Goal: Transaction & Acquisition: Purchase product/service

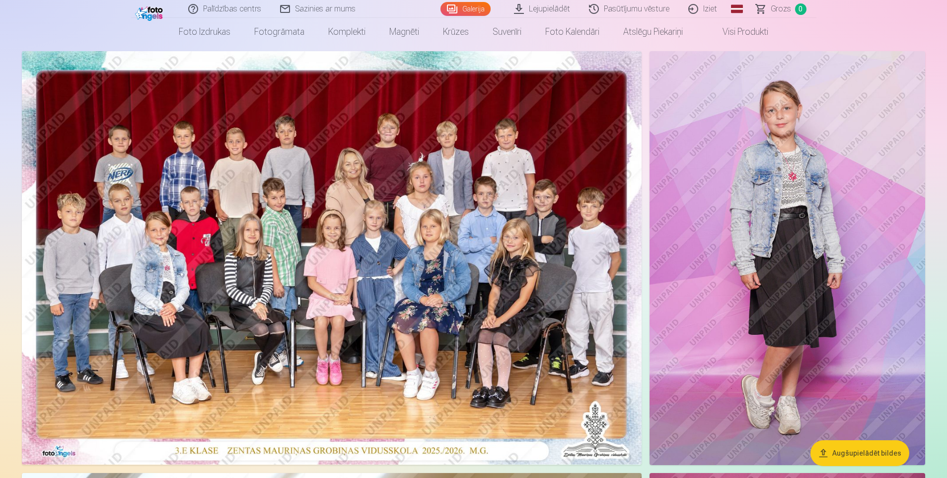
scroll to position [149, 0]
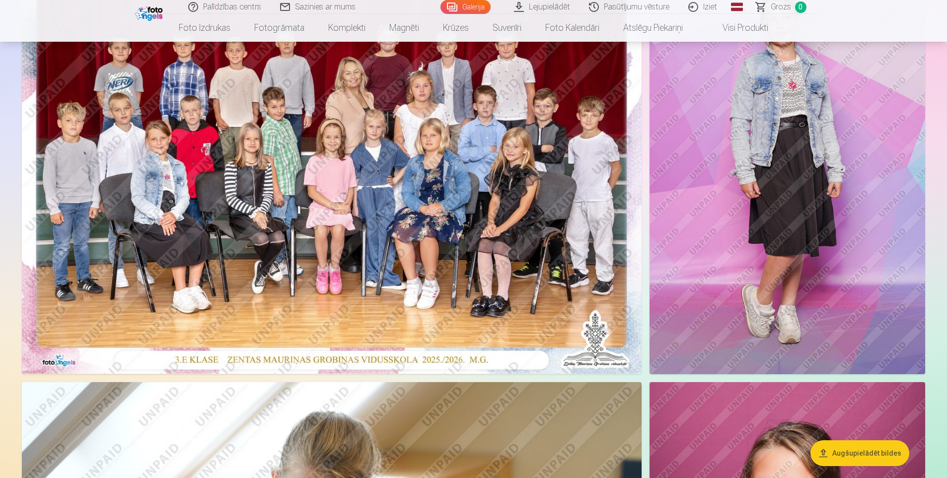
click at [382, 211] on img at bounding box center [332, 166] width 620 height 413
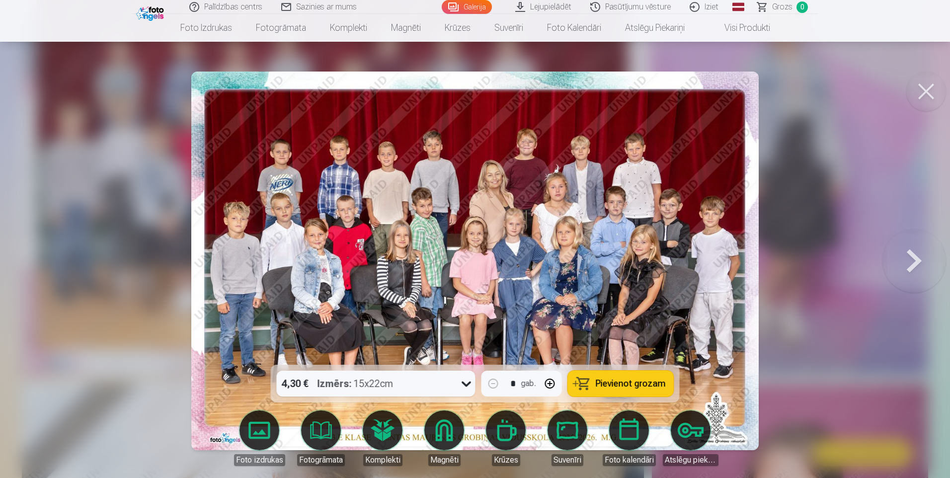
click at [635, 388] on span "Pievienot grozam" at bounding box center [630, 383] width 70 height 9
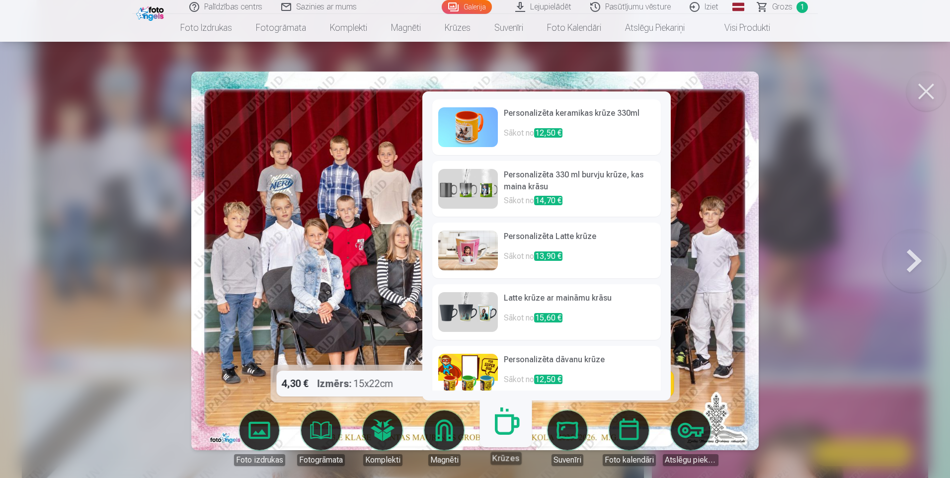
drag, startPoint x: 946, startPoint y: 181, endPoint x: 914, endPoint y: 177, distance: 32.0
click at [946, 180] on div at bounding box center [475, 239] width 950 height 478
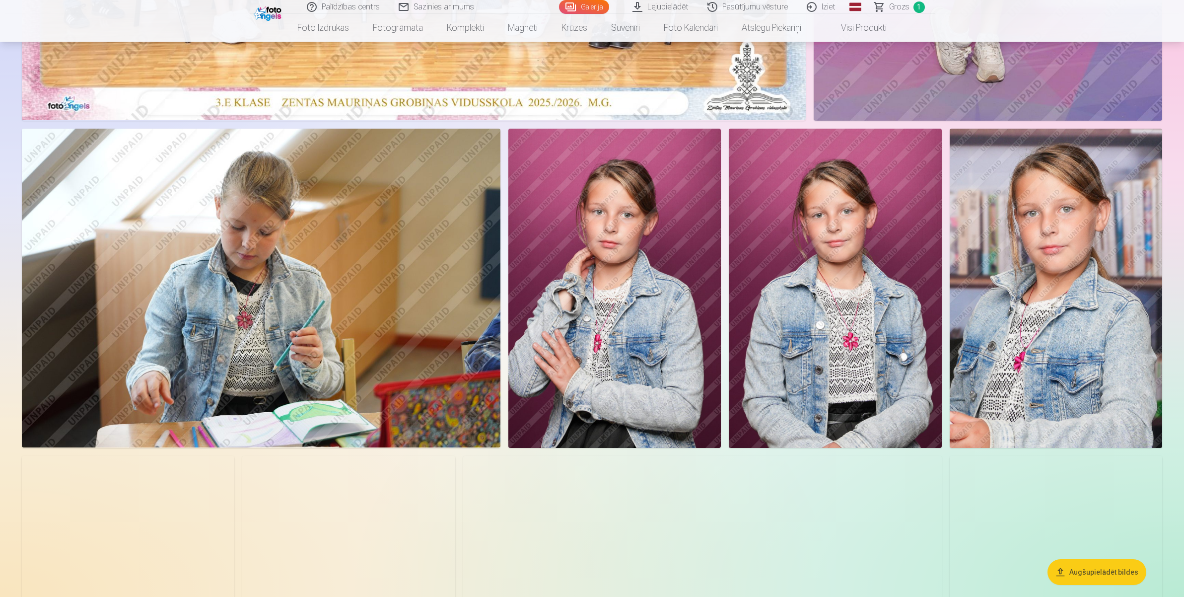
scroll to position [559, 0]
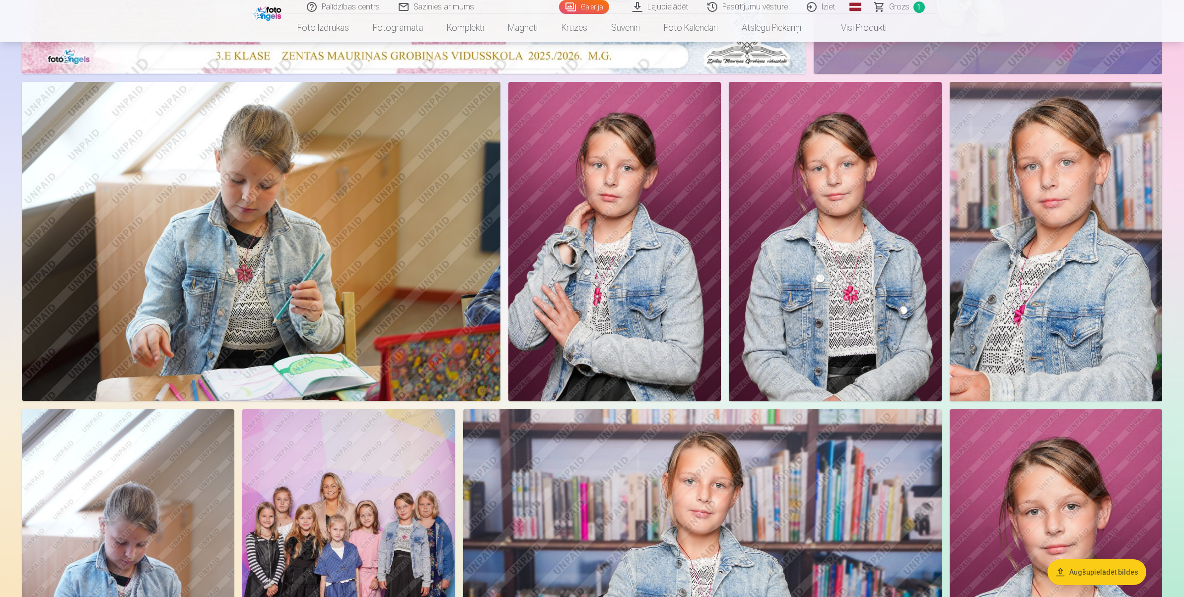
click at [947, 290] on img at bounding box center [1056, 241] width 213 height 319
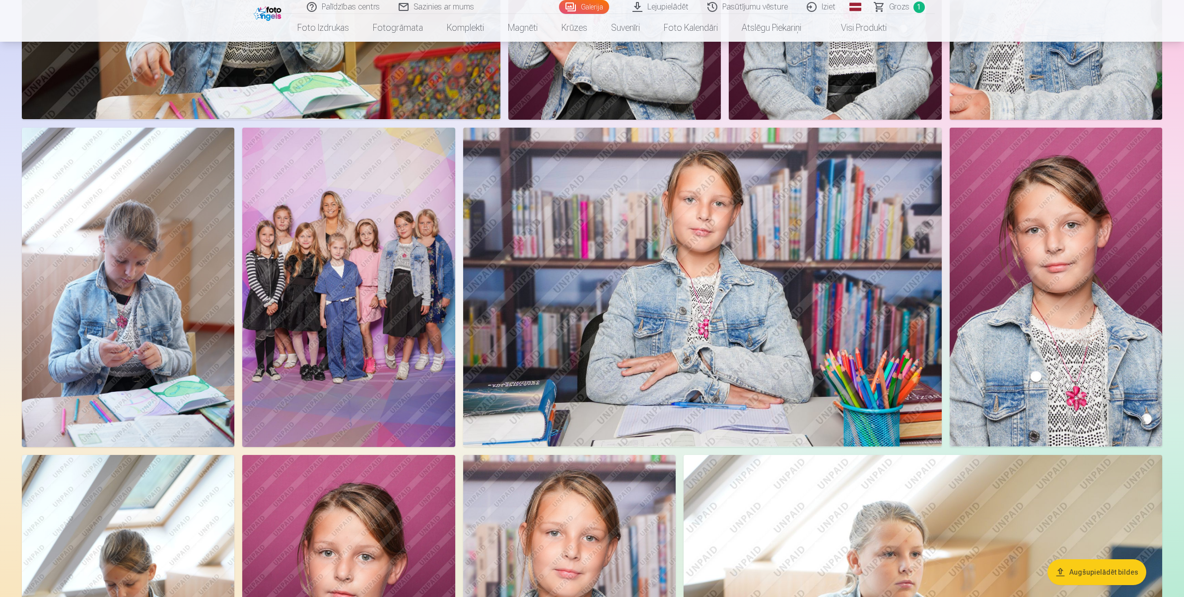
scroll to position [683, 0]
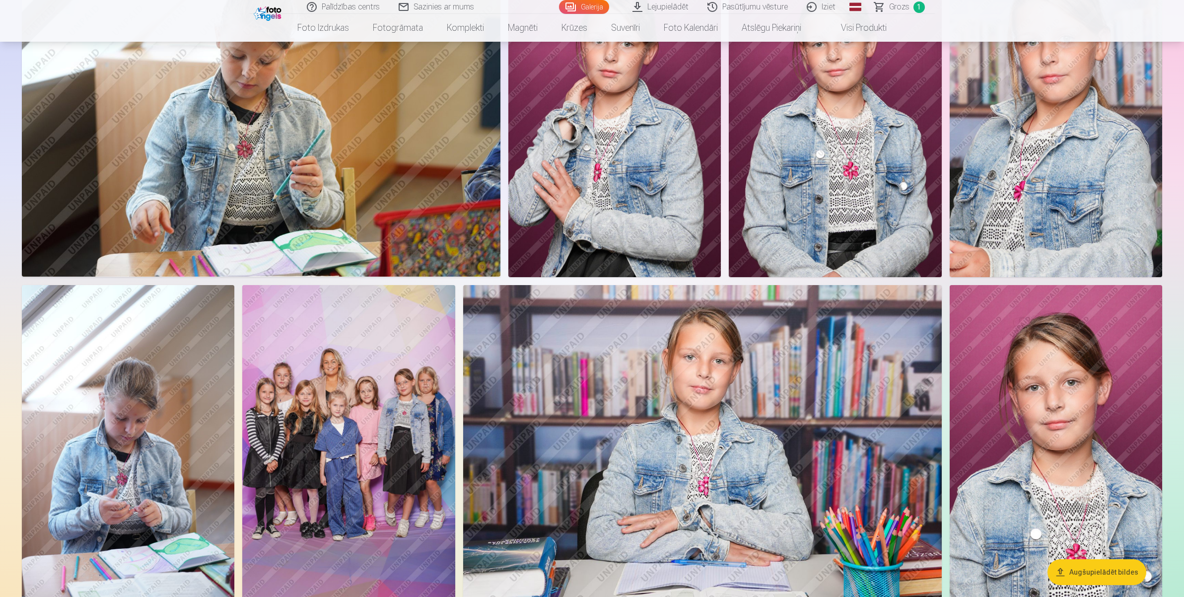
click at [325, 477] on img at bounding box center [348, 444] width 213 height 319
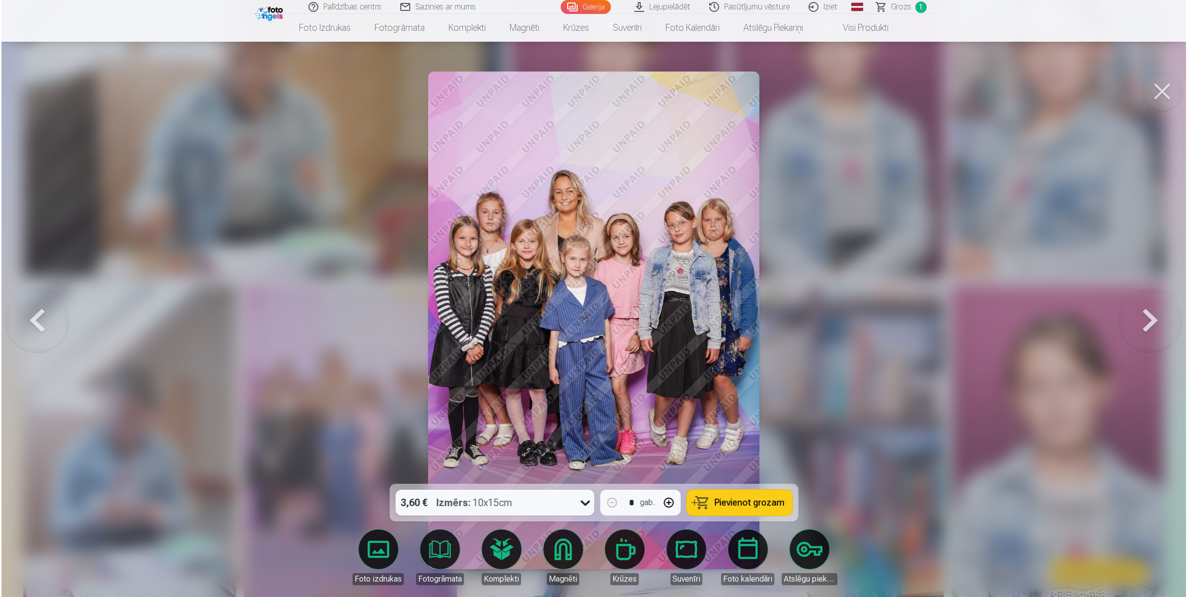
scroll to position [684, 0]
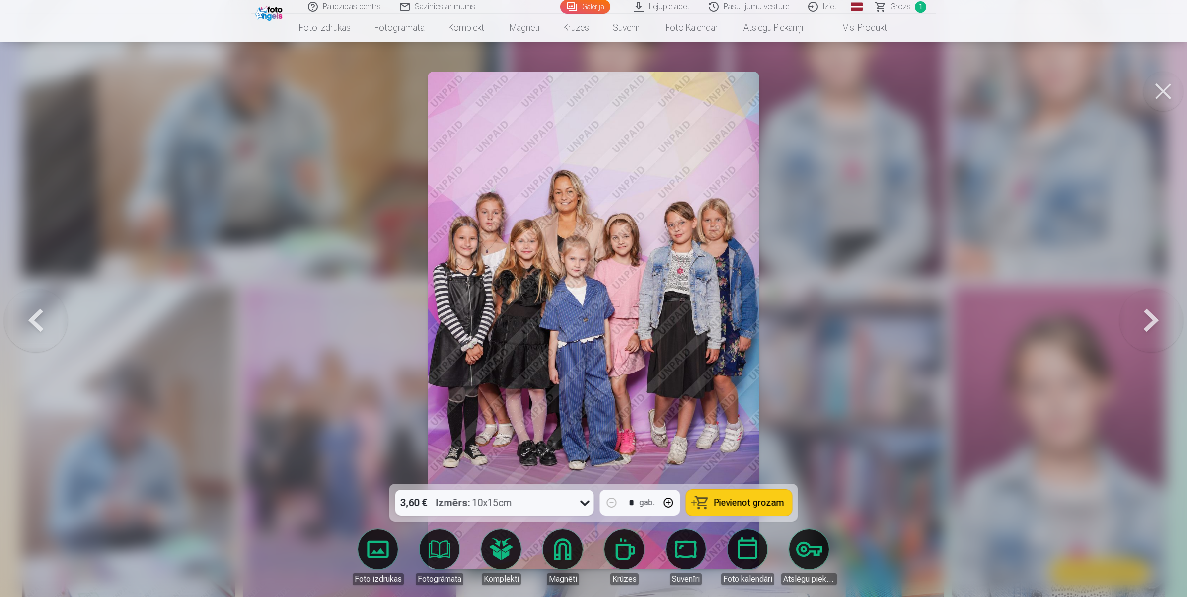
click at [738, 477] on span "Pievienot grozam" at bounding box center [749, 502] width 70 height 9
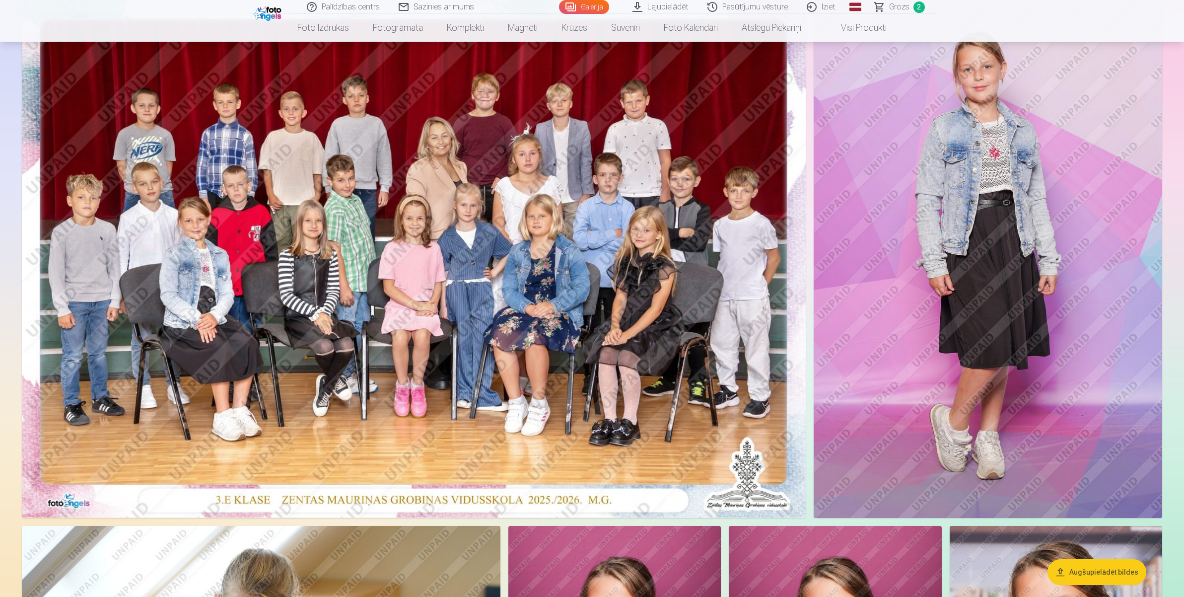
scroll to position [186, 0]
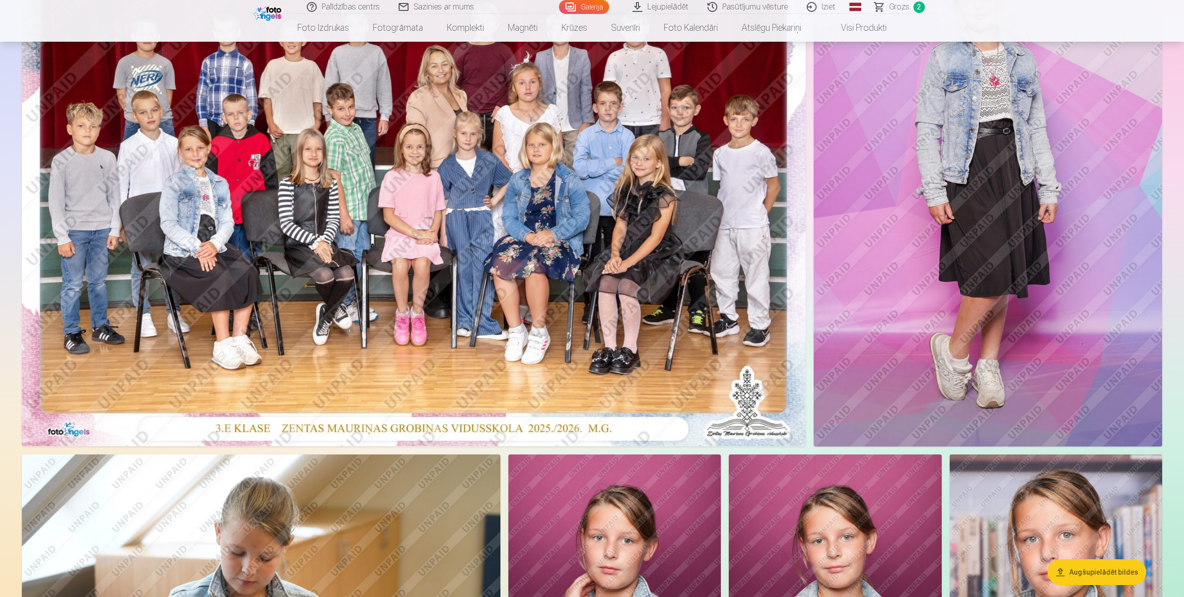
click at [497, 333] on img at bounding box center [414, 184] width 784 height 523
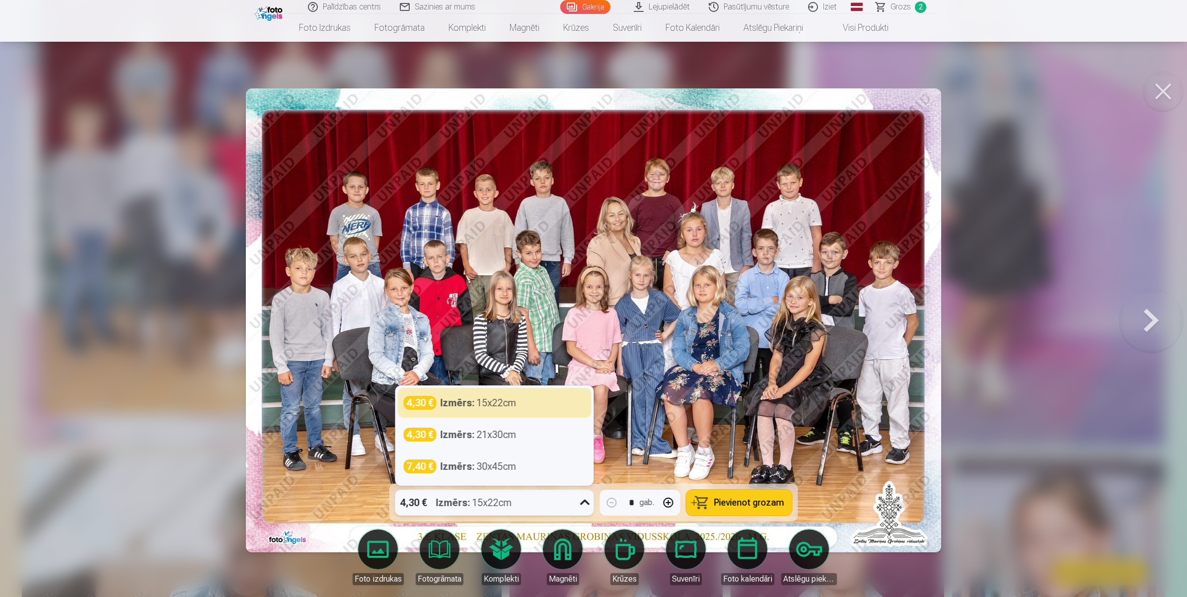
click at [543, 477] on div "4,30 € Izmērs : 15x22cm" at bounding box center [485, 503] width 180 height 26
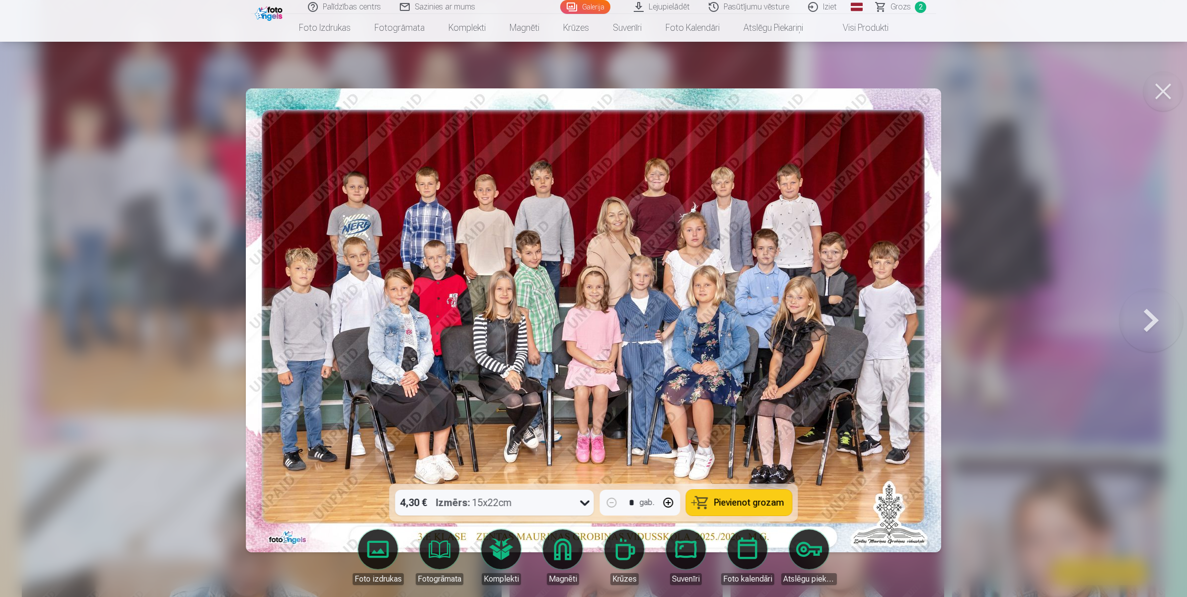
click at [160, 477] on div at bounding box center [593, 298] width 1187 height 597
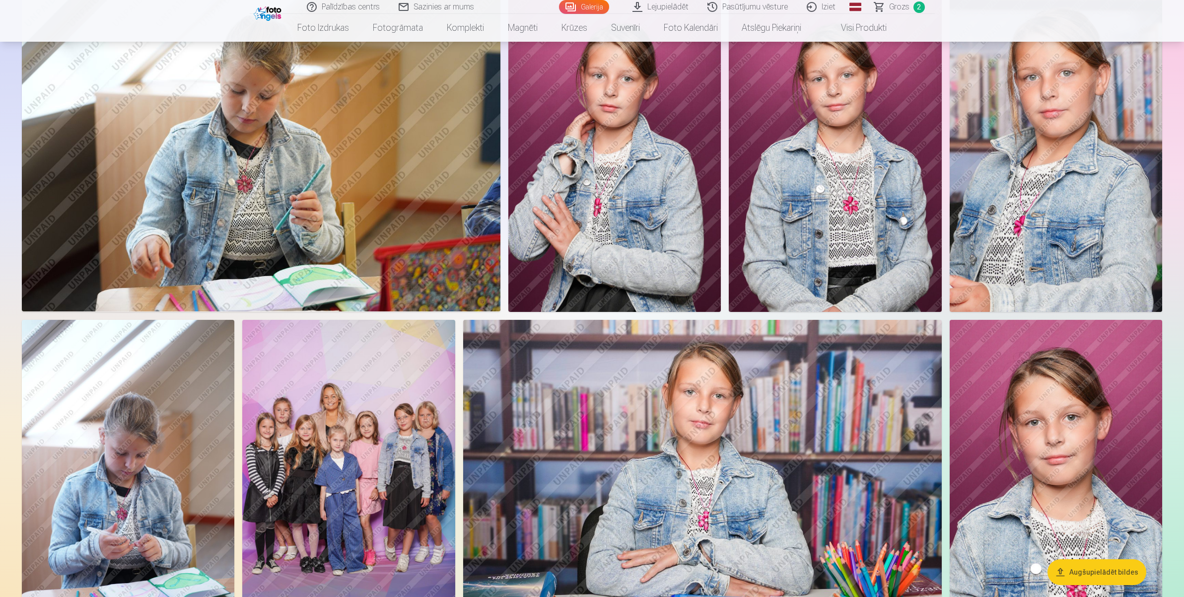
scroll to position [807, 0]
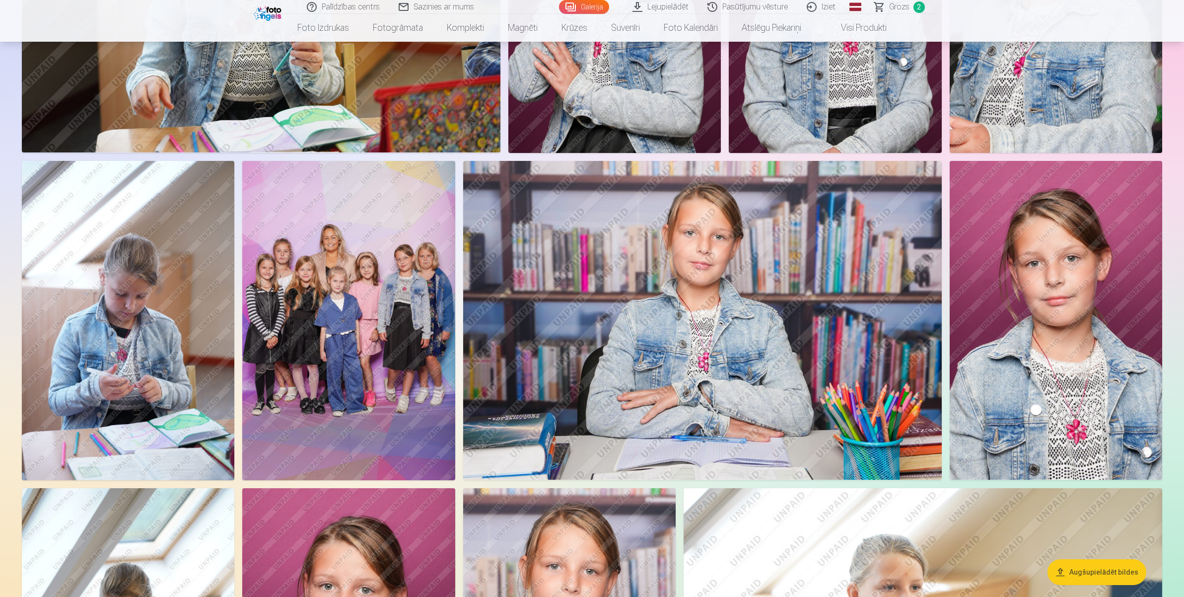
click at [596, 344] on img at bounding box center [702, 320] width 479 height 319
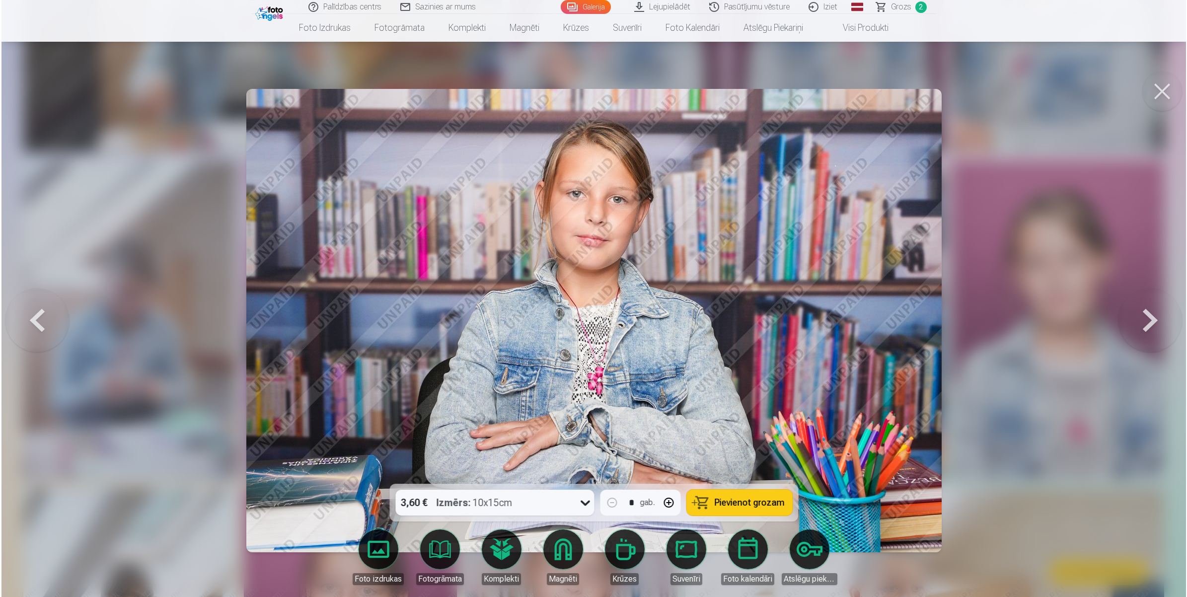
scroll to position [808, 0]
click at [506, 477] on div "Izmērs : 10x15cm" at bounding box center [474, 503] width 76 height 26
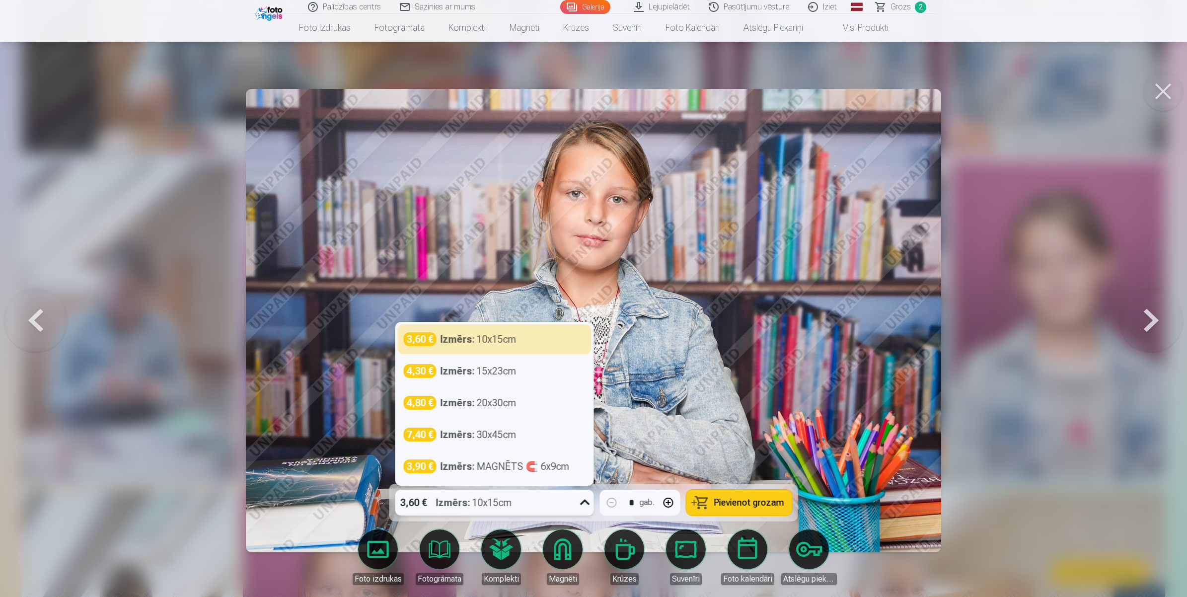
click at [506, 477] on div "Izmērs : 10x15cm" at bounding box center [474, 503] width 76 height 26
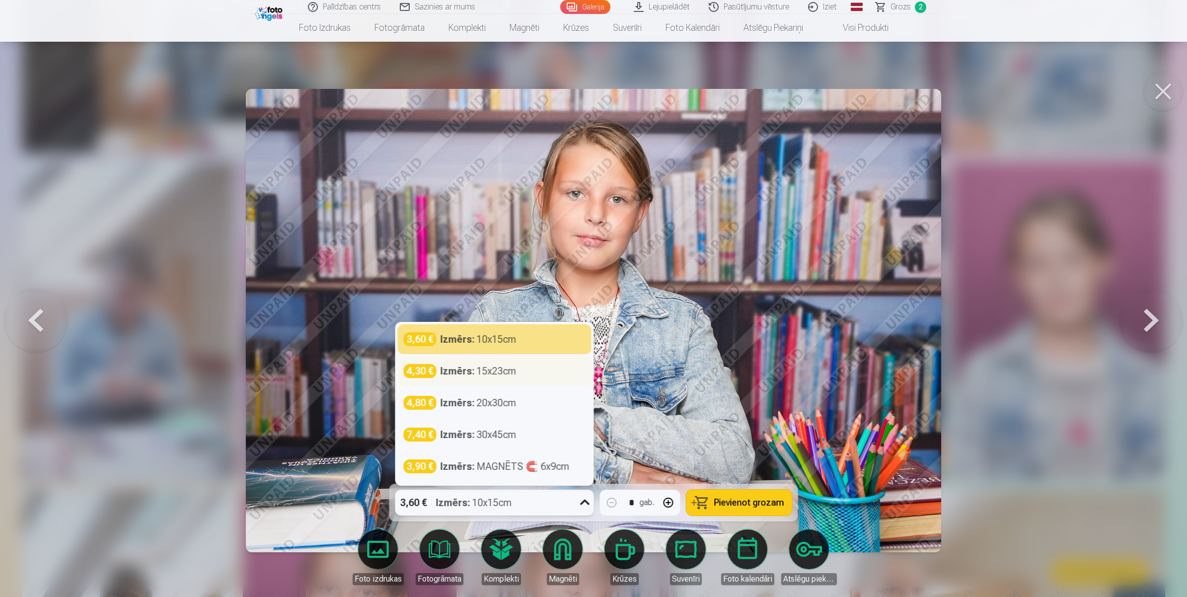
click at [465, 370] on strong "Izmērs :" at bounding box center [458, 371] width 34 height 14
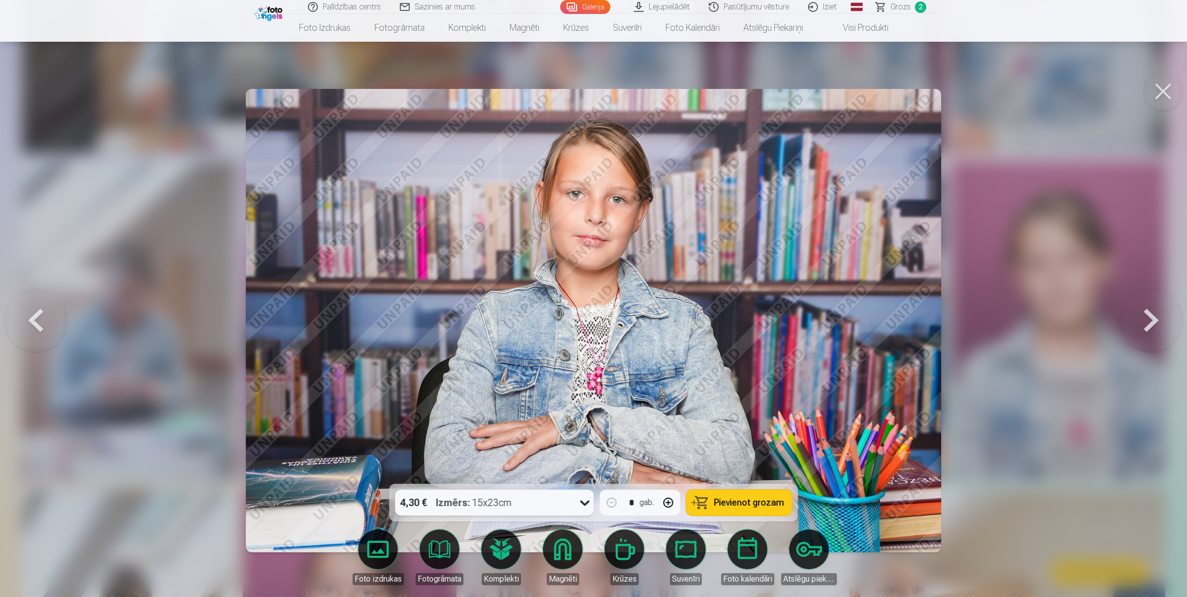
click at [535, 477] on div "4,30 € Izmērs : 15x23cm" at bounding box center [485, 503] width 180 height 26
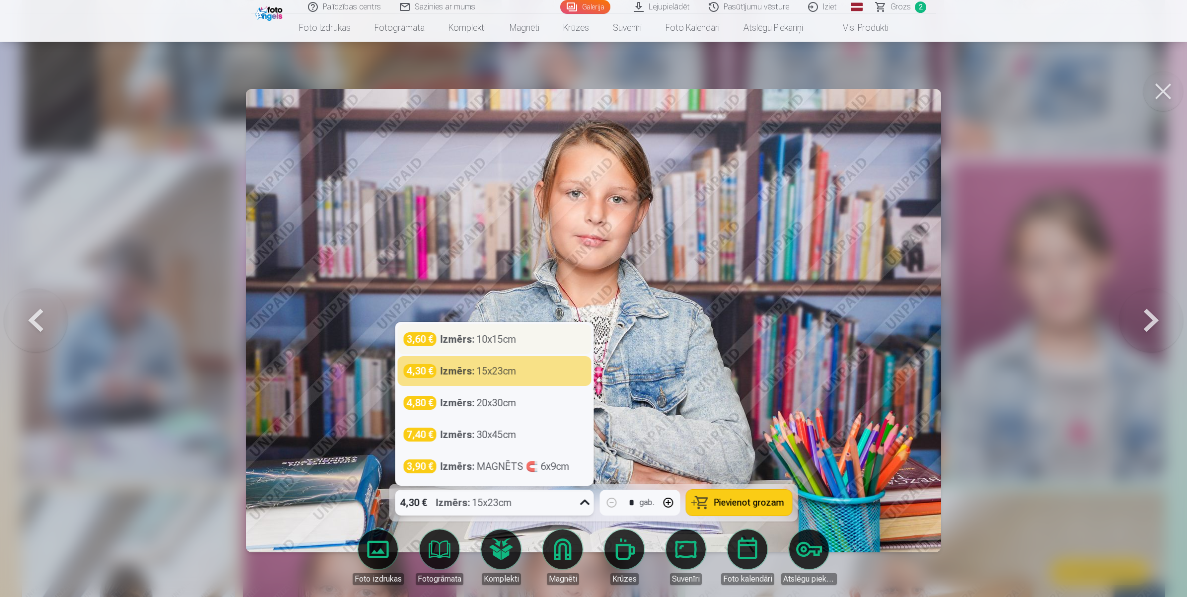
click at [519, 346] on div "3,60 € Izmērs : 10x15cm" at bounding box center [495, 339] width 182 height 14
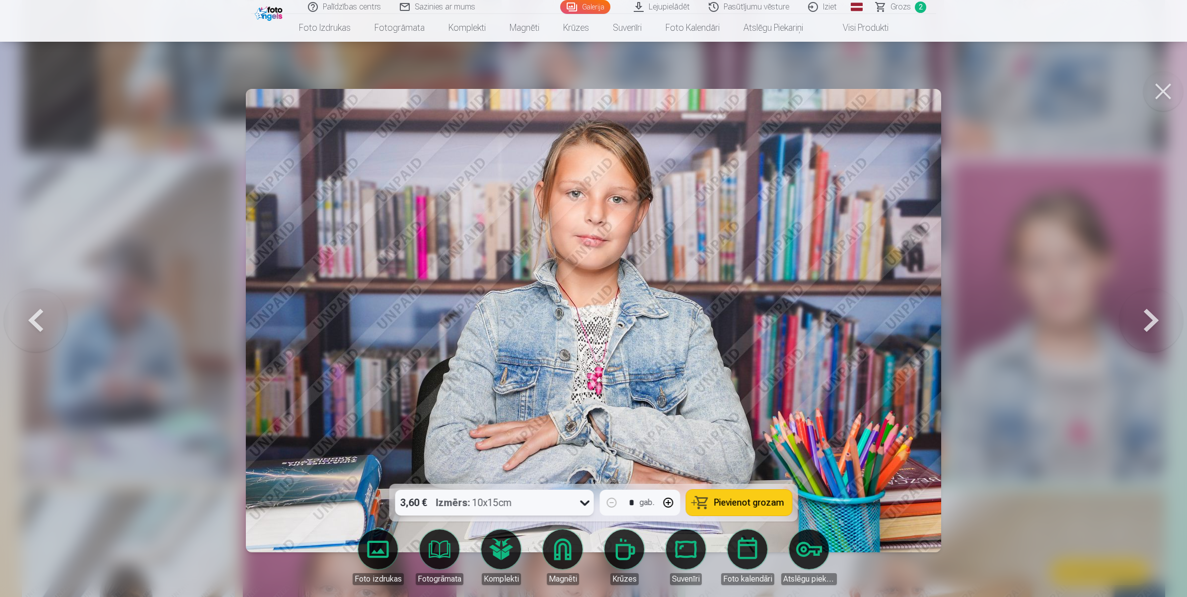
click at [741, 477] on span "Pievienot grozam" at bounding box center [749, 502] width 70 height 9
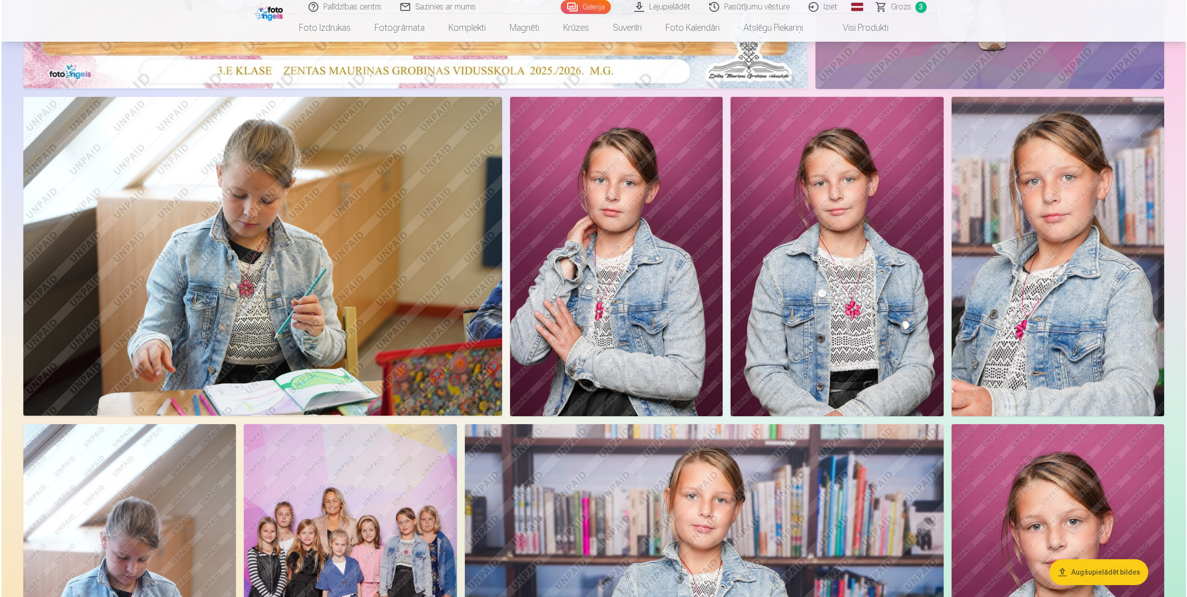
scroll to position [559, 0]
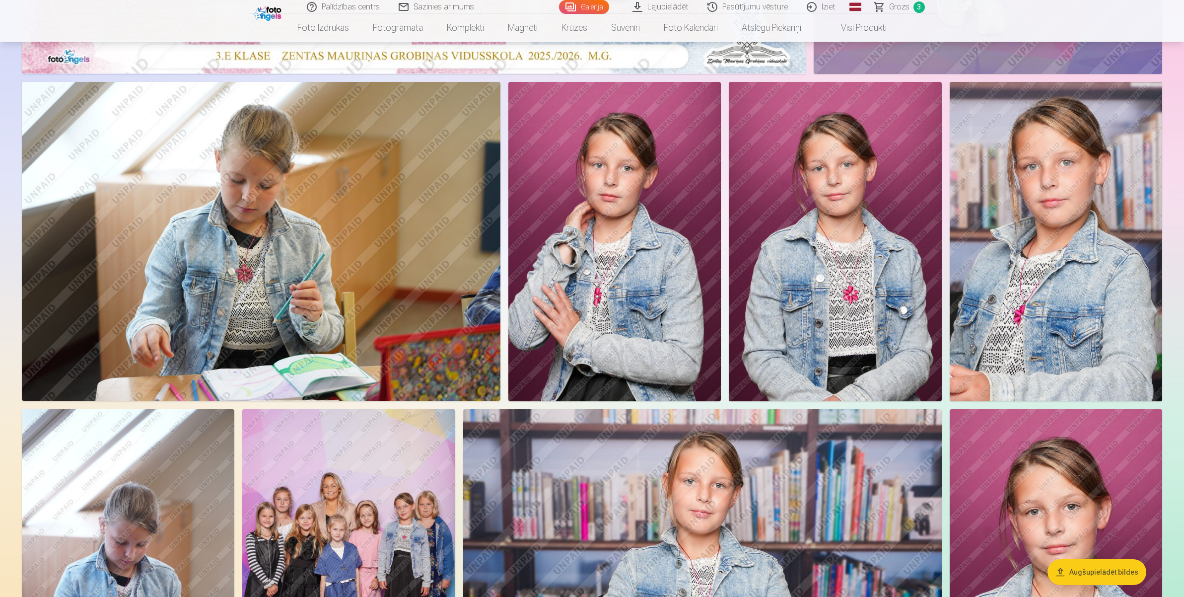
click at [947, 257] on img at bounding box center [1056, 241] width 213 height 319
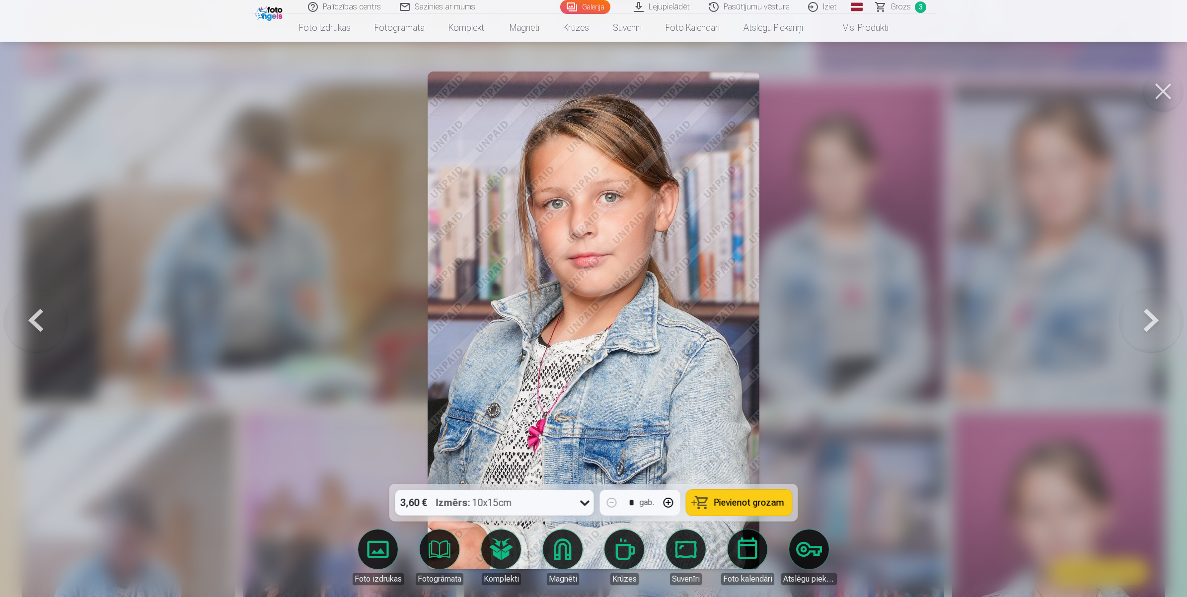
click at [567, 477] on link "Magnēti" at bounding box center [563, 557] width 56 height 56
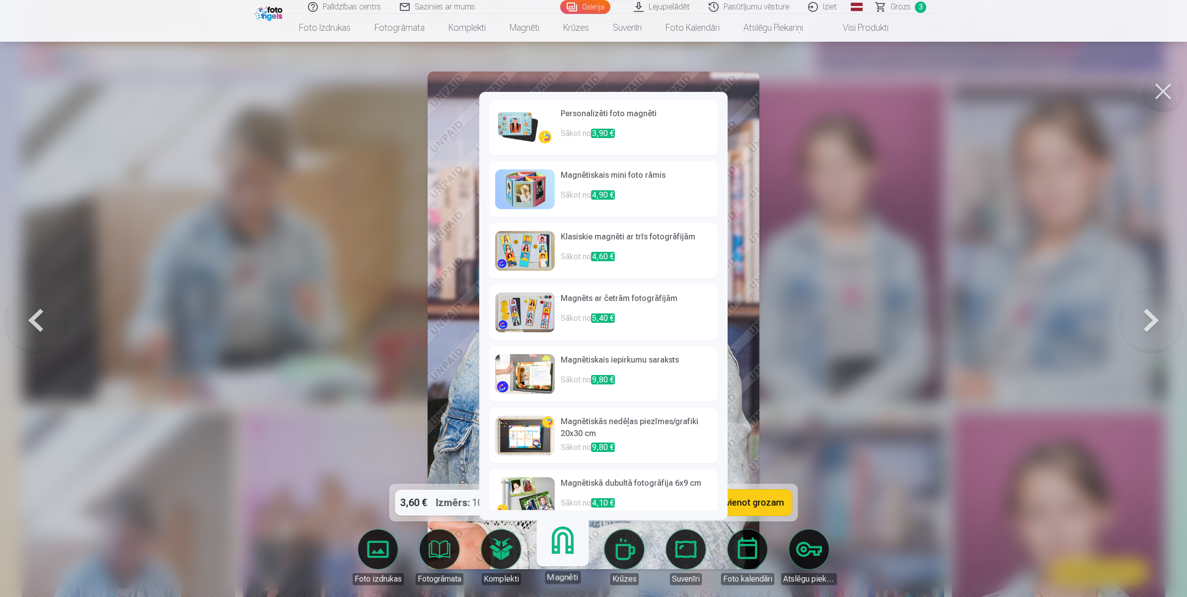
click at [535, 198] on img at bounding box center [525, 189] width 60 height 40
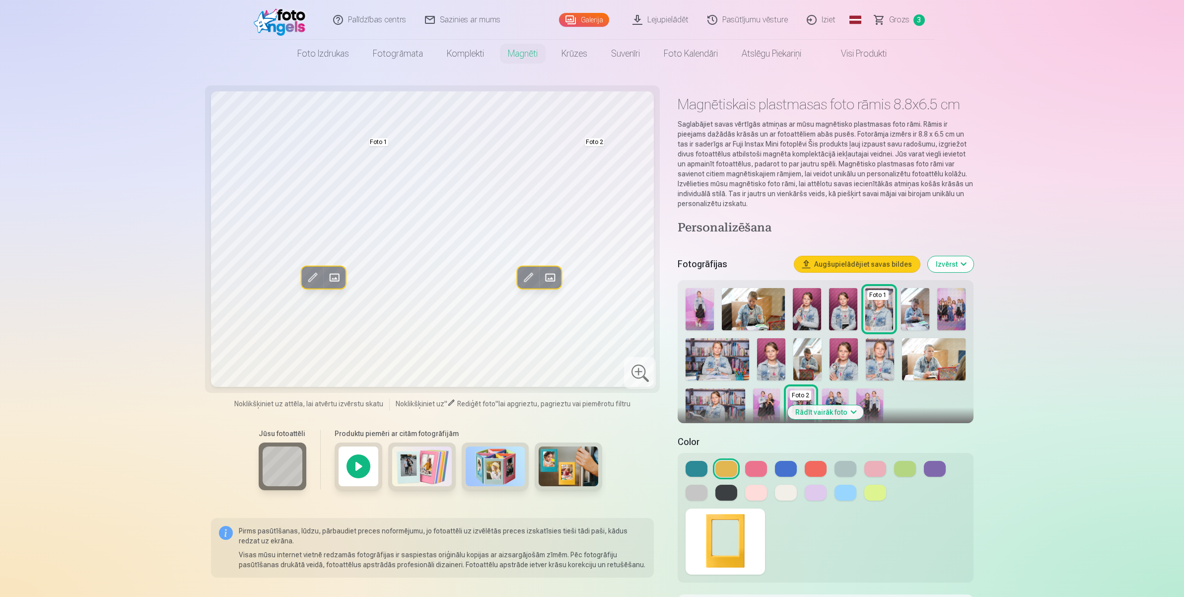
click at [505, 452] on img at bounding box center [496, 466] width 60 height 40
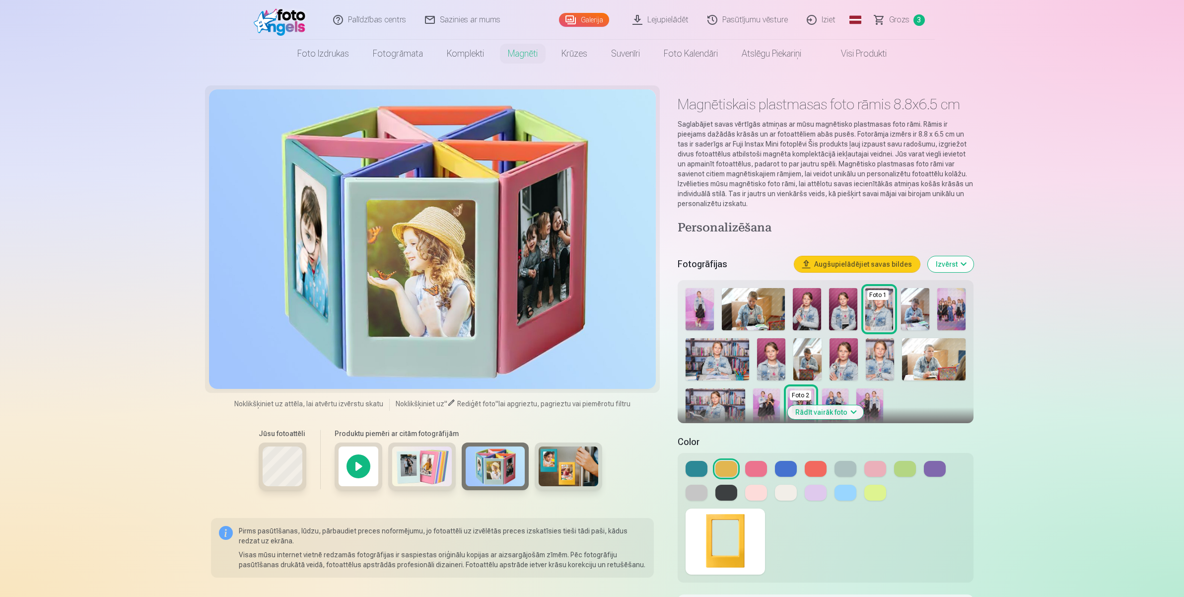
click at [425, 469] on img at bounding box center [422, 466] width 60 height 40
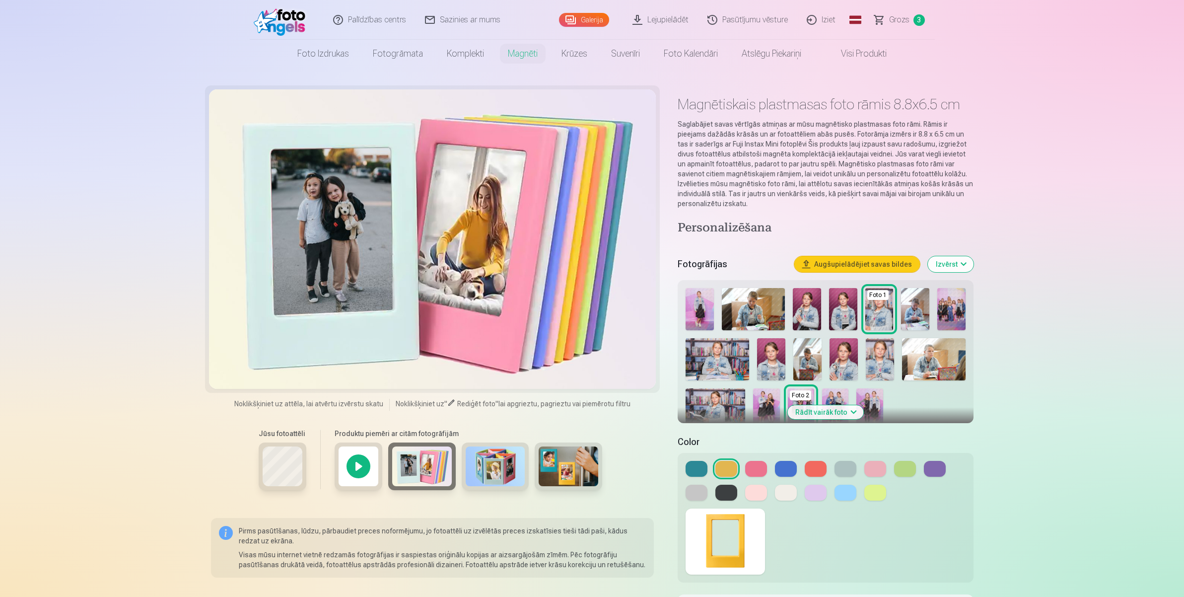
click at [596, 473] on img at bounding box center [569, 466] width 60 height 40
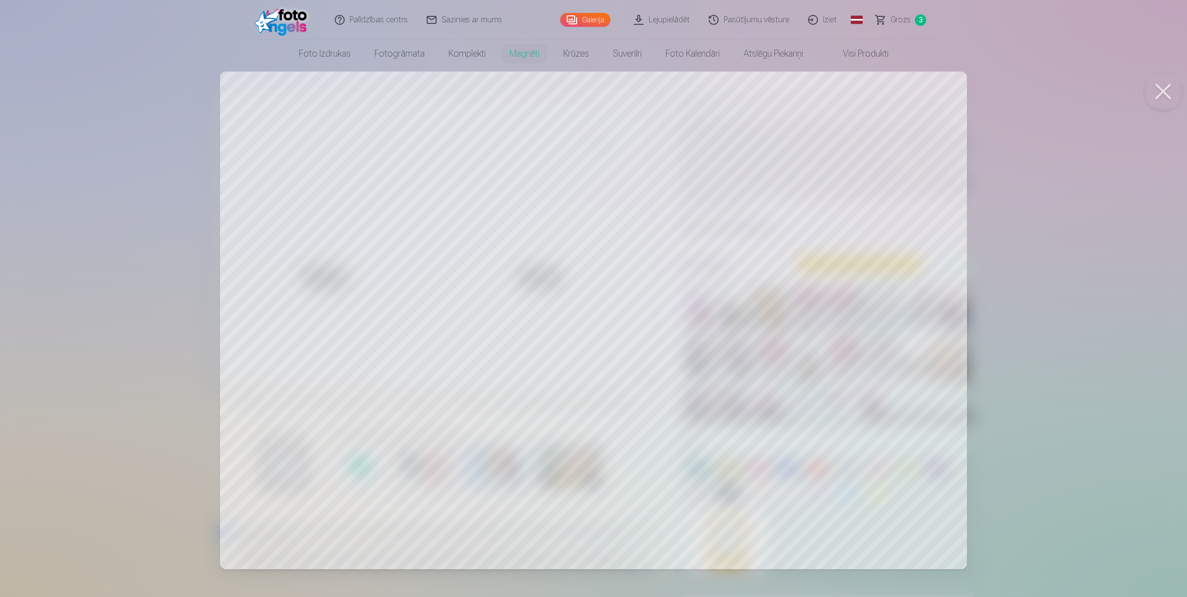
click at [947, 87] on button at bounding box center [1163, 92] width 40 height 40
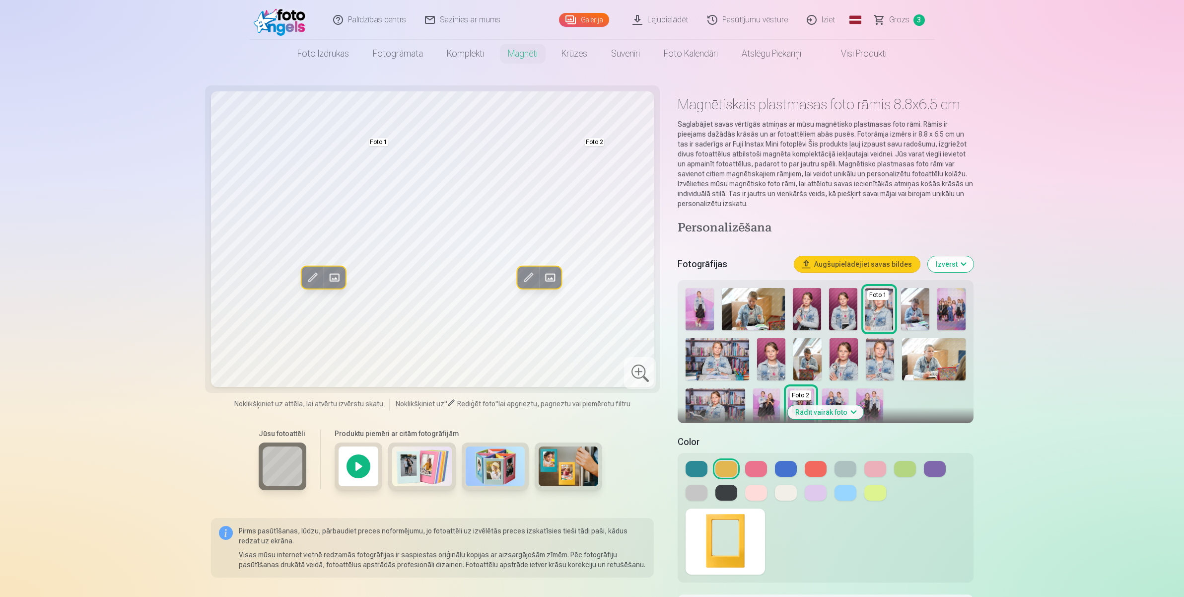
click at [820, 467] on button at bounding box center [816, 469] width 22 height 16
click at [814, 477] on div at bounding box center [825, 518] width 295 height 130
click at [868, 477] on div at bounding box center [825, 542] width 295 height 82
click at [886, 477] on button at bounding box center [876, 493] width 22 height 16
click at [883, 471] on button at bounding box center [876, 469] width 22 height 16
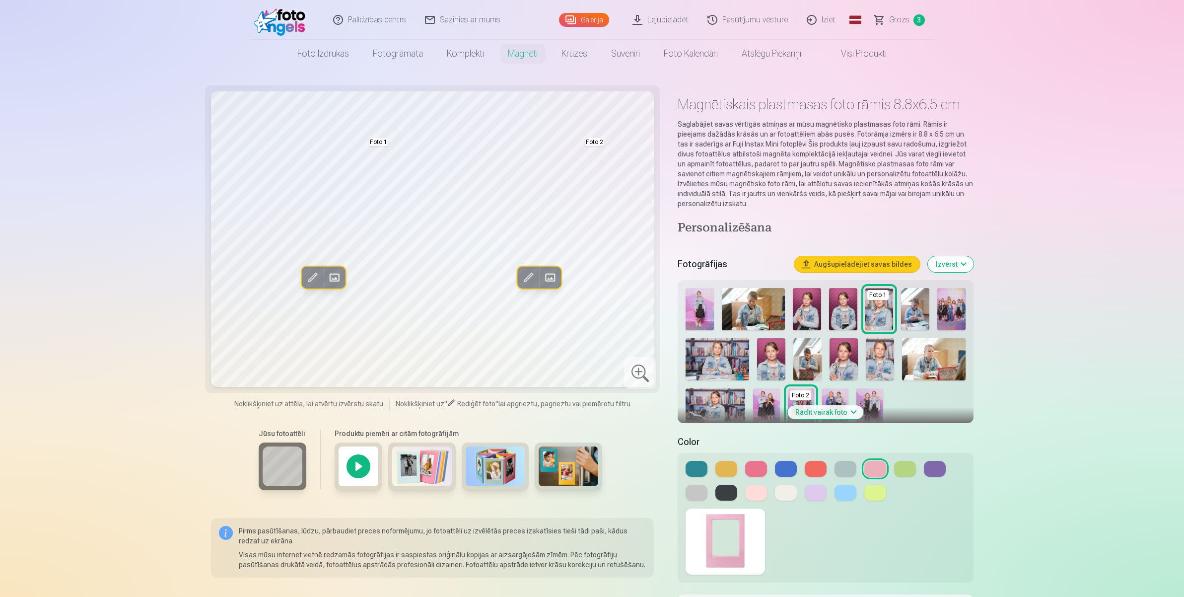
click at [934, 472] on button at bounding box center [935, 469] width 22 height 16
click at [750, 477] on button at bounding box center [756, 493] width 22 height 16
click at [741, 477] on div at bounding box center [826, 481] width 280 height 40
click at [751, 471] on button at bounding box center [756, 469] width 22 height 16
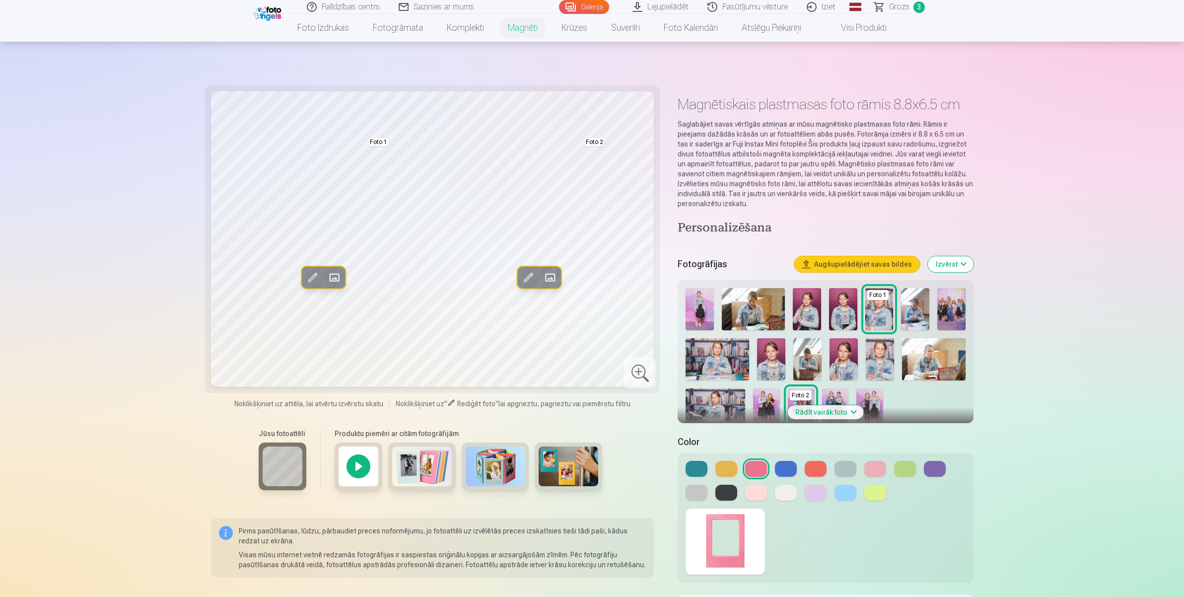
scroll to position [559, 0]
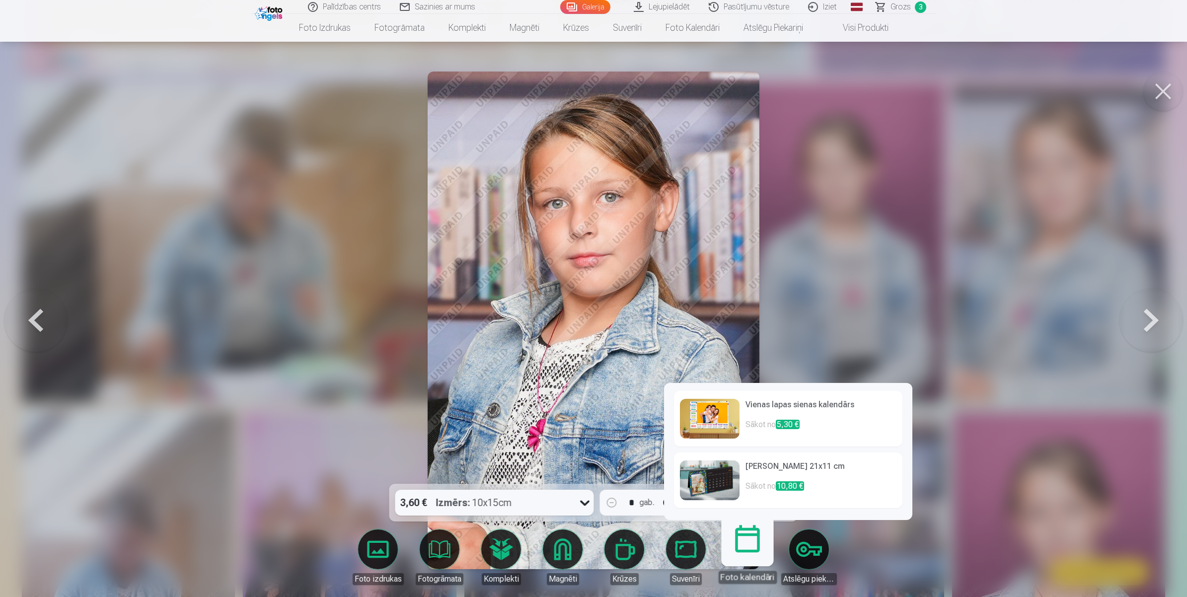
click at [947, 281] on div at bounding box center [593, 298] width 1187 height 597
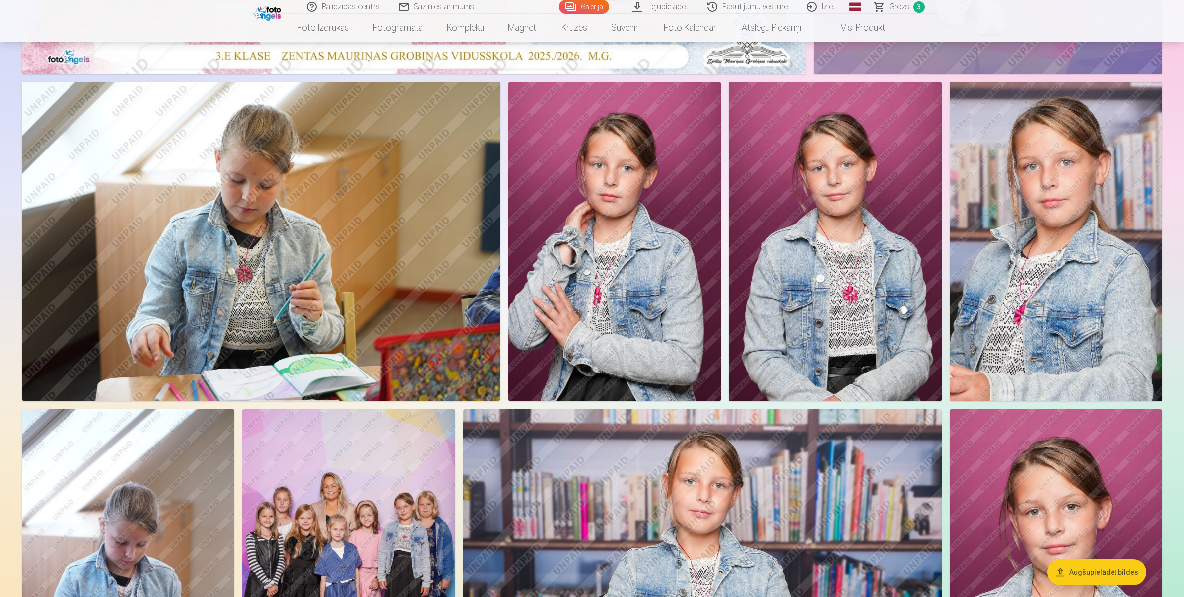
click at [890, 8] on span "Grozs" at bounding box center [899, 7] width 20 height 12
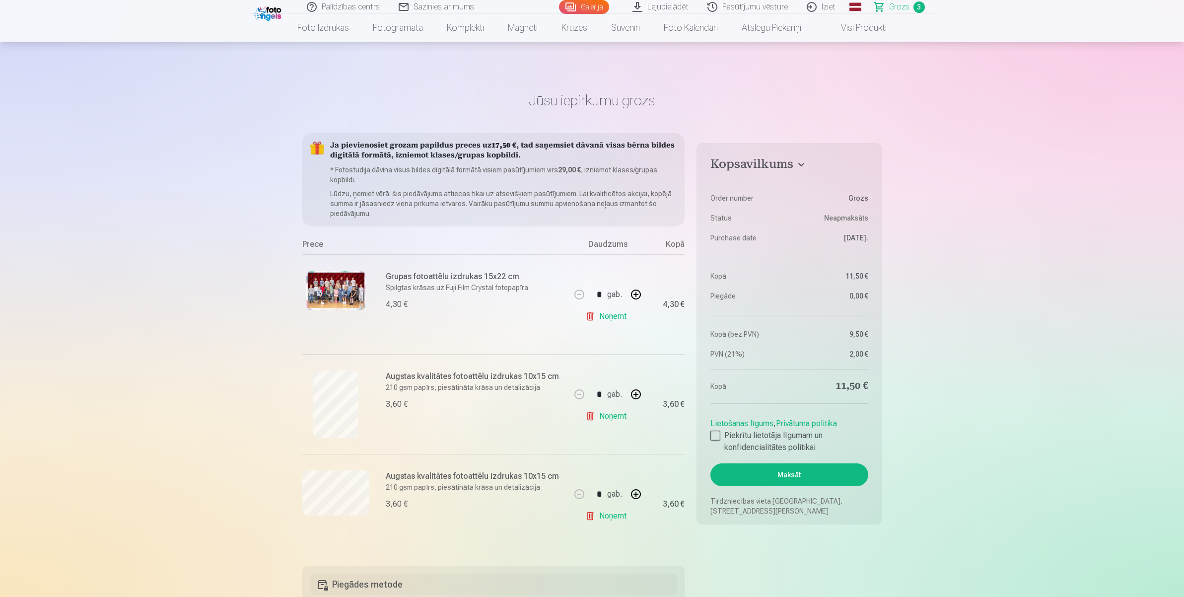
scroll to position [559, 0]
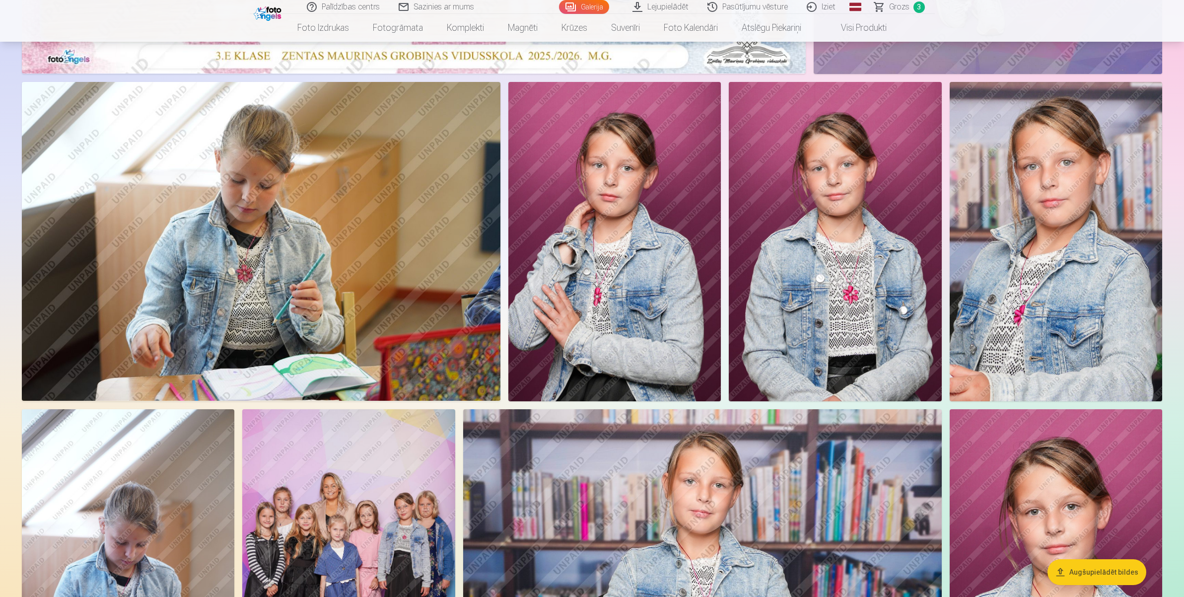
click at [900, 12] on span "Grozs" at bounding box center [899, 7] width 20 height 12
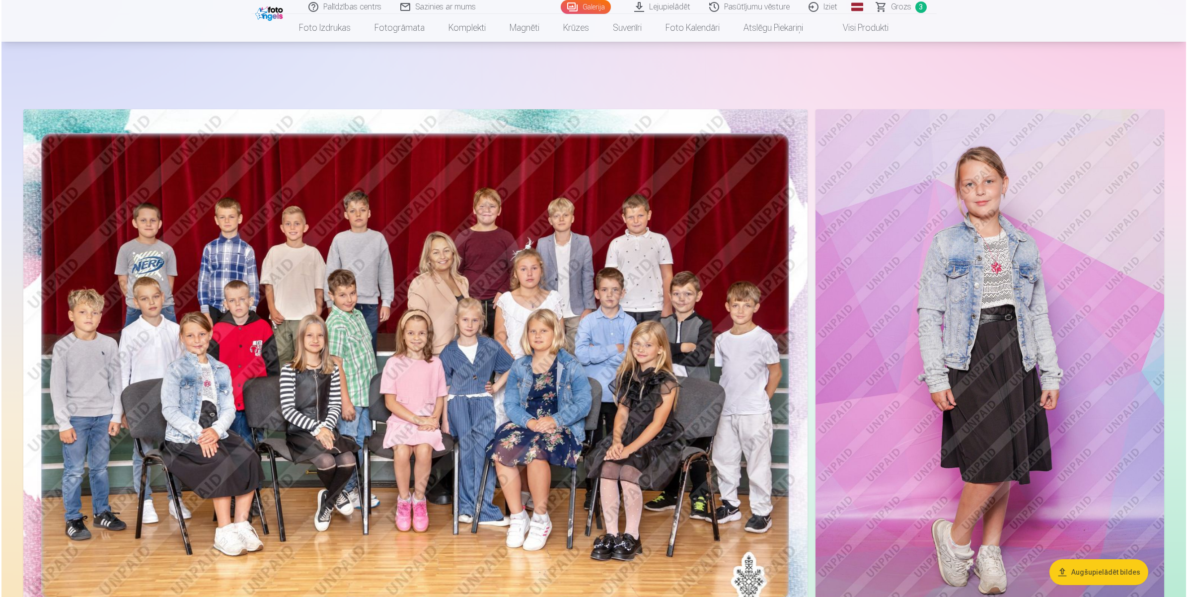
scroll to position [559, 0]
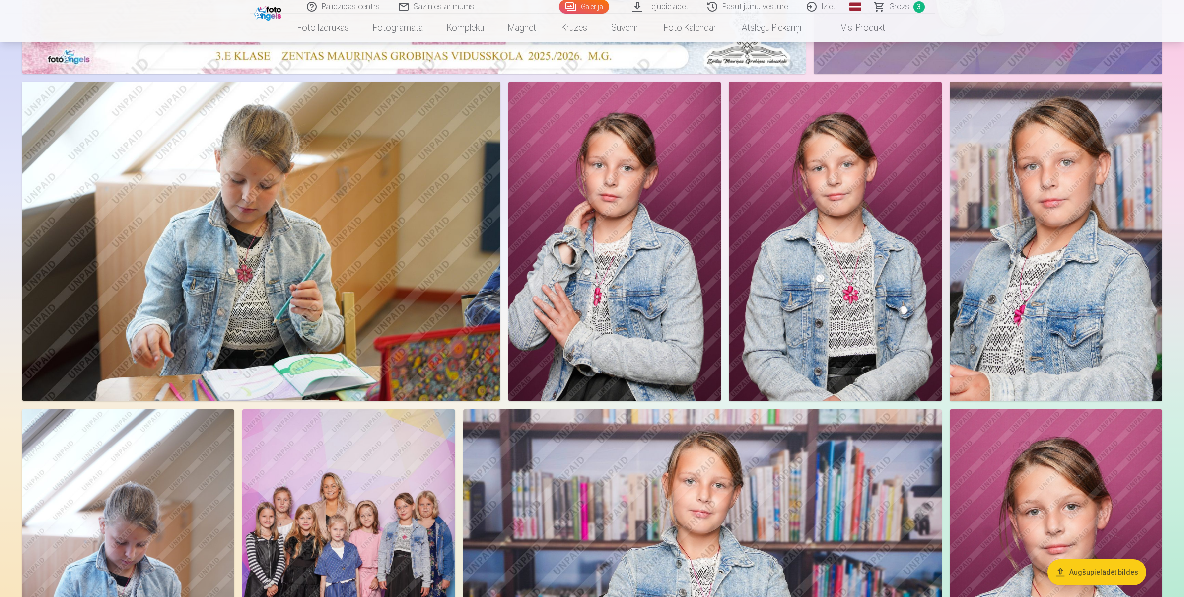
click at [947, 224] on img at bounding box center [1056, 241] width 213 height 319
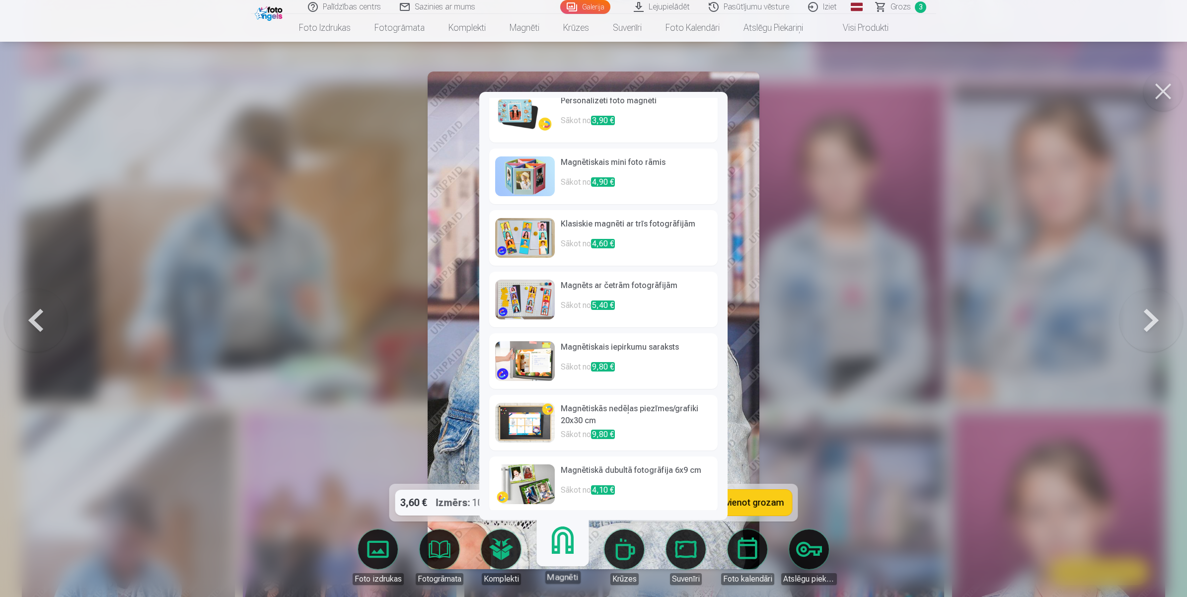
scroll to position [16, 0]
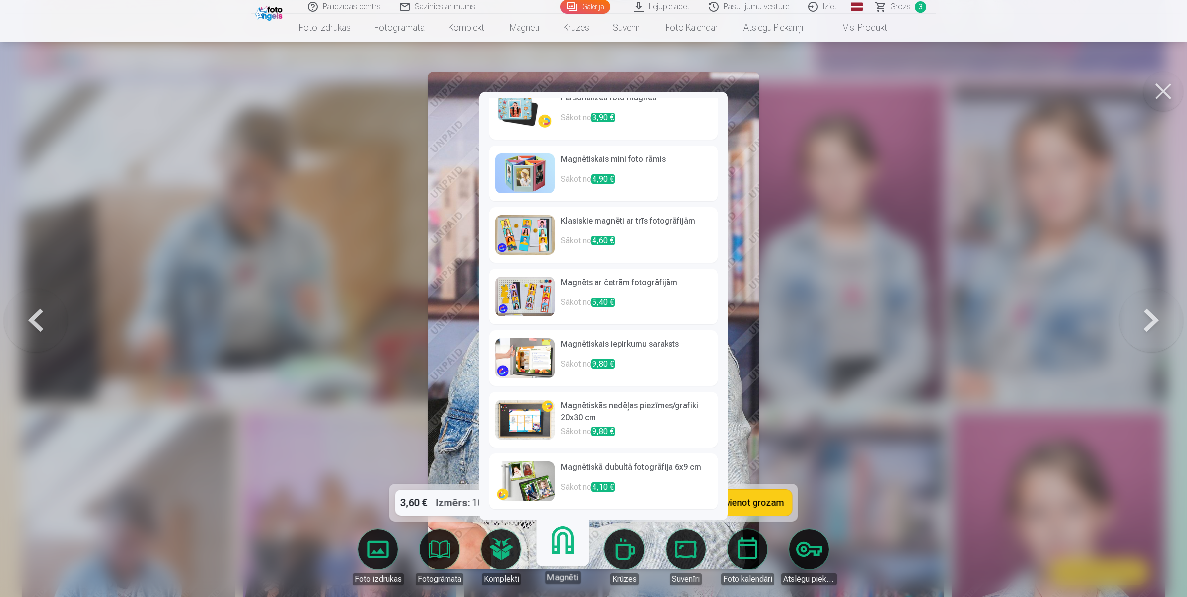
click at [534, 240] on img at bounding box center [525, 235] width 60 height 40
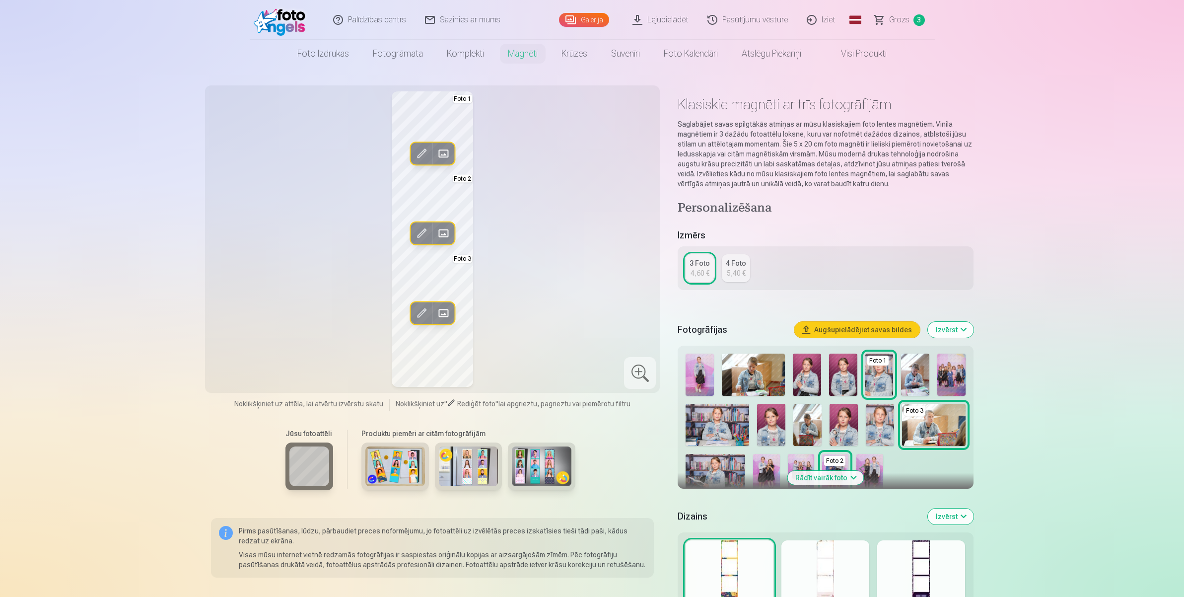
click at [384, 463] on img at bounding box center [396, 466] width 60 height 40
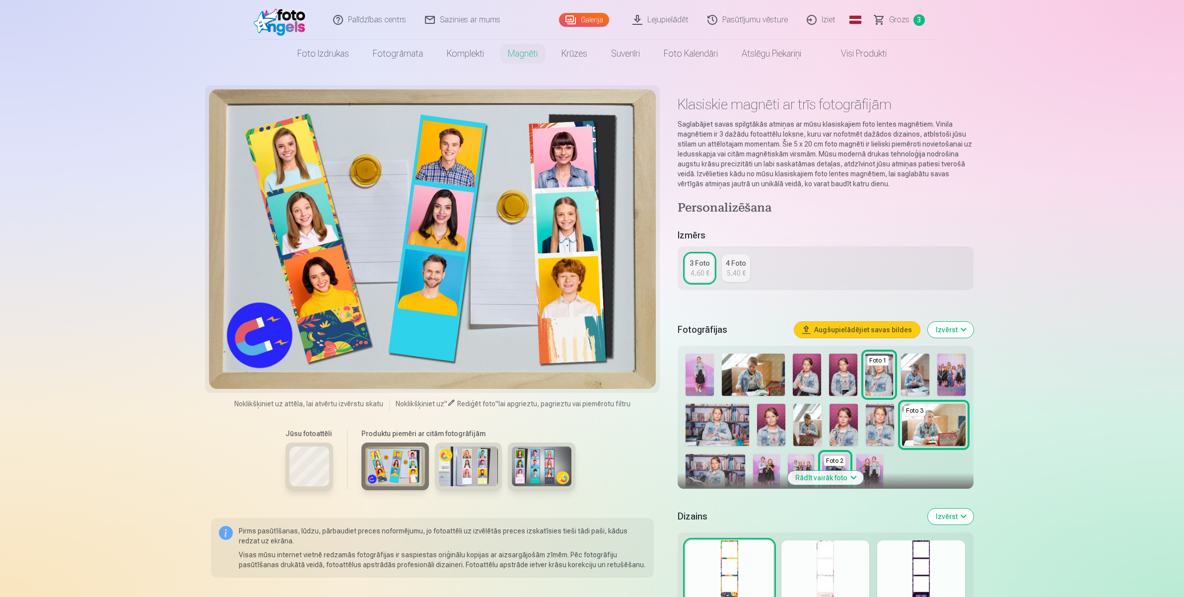
click at [481, 463] on img at bounding box center [469, 466] width 60 height 40
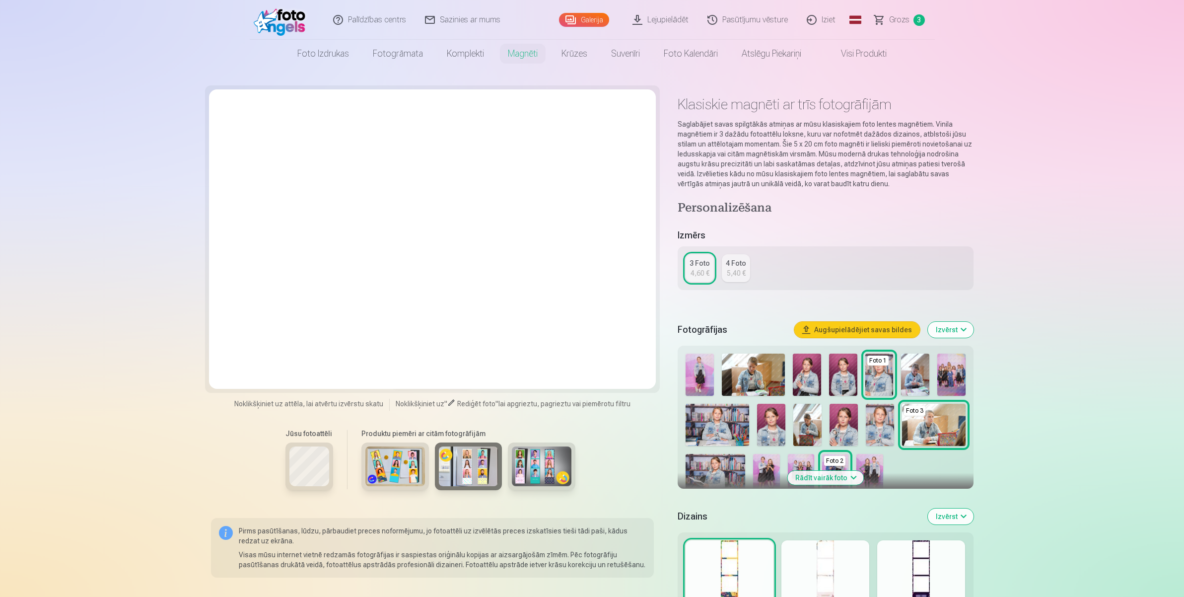
click at [560, 468] on img at bounding box center [542, 466] width 60 height 40
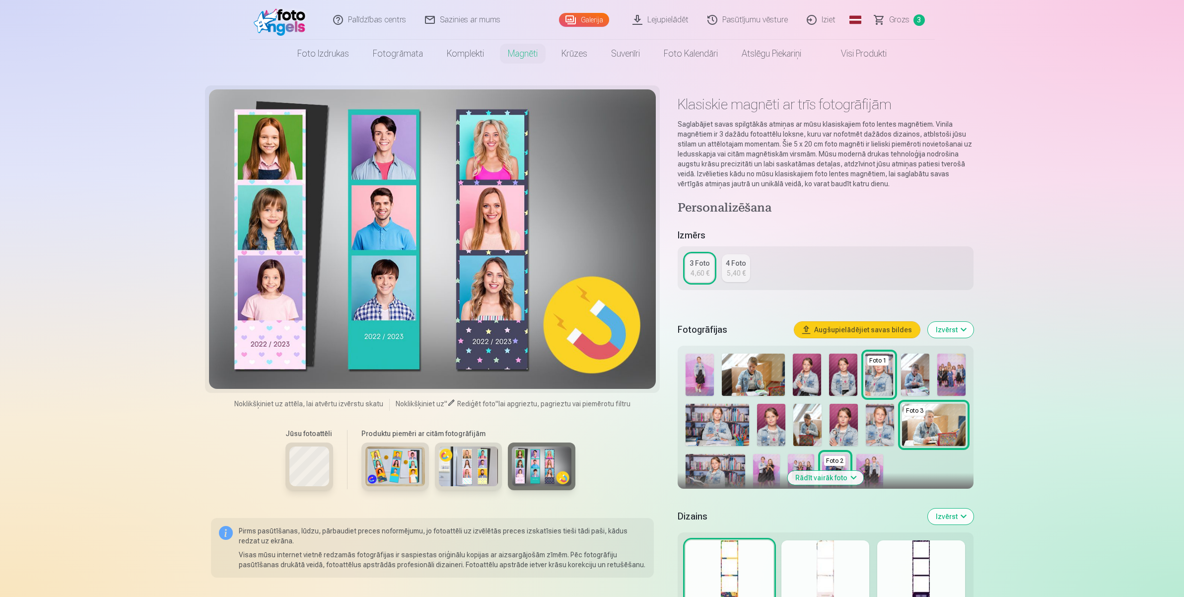
click at [288, 465] on div at bounding box center [310, 467] width 48 height 48
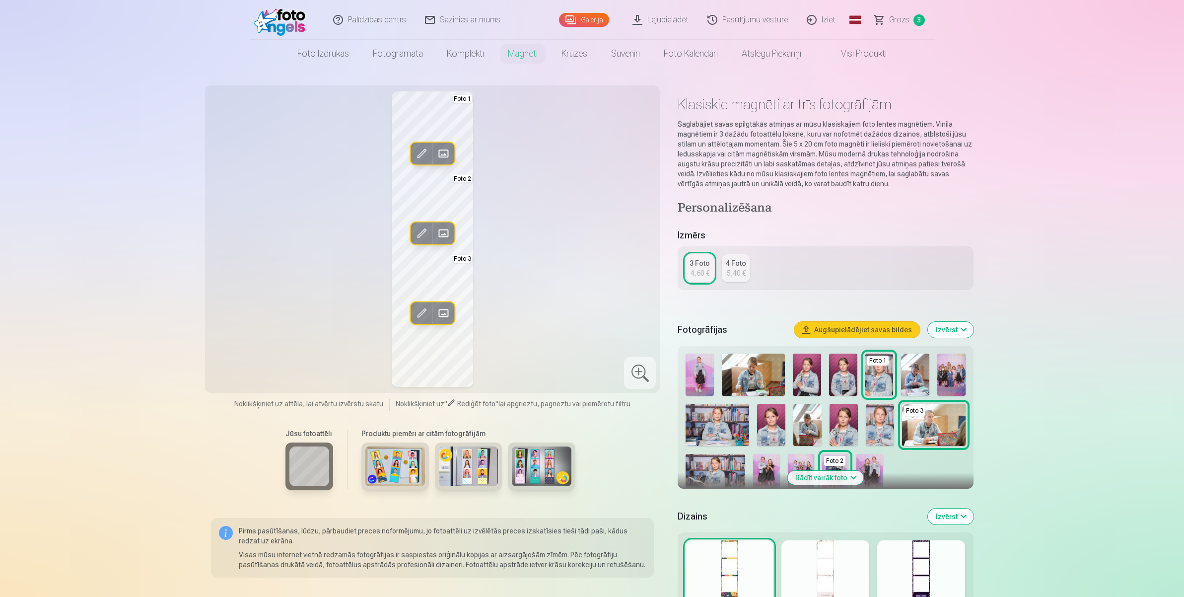
click at [921, 427] on img at bounding box center [934, 425] width 64 height 42
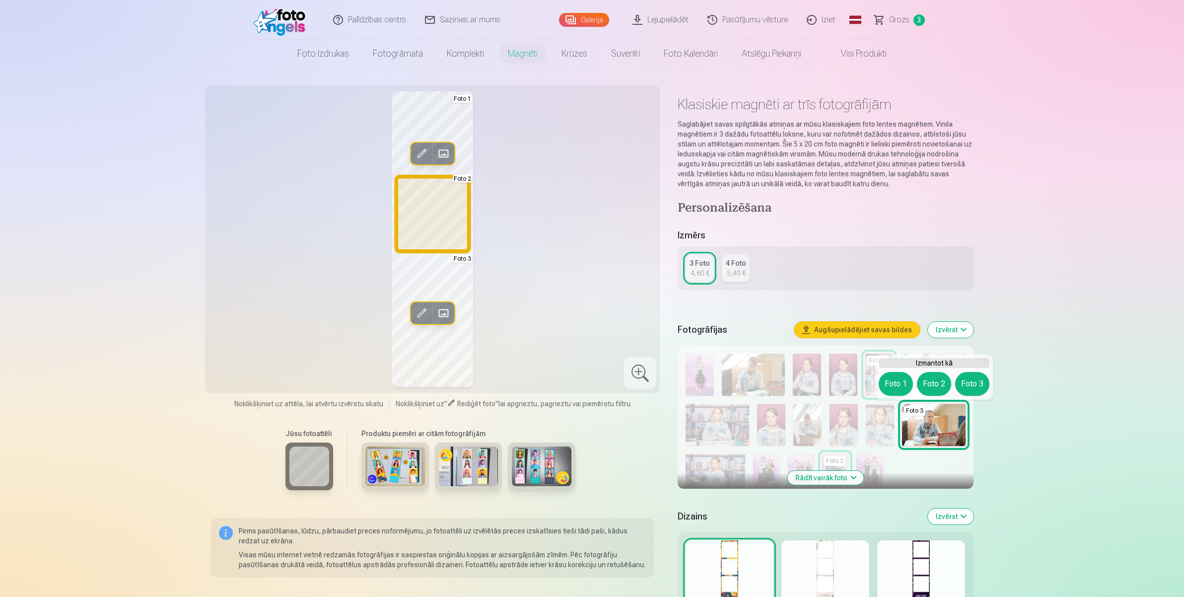
click at [939, 381] on button "Foto 2" at bounding box center [934, 384] width 34 height 24
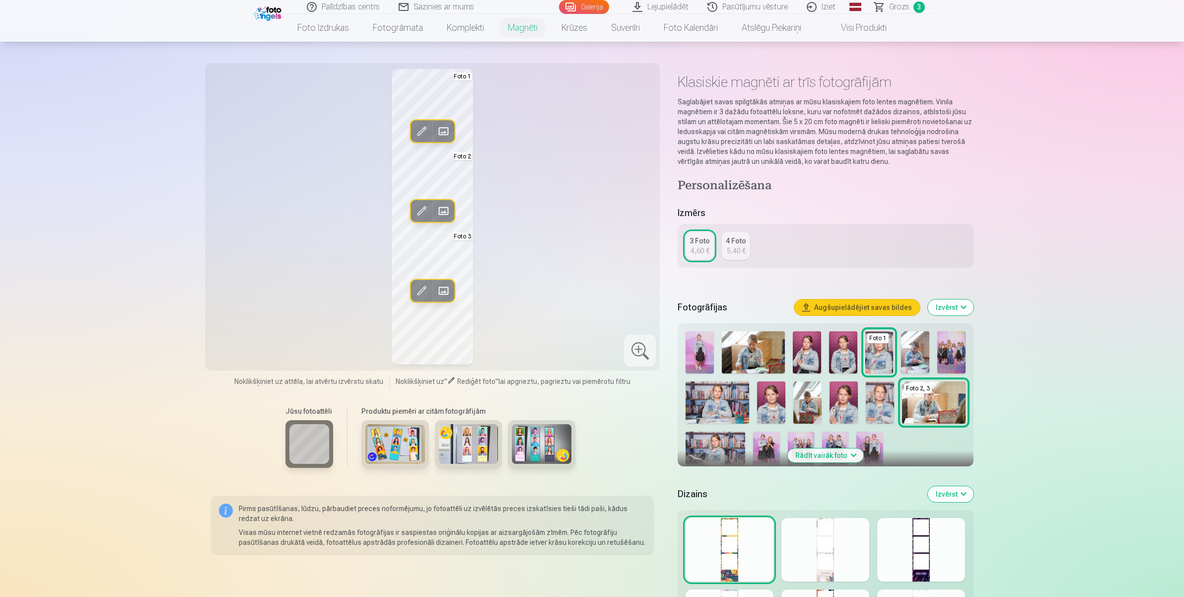
scroll to position [62, 0]
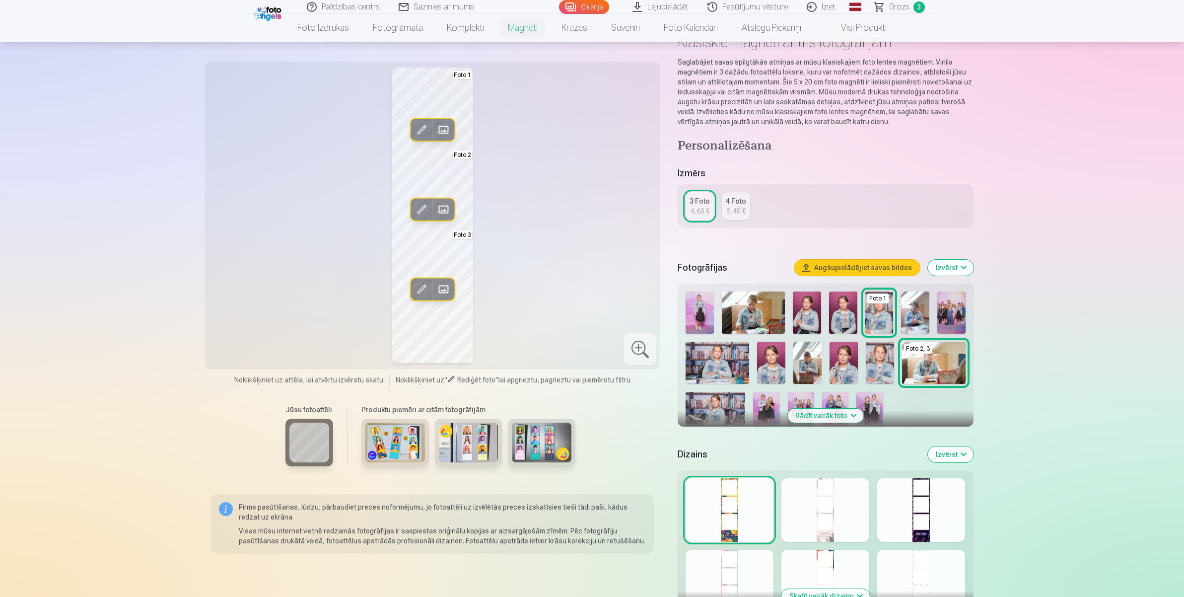
click at [802, 477] on div at bounding box center [826, 510] width 88 height 64
click at [714, 477] on div at bounding box center [730, 510] width 88 height 64
click at [721, 477] on div at bounding box center [730, 582] width 88 height 64
click at [910, 477] on div at bounding box center [922, 510] width 88 height 64
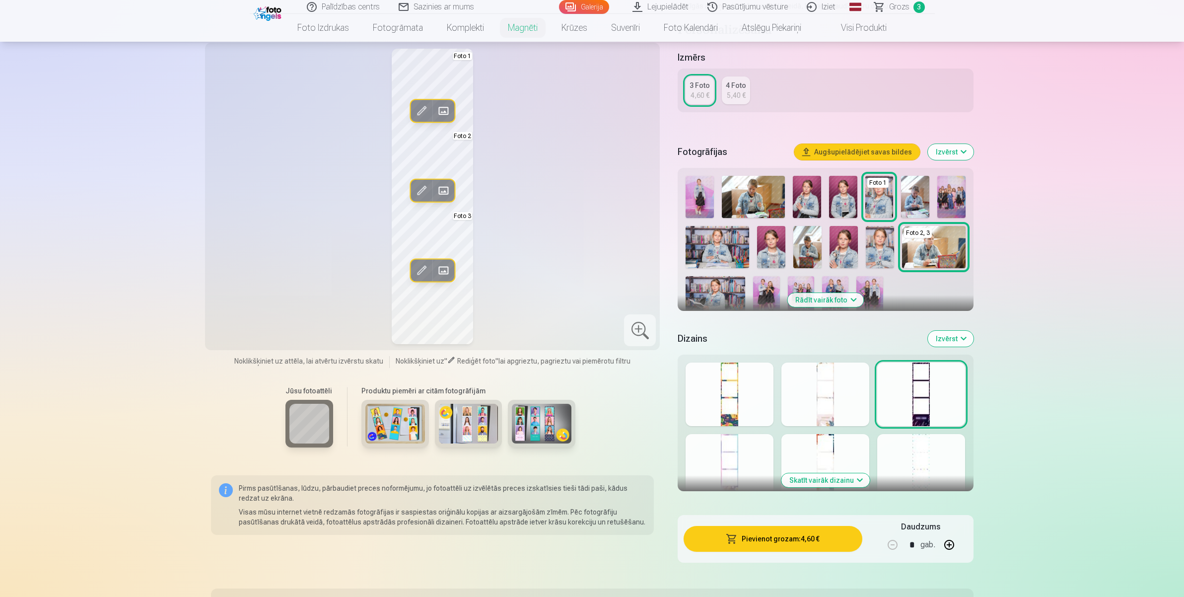
scroll to position [186, 0]
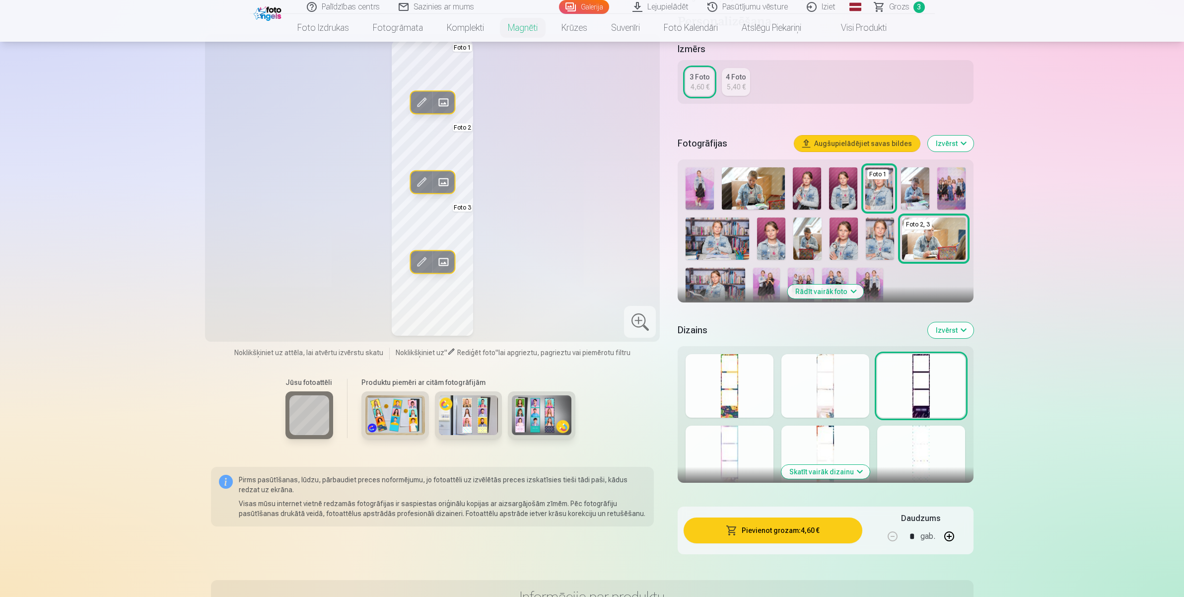
click at [921, 458] on div at bounding box center [922, 458] width 88 height 64
click at [818, 425] on div "Skatīt vairāk dizainu" at bounding box center [825, 414] width 295 height 137
click at [731, 358] on div at bounding box center [730, 386] width 88 height 64
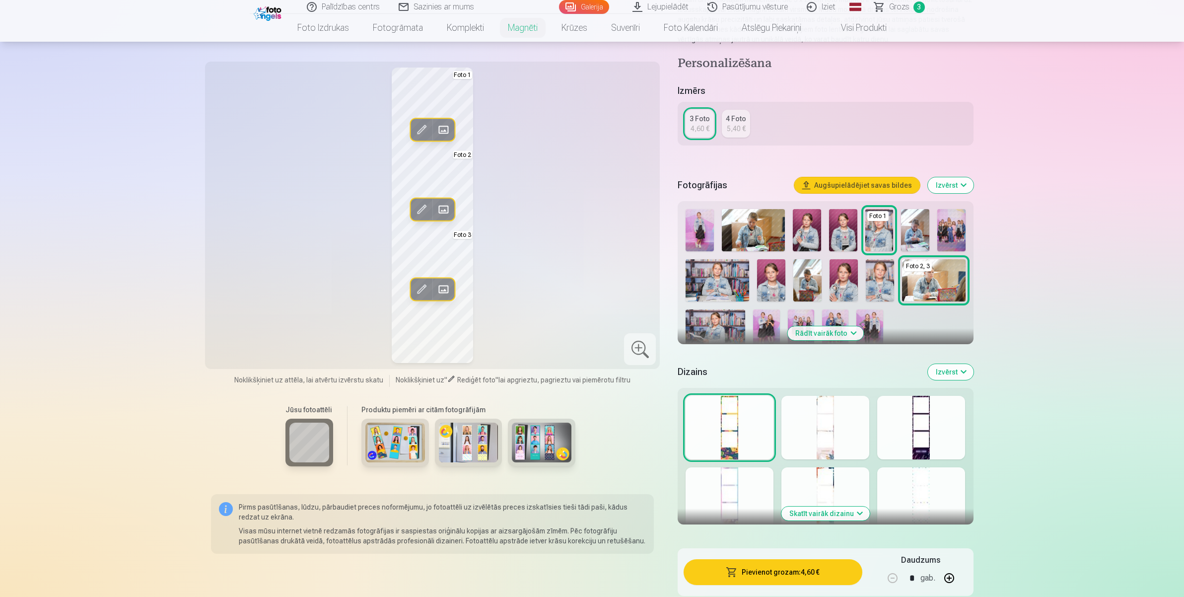
scroll to position [62, 0]
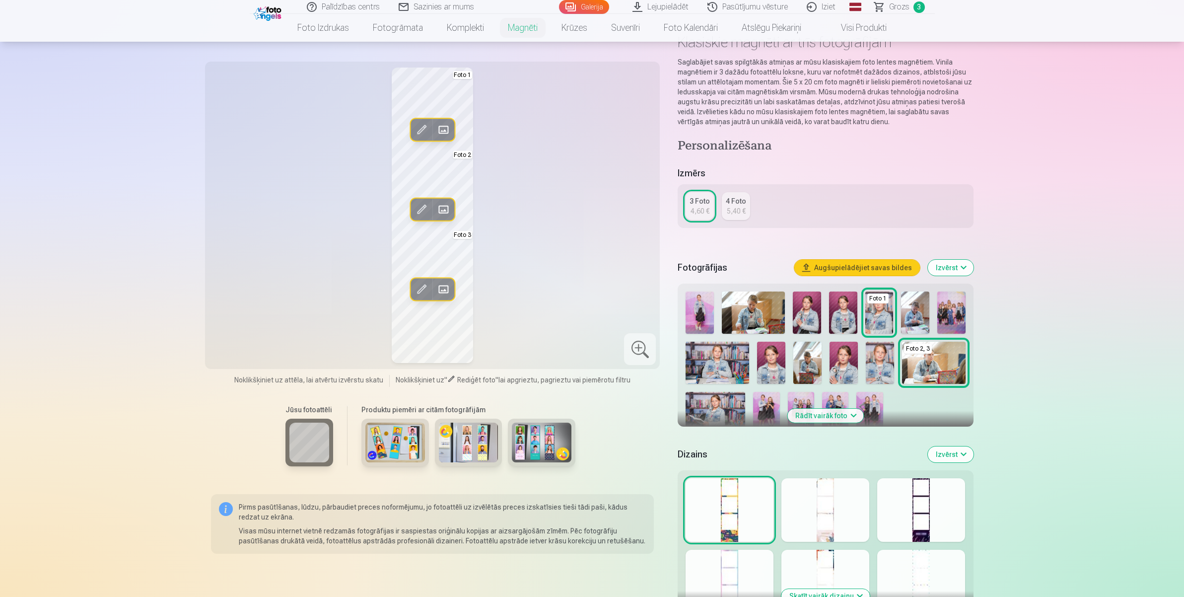
click at [715, 407] on img at bounding box center [716, 412] width 60 height 40
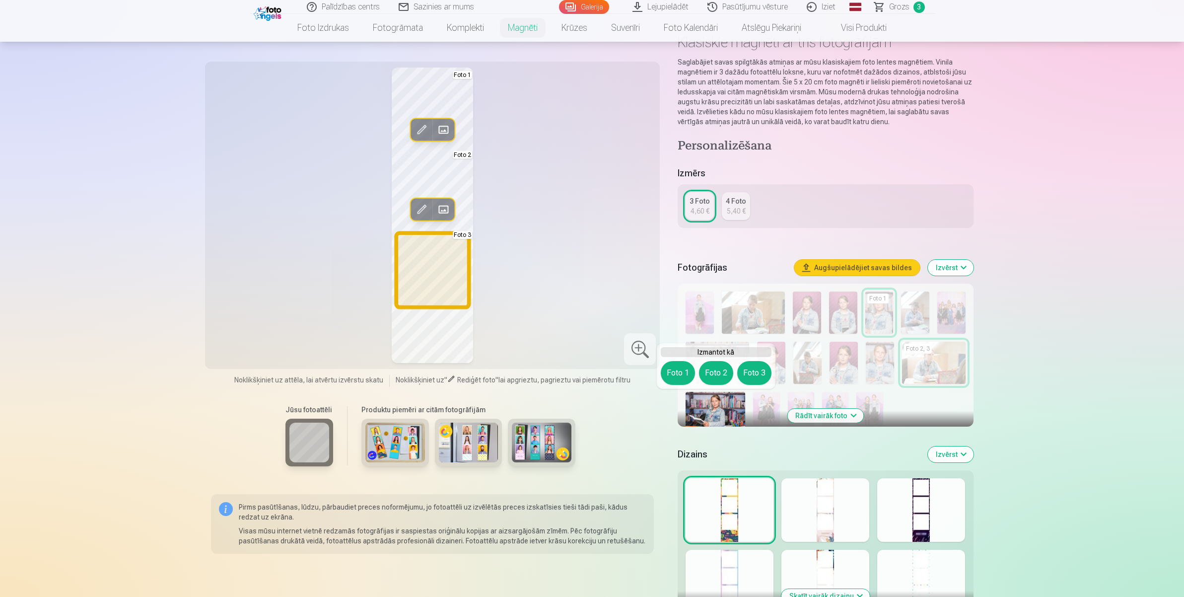
click at [766, 369] on button "Foto 3" at bounding box center [755, 373] width 34 height 24
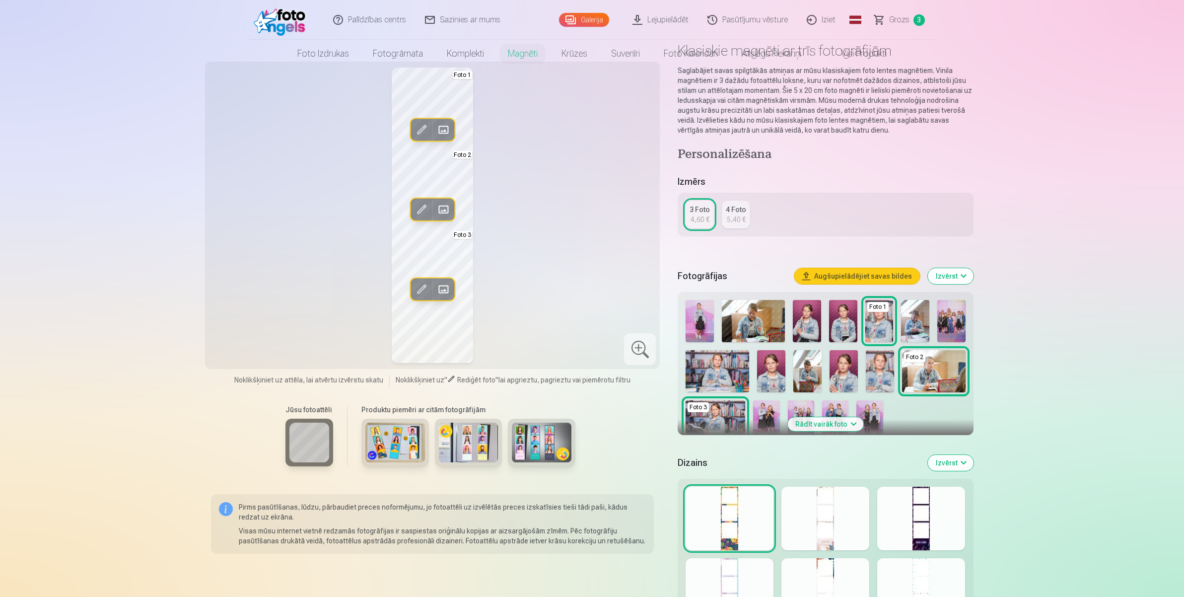
scroll to position [0, 0]
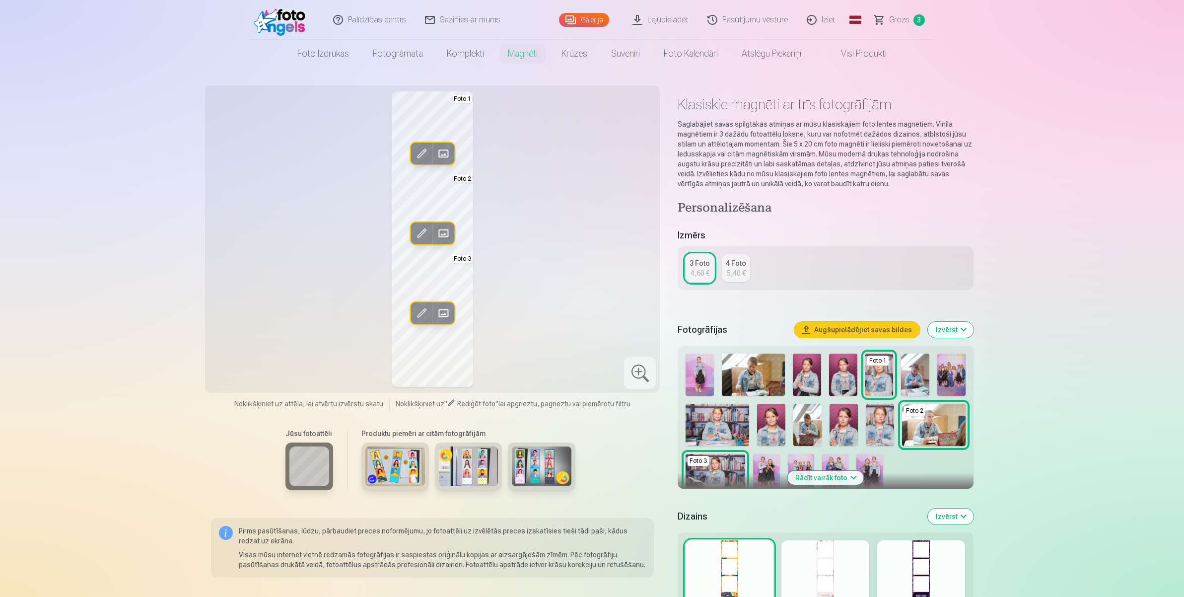
click at [803, 460] on img at bounding box center [801, 474] width 26 height 40
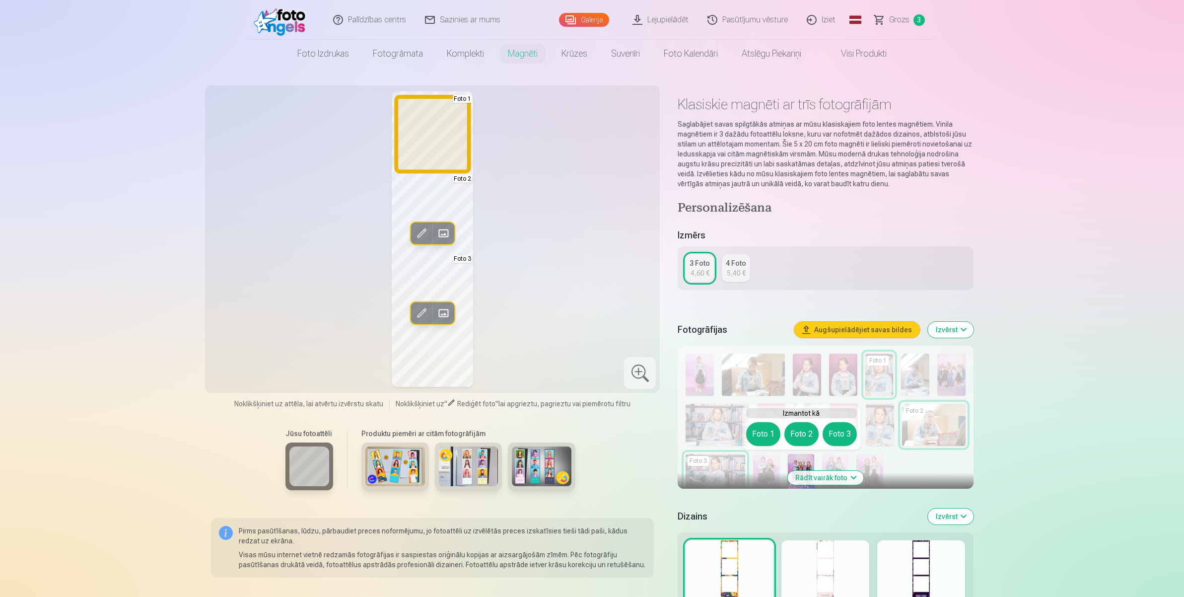
click at [753, 435] on button "Foto 1" at bounding box center [763, 434] width 34 height 24
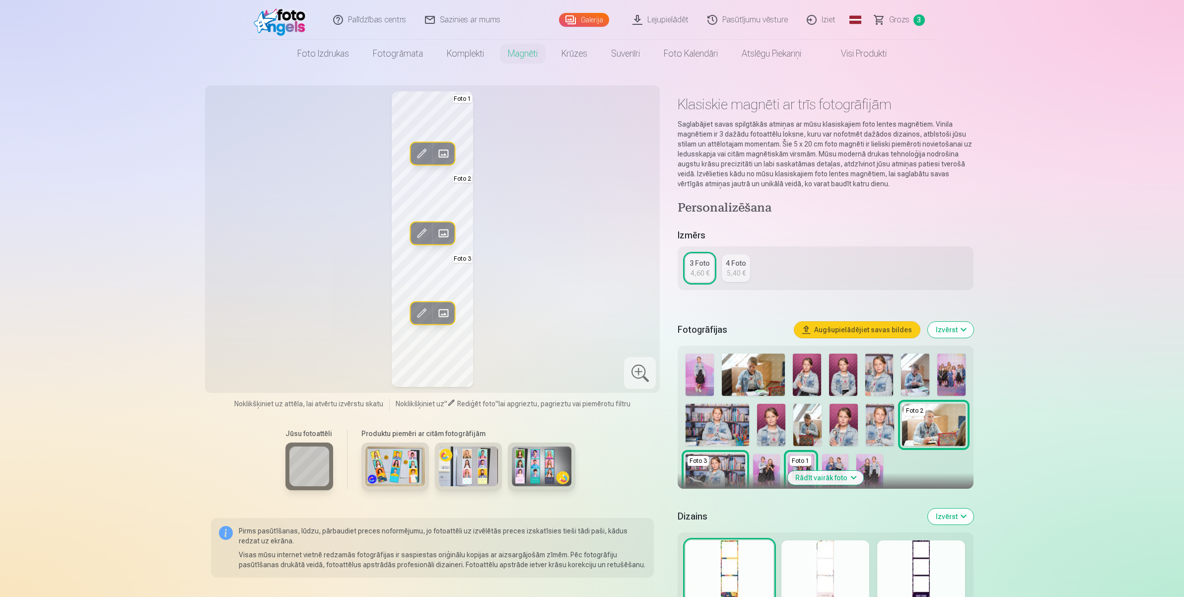
click at [802, 457] on div "Foto 1" at bounding box center [800, 461] width 21 height 10
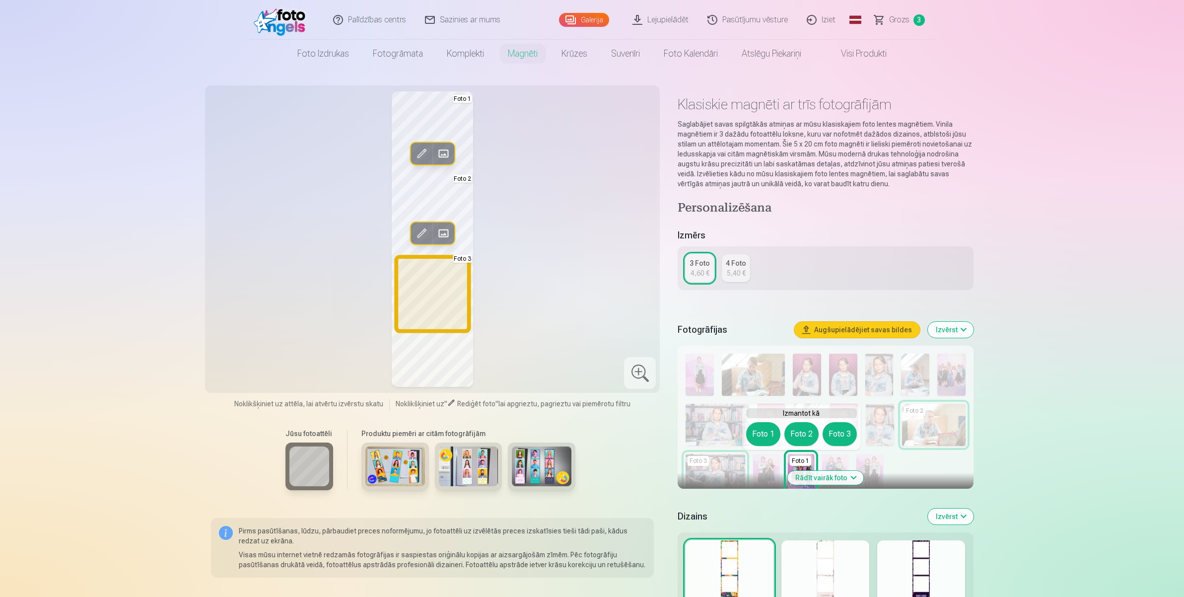
click at [838, 436] on button "Foto 3" at bounding box center [840, 434] width 34 height 24
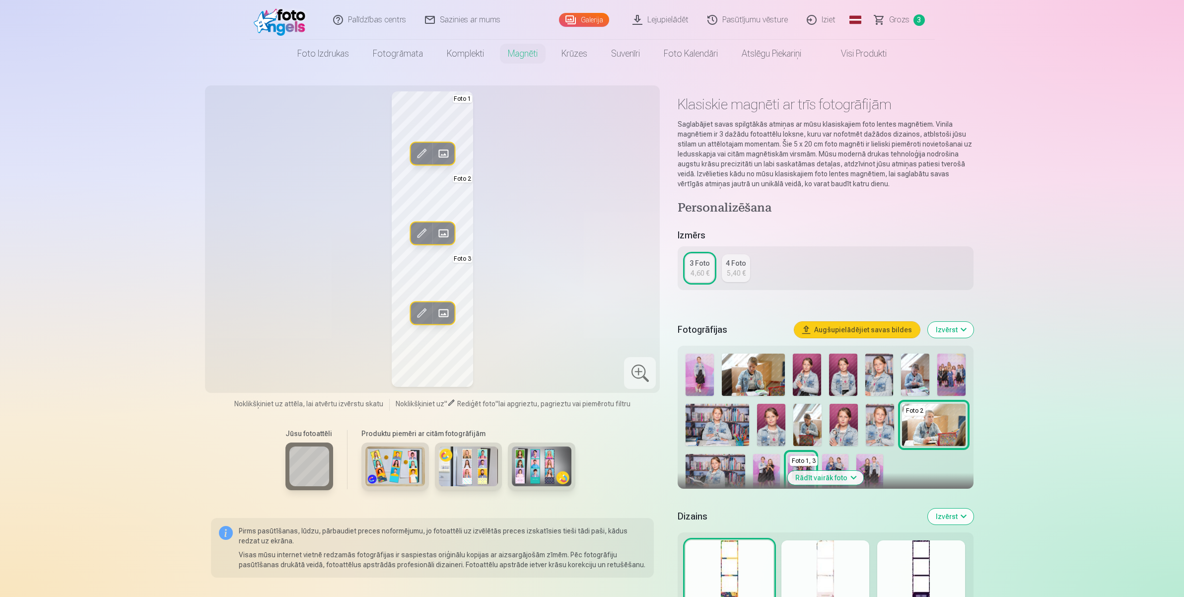
click at [707, 465] on img at bounding box center [716, 474] width 60 height 40
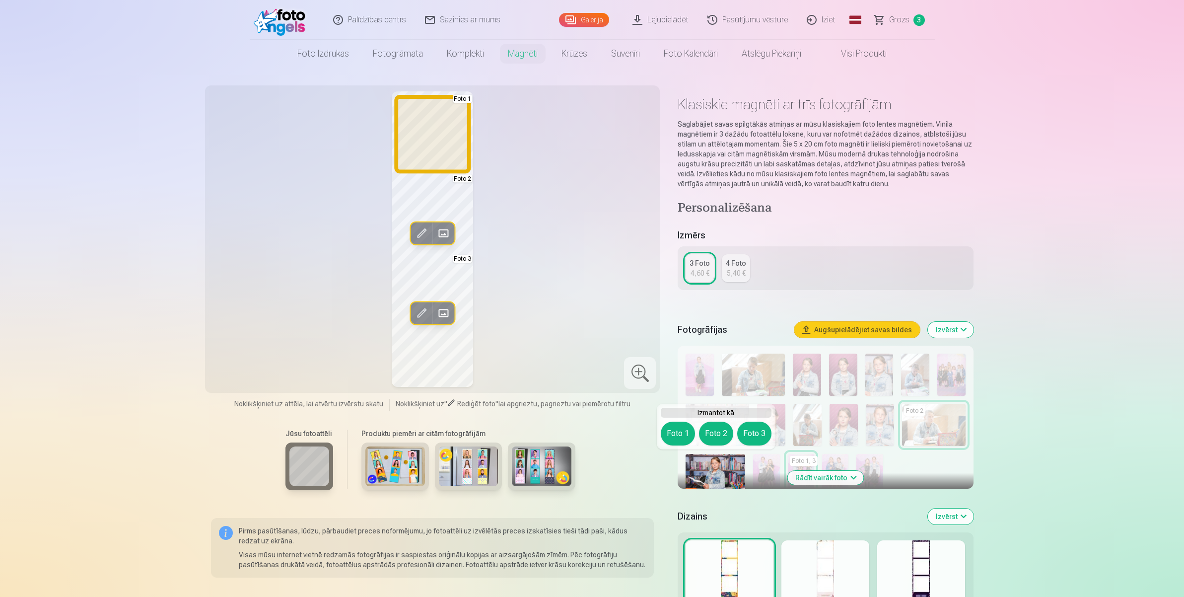
drag, startPoint x: 683, startPoint y: 433, endPoint x: 673, endPoint y: 430, distance: 10.7
click at [683, 432] on button "Foto 1" at bounding box center [678, 434] width 34 height 24
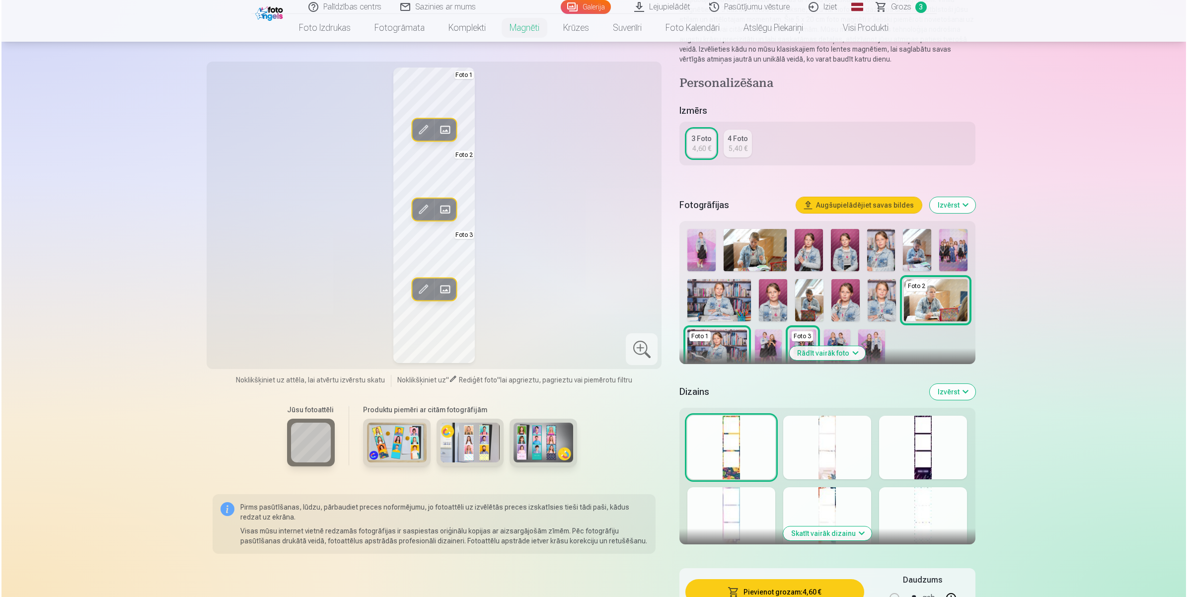
scroll to position [248, 0]
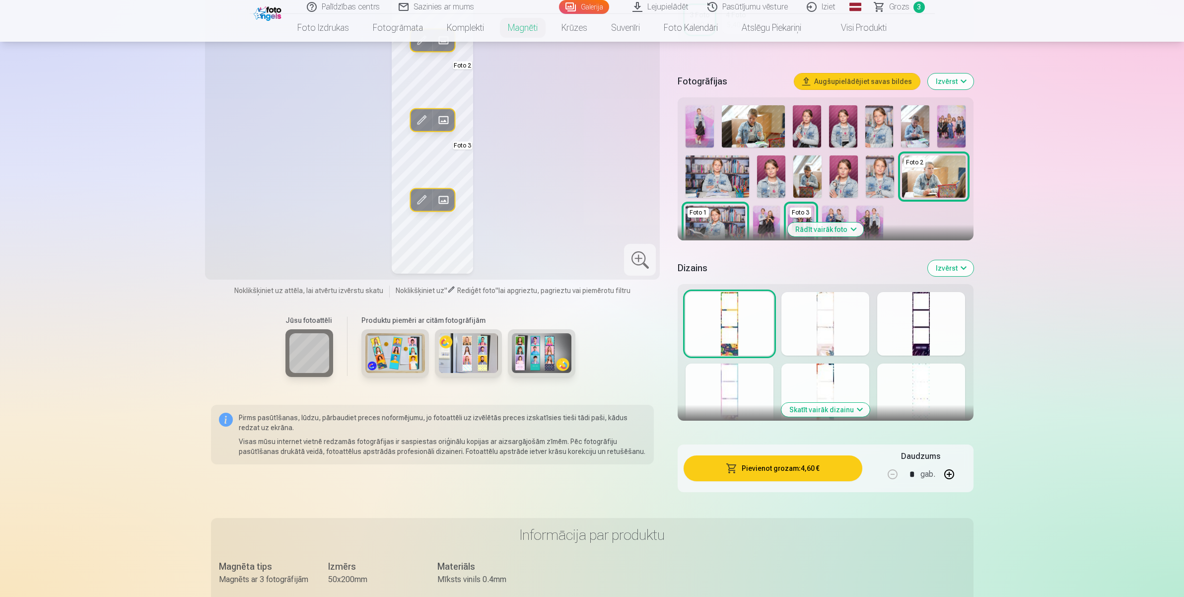
click at [785, 473] on button "Pievienot grozam : 4,60 €" at bounding box center [773, 468] width 178 height 26
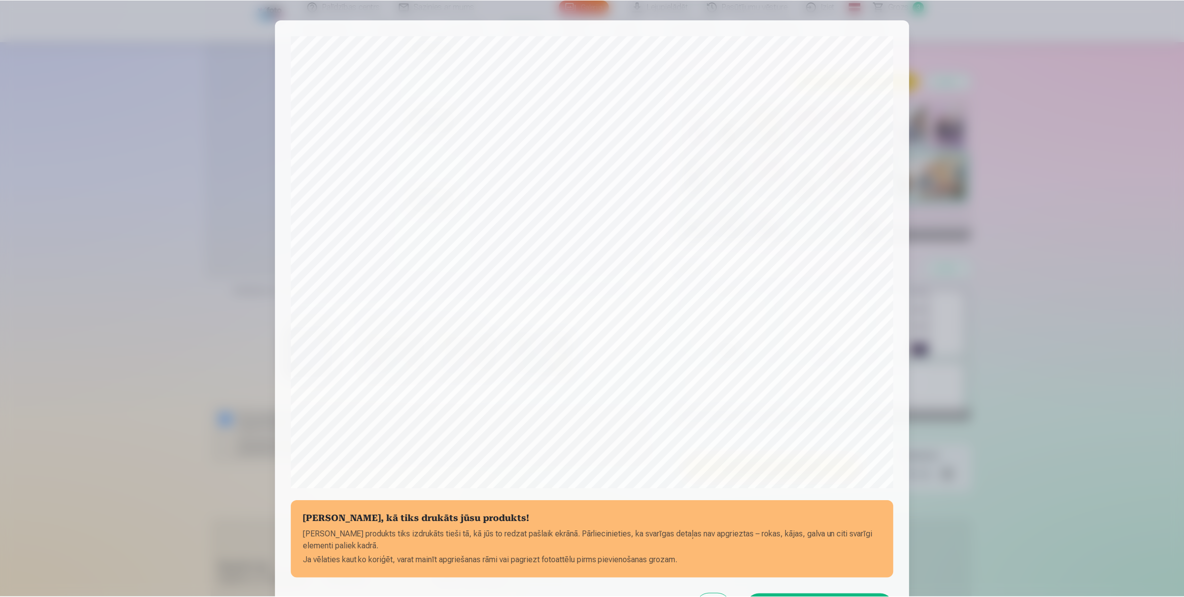
scroll to position [118, 0]
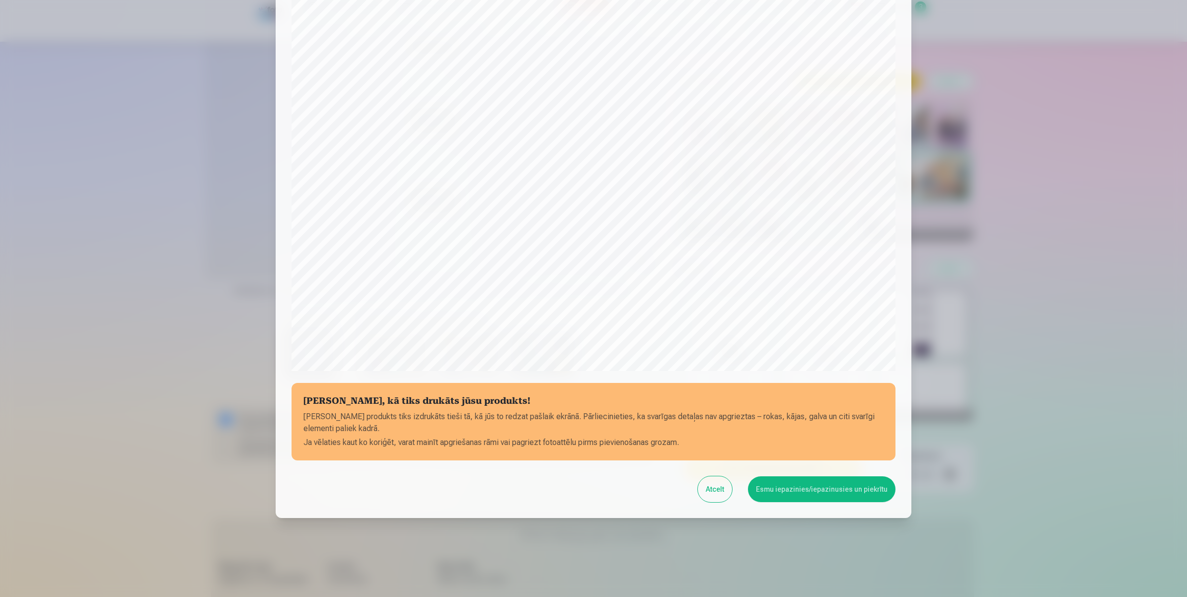
drag, startPoint x: 811, startPoint y: 485, endPoint x: 822, endPoint y: 503, distance: 21.0
click at [812, 477] on button "Esmu iepazinies/iepazinusies un piekrītu" at bounding box center [822, 489] width 148 height 26
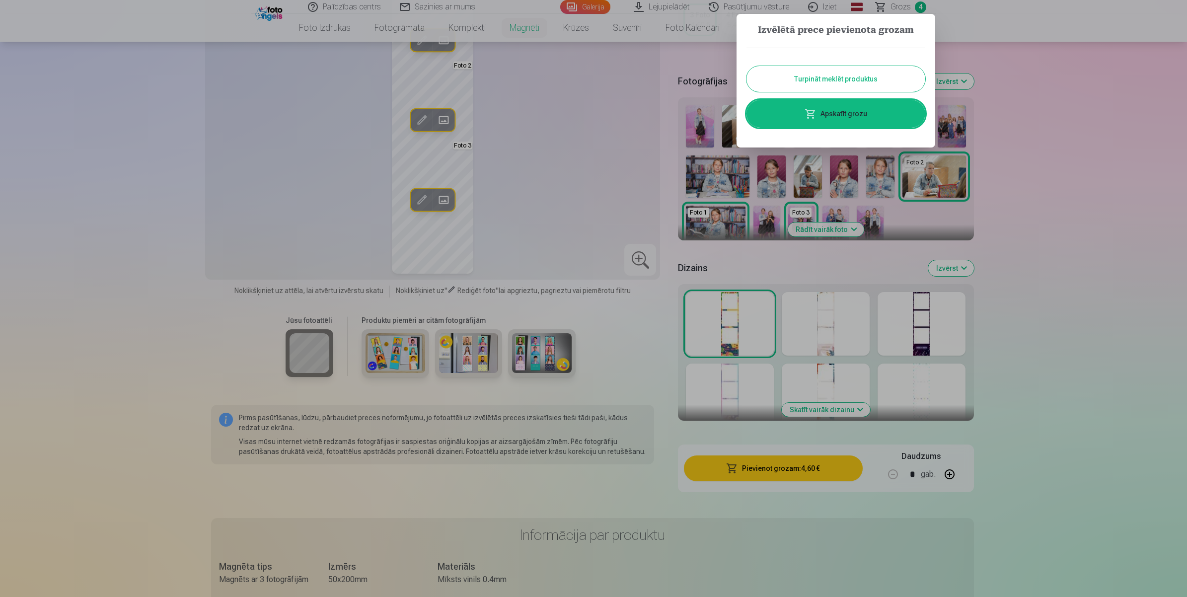
click at [555, 198] on div at bounding box center [593, 298] width 1187 height 597
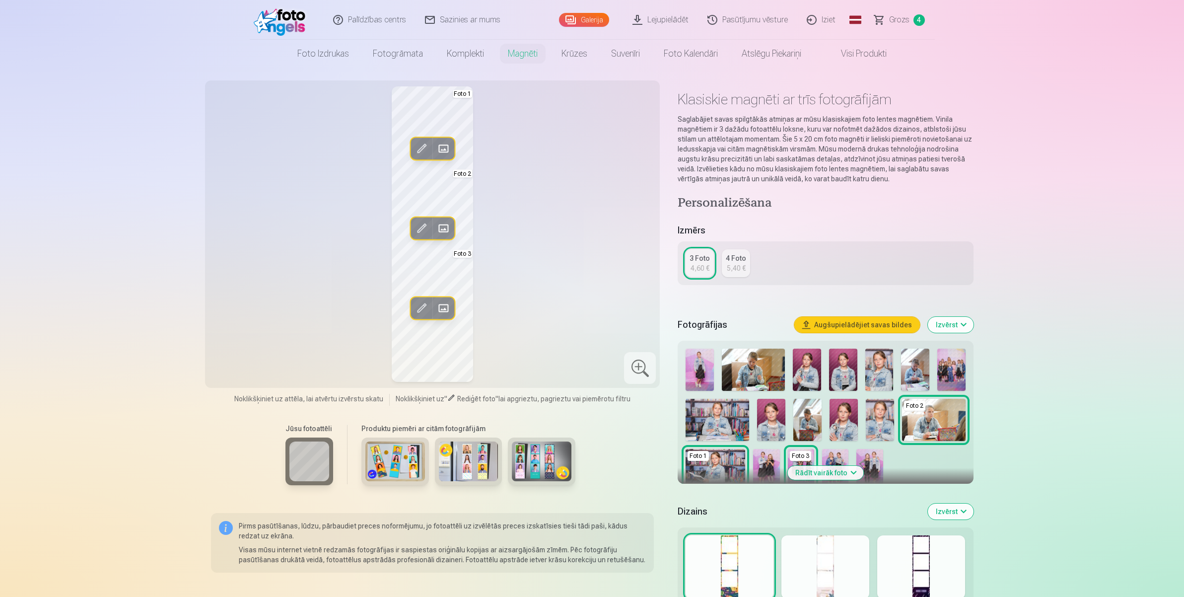
scroll to position [0, 0]
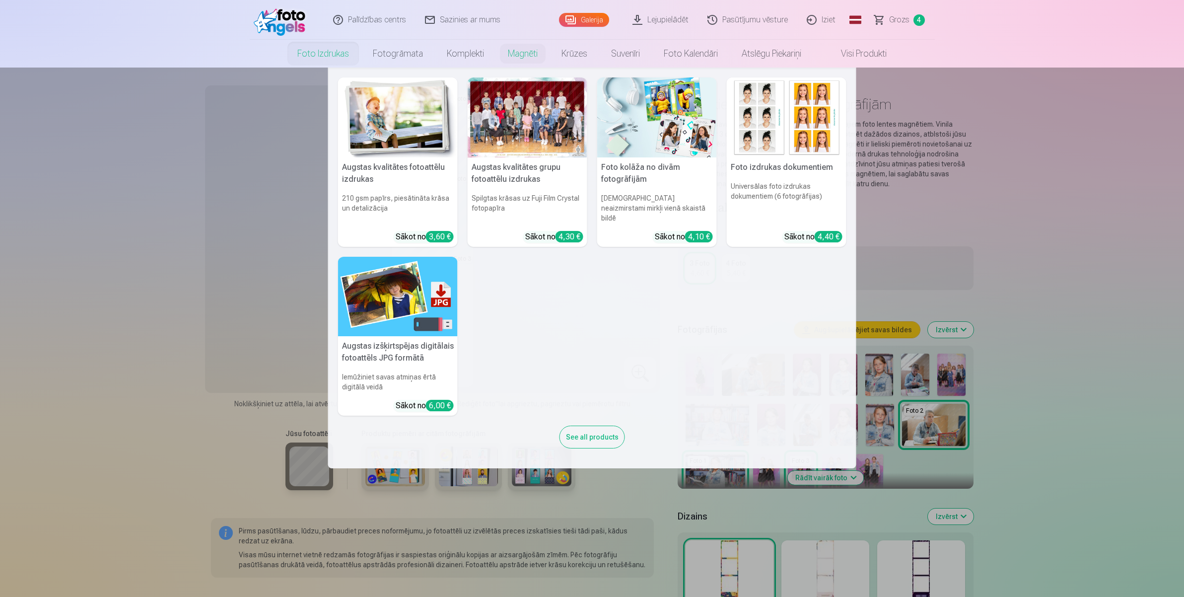
click at [315, 50] on link "Foto izdrukas" at bounding box center [323, 54] width 75 height 28
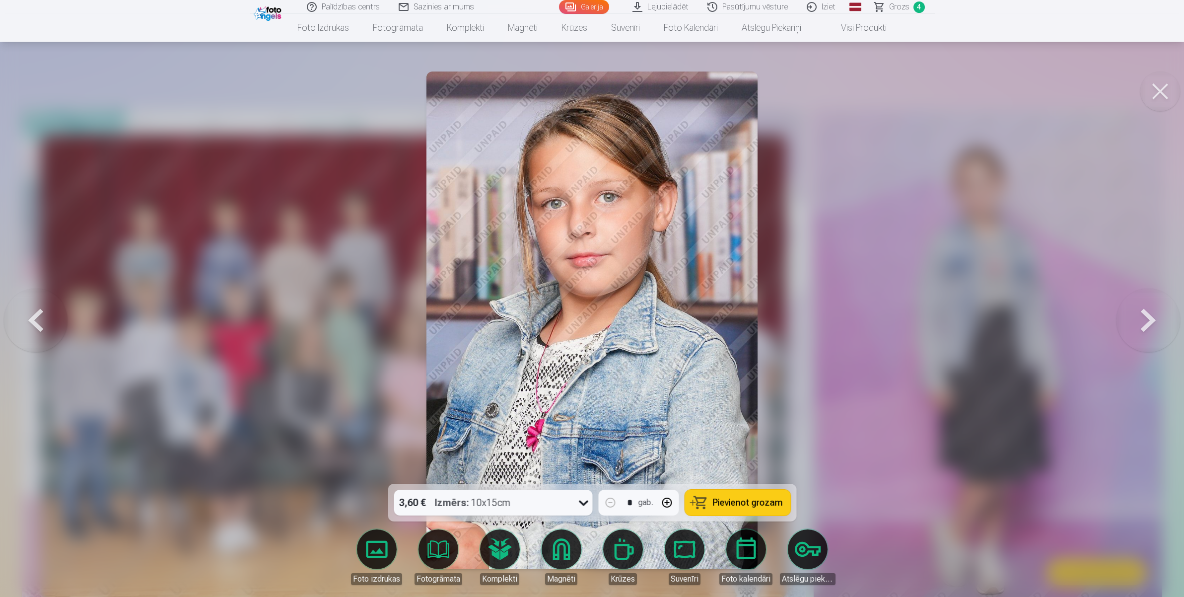
scroll to position [559, 0]
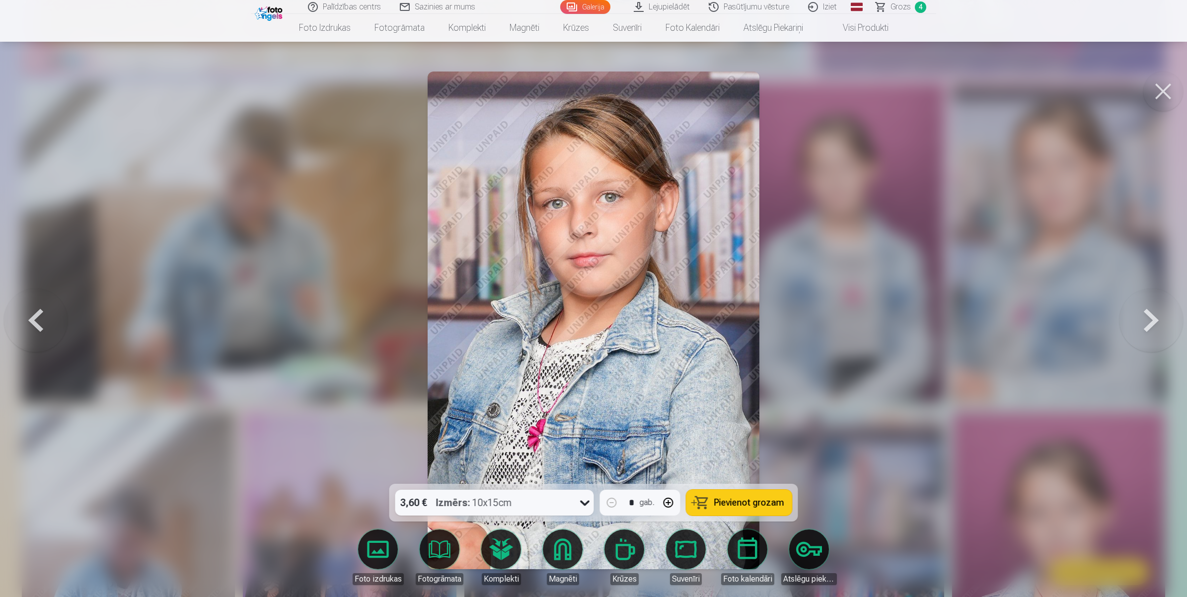
click at [165, 303] on div at bounding box center [593, 298] width 1187 height 597
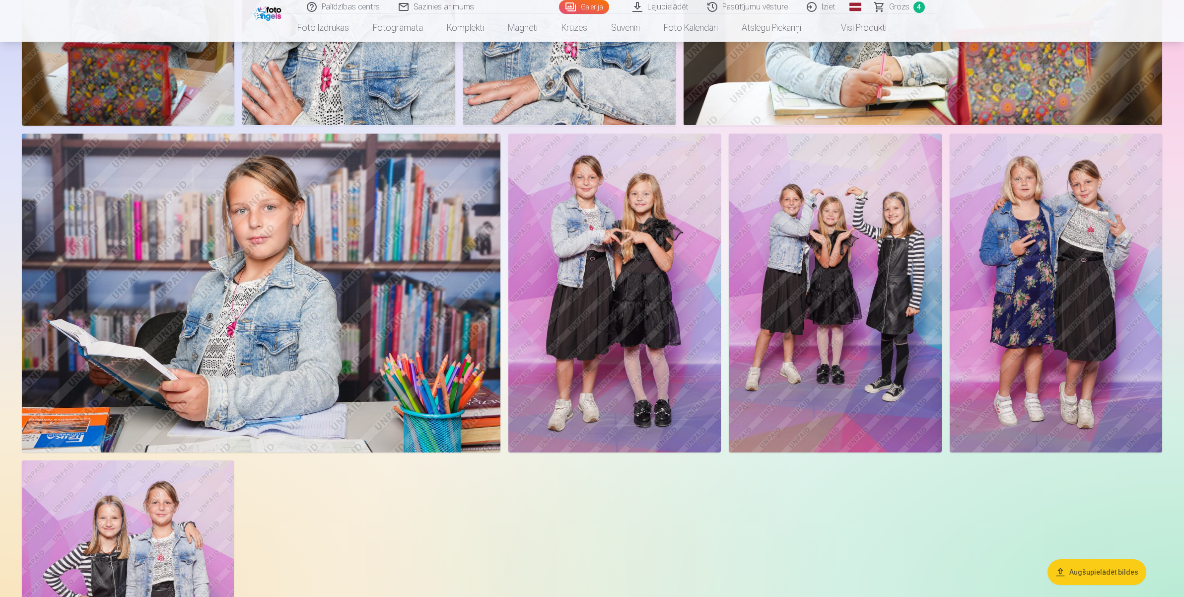
scroll to position [1490, 0]
click at [798, 348] on img at bounding box center [835, 292] width 213 height 319
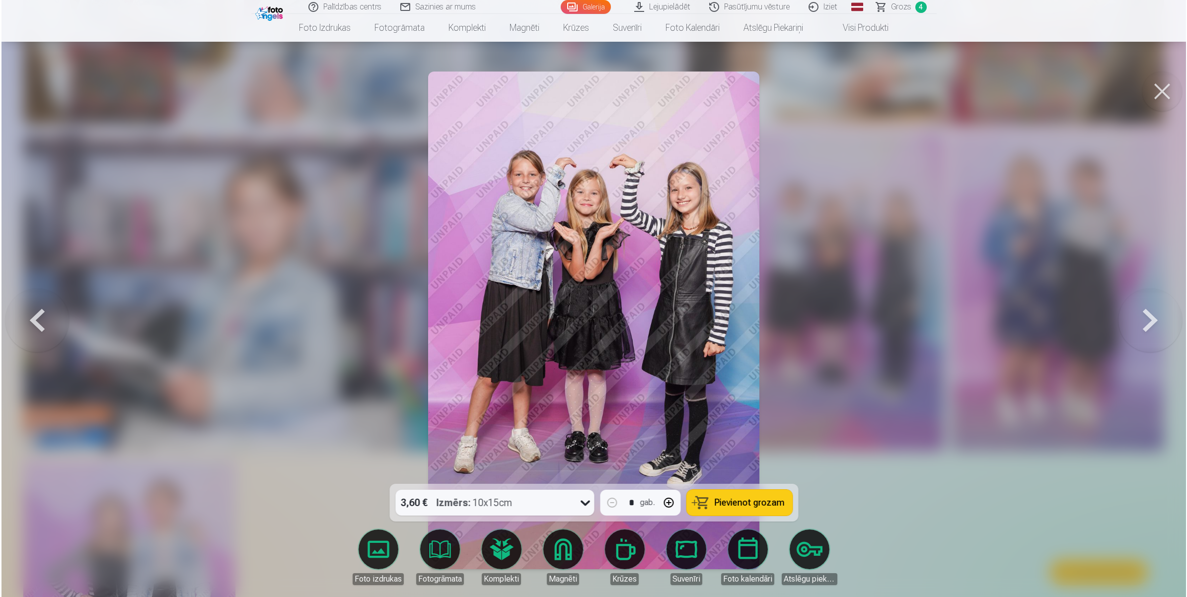
scroll to position [1492, 0]
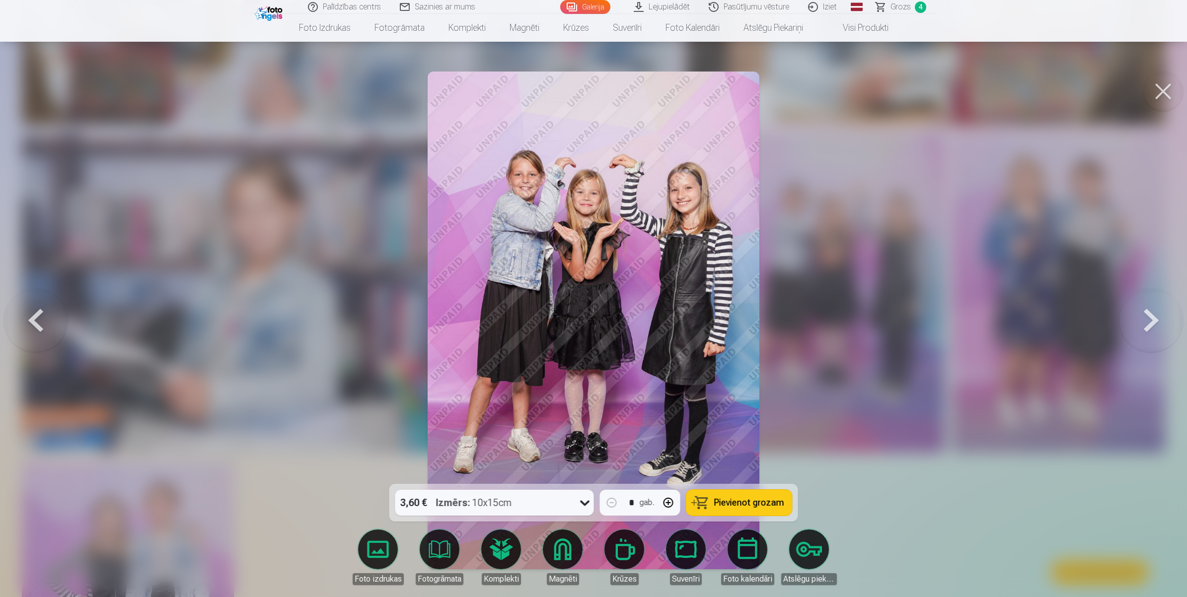
click at [495, 477] on link "Komplekti" at bounding box center [501, 557] width 56 height 56
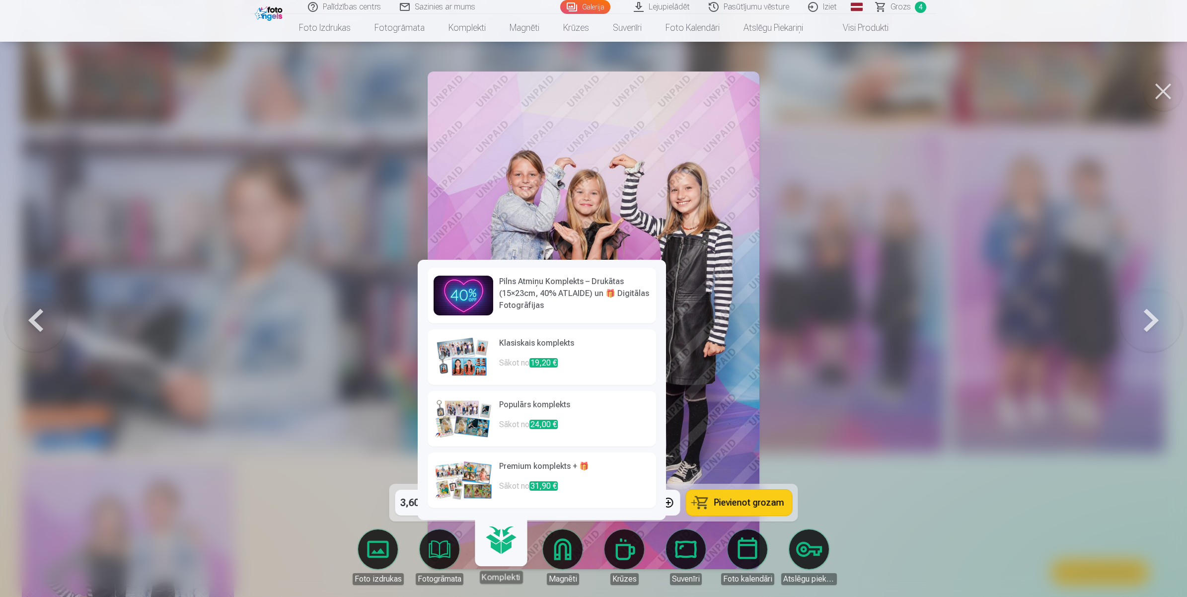
click at [459, 415] on img at bounding box center [464, 419] width 60 height 40
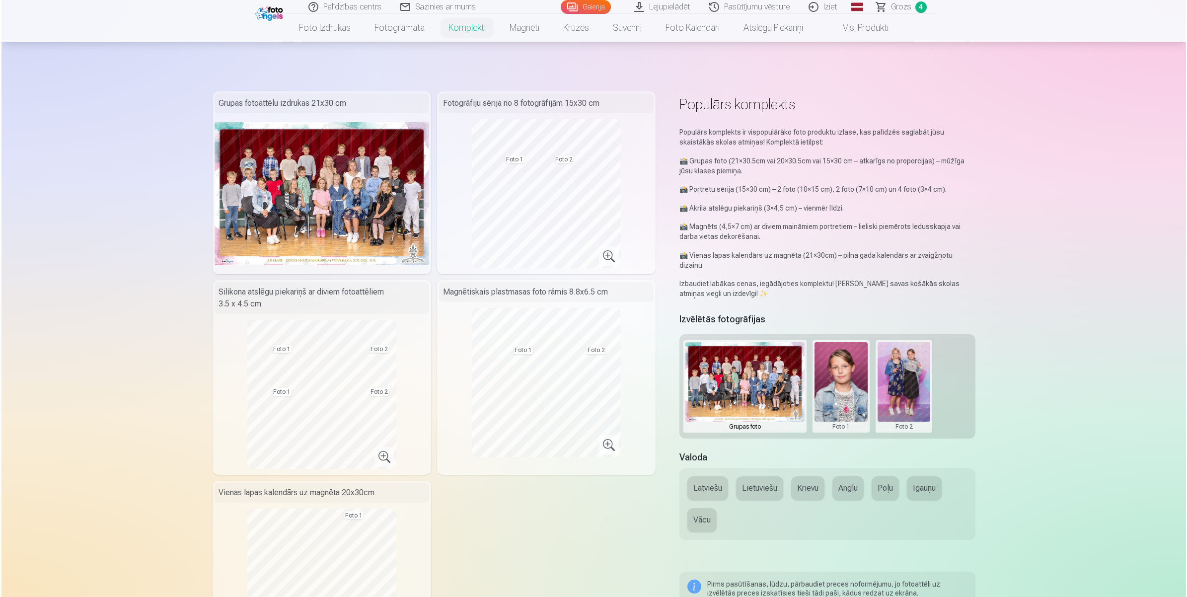
scroll to position [1492, 0]
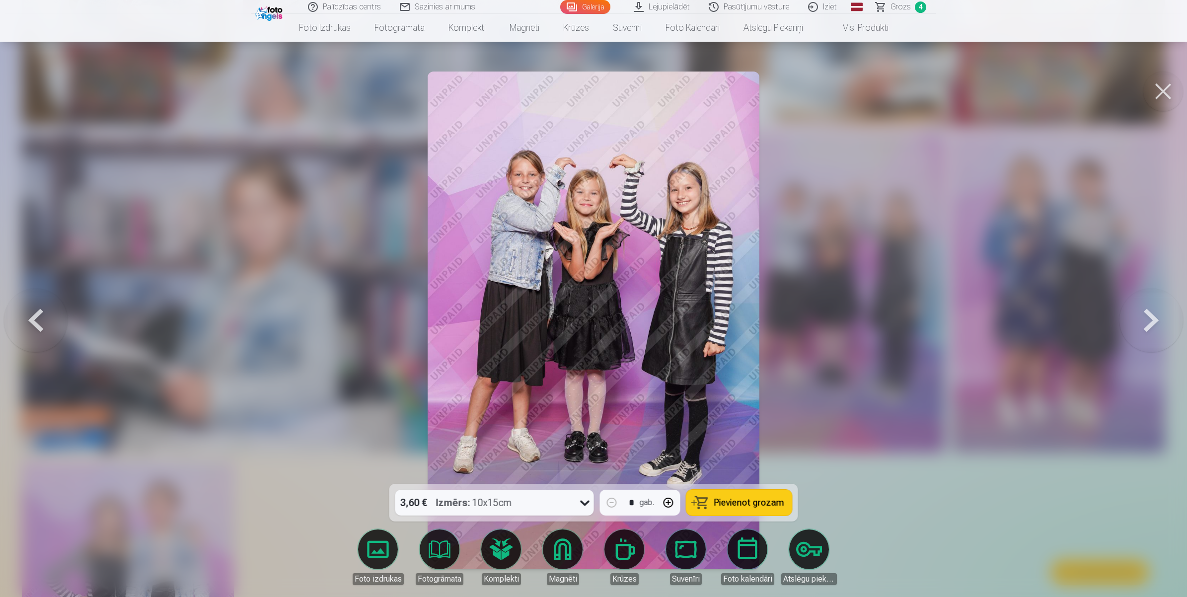
click at [947, 266] on div at bounding box center [593, 298] width 1187 height 597
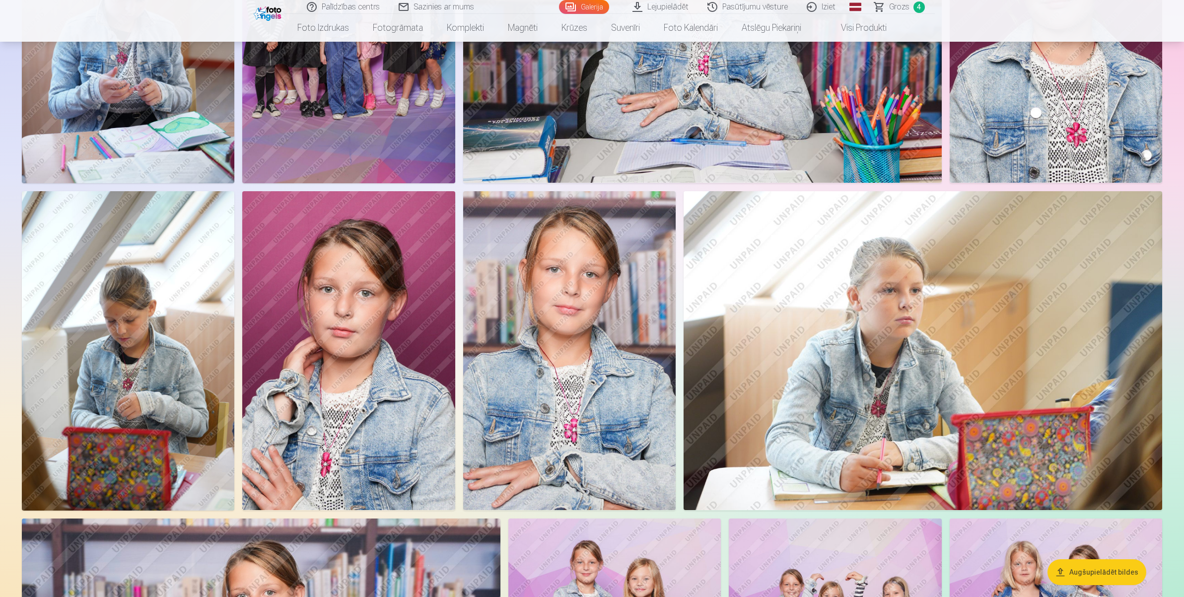
scroll to position [1055, 0]
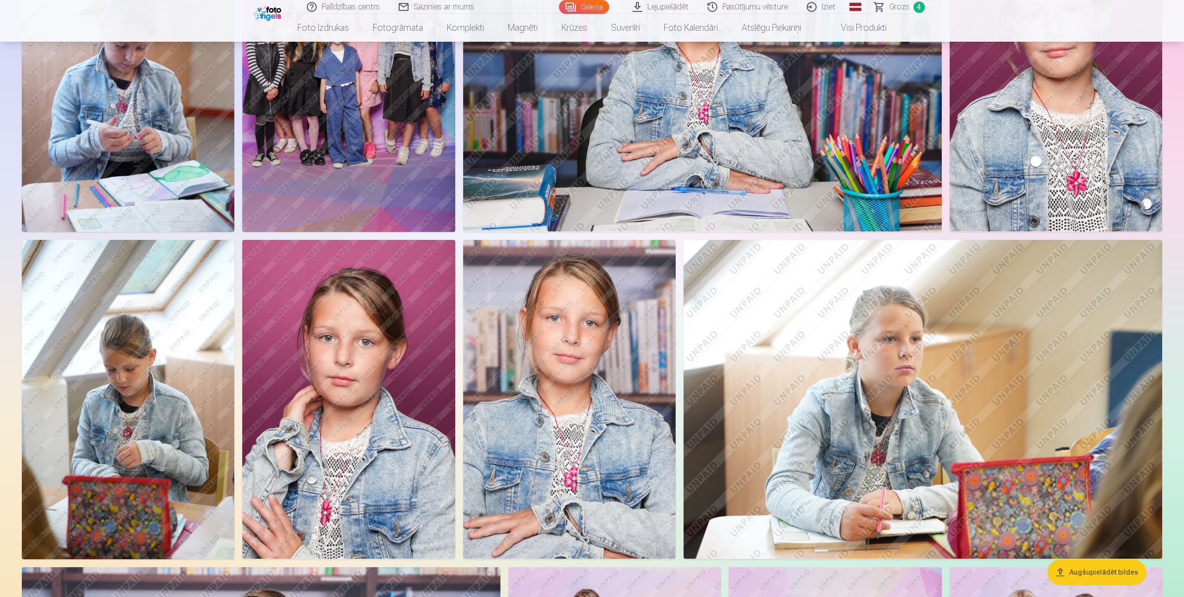
click at [391, 413] on img at bounding box center [348, 399] width 213 height 319
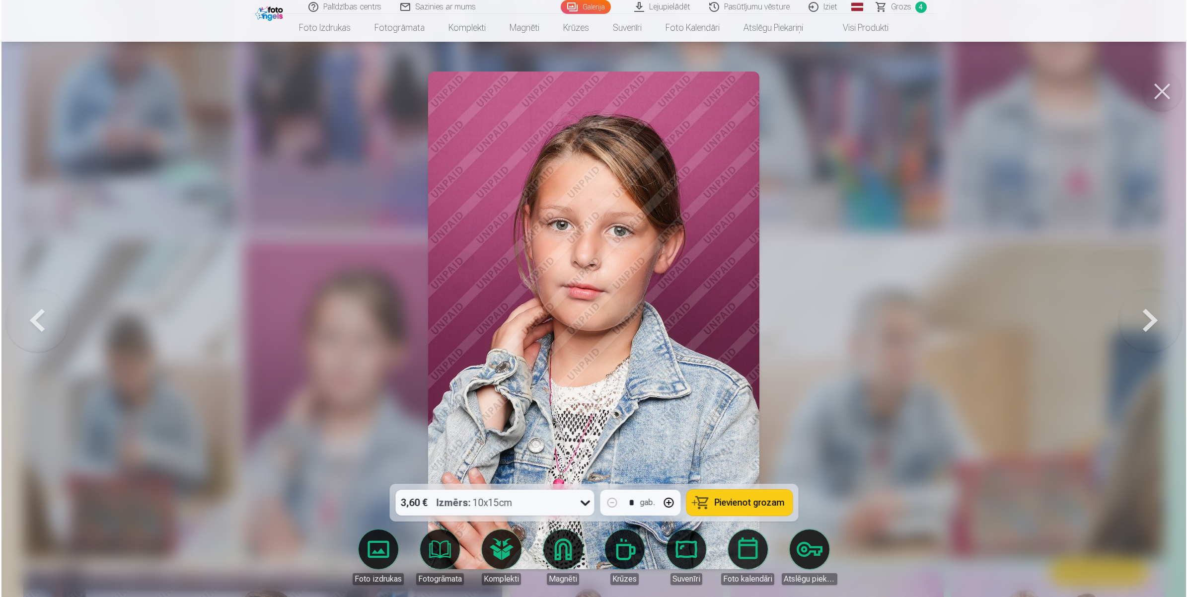
scroll to position [1057, 0]
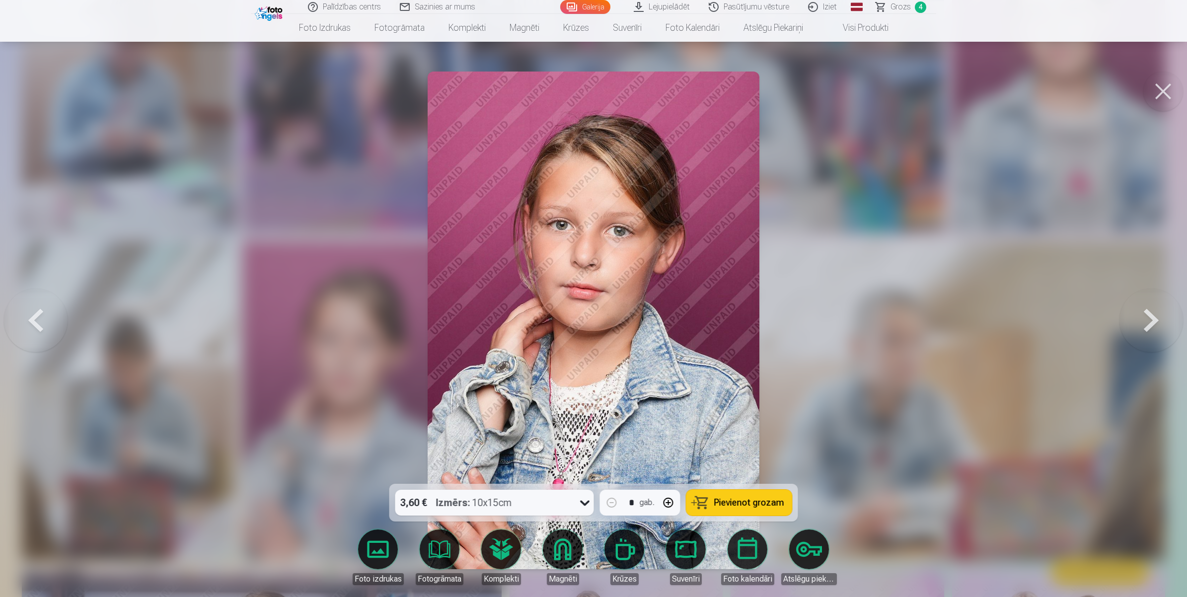
click at [573, 477] on link "Magnēti" at bounding box center [563, 557] width 56 height 56
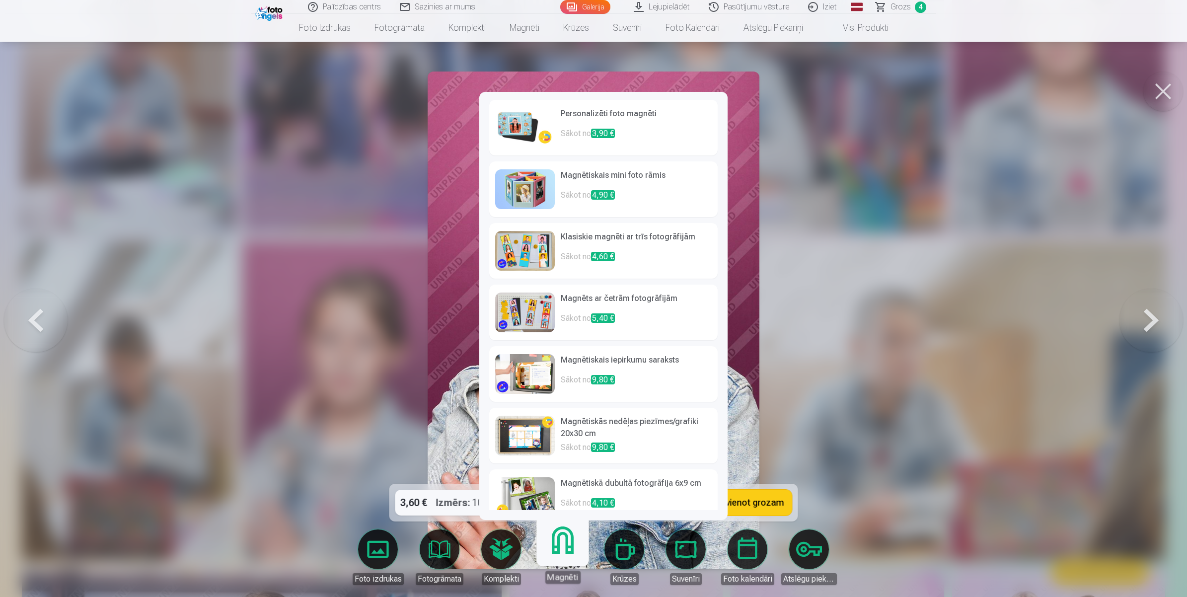
click at [507, 359] on img at bounding box center [525, 374] width 60 height 40
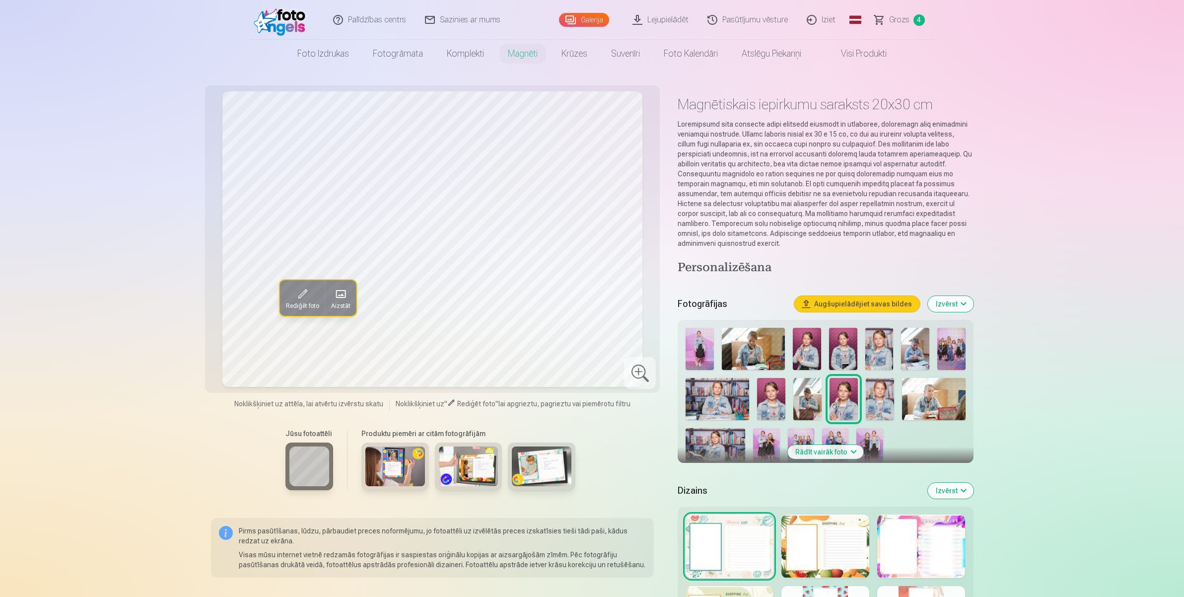
click at [388, 454] on img at bounding box center [396, 466] width 60 height 40
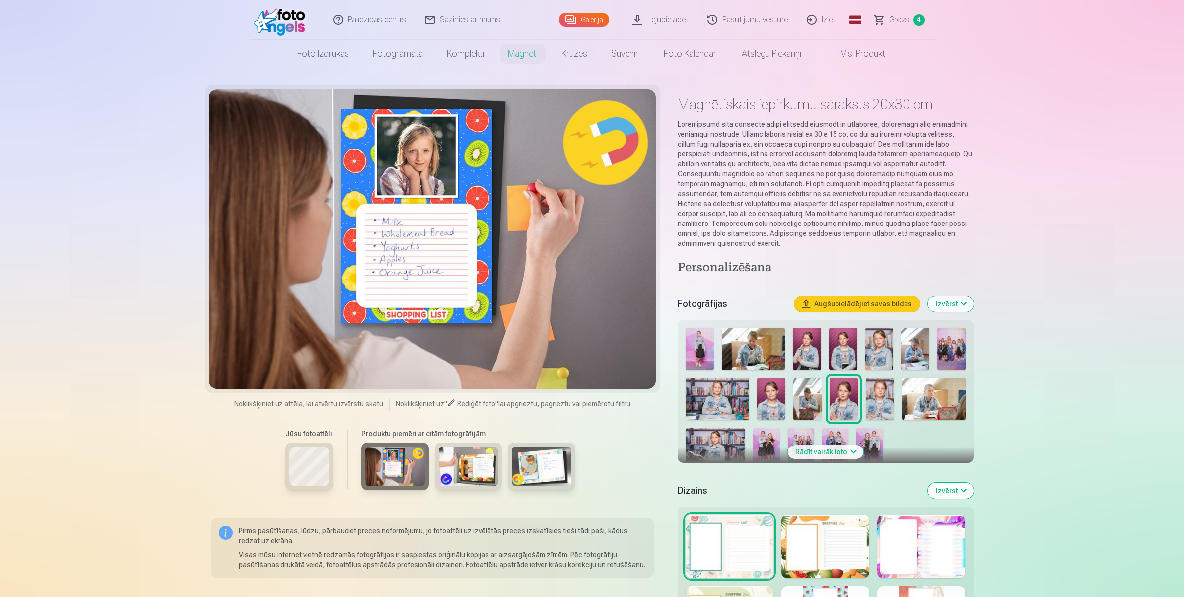
click at [483, 457] on img at bounding box center [469, 466] width 60 height 40
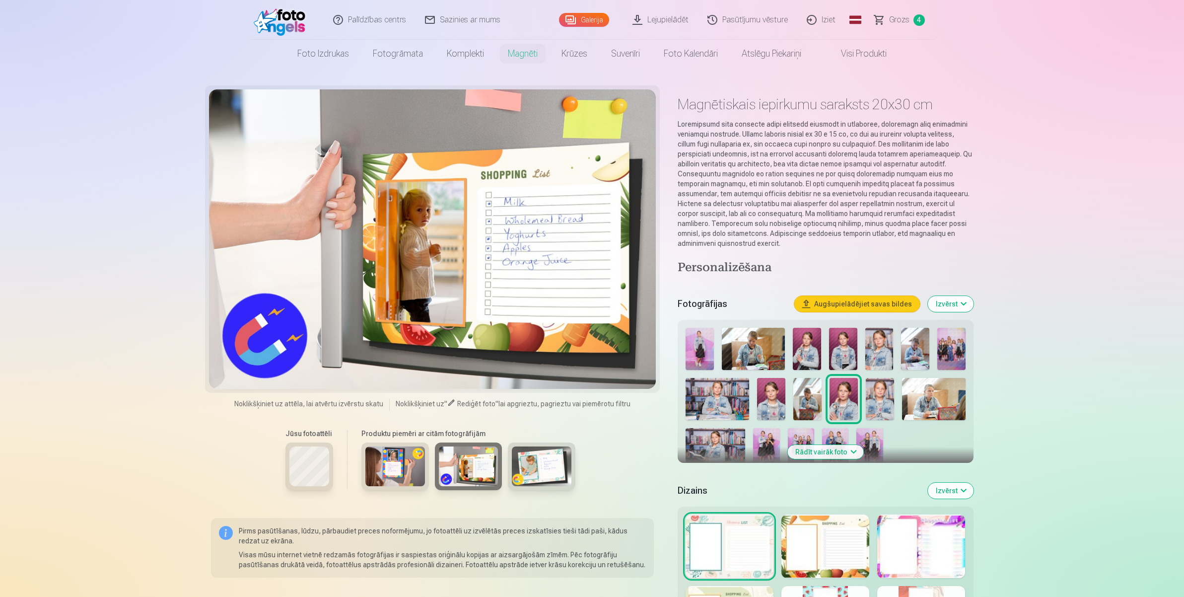
click at [559, 465] on img at bounding box center [542, 466] width 60 height 40
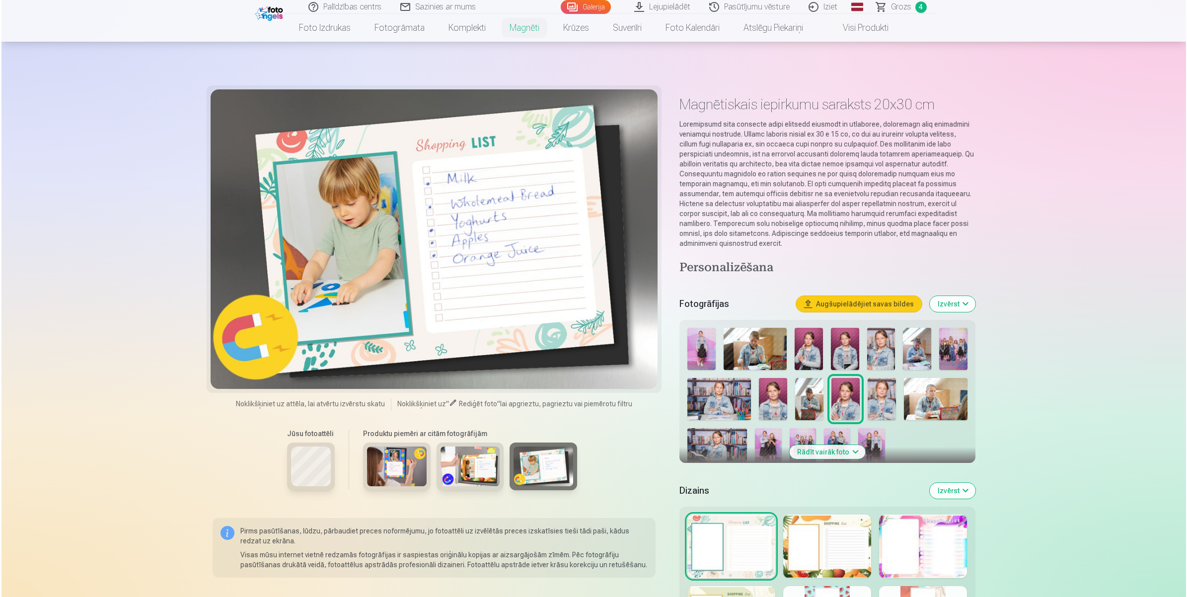
scroll to position [1057, 0]
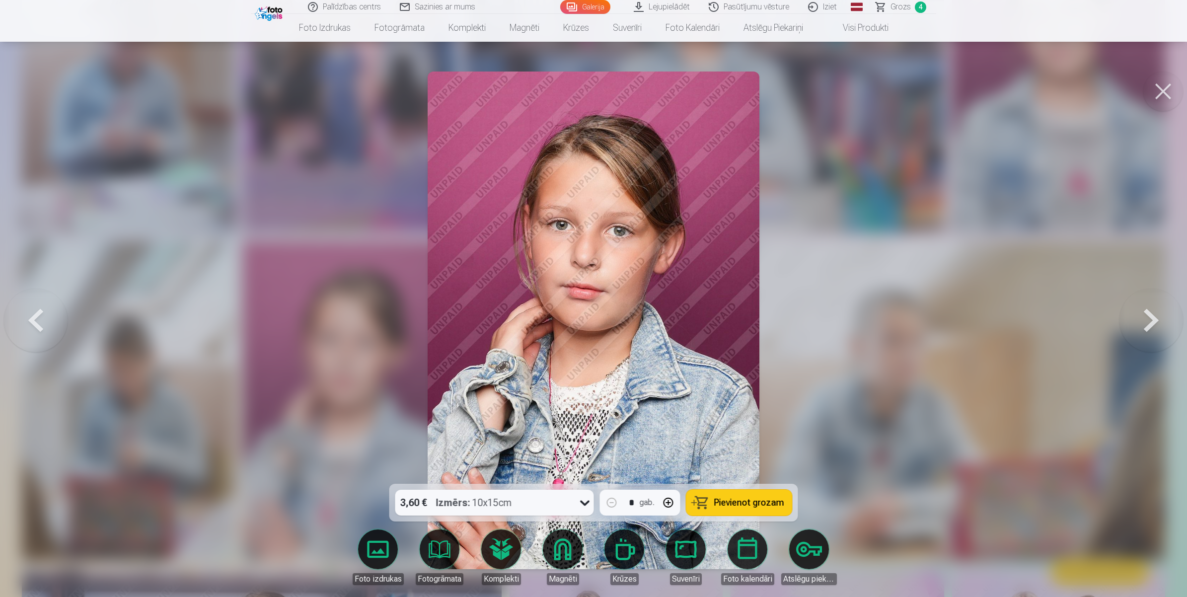
click at [574, 477] on link "Magnēti" at bounding box center [563, 557] width 56 height 56
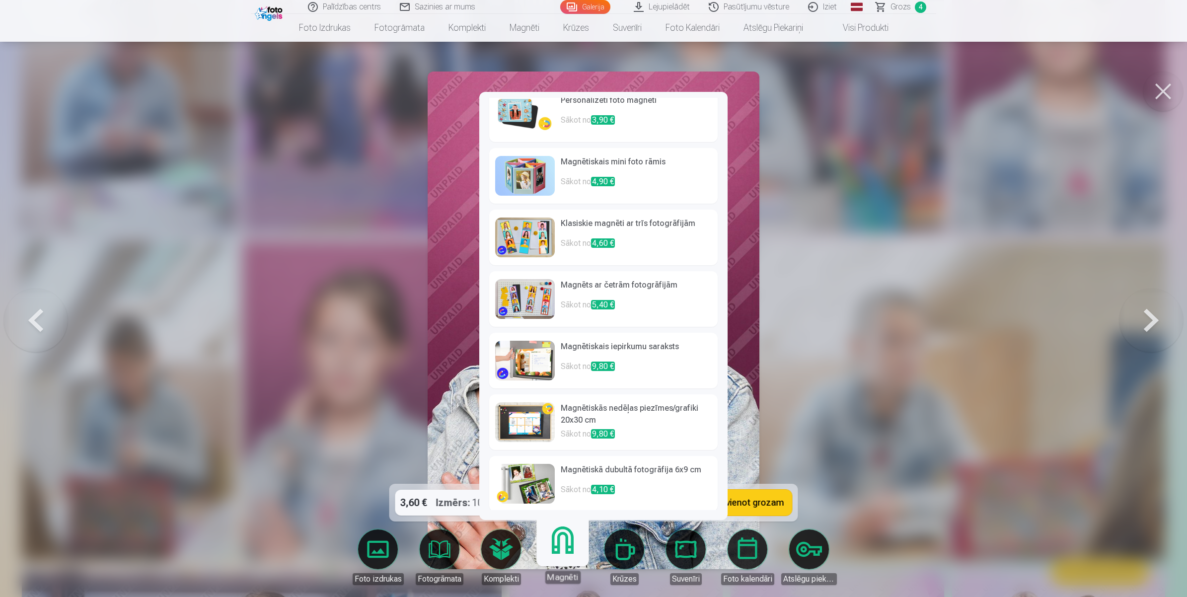
scroll to position [16, 0]
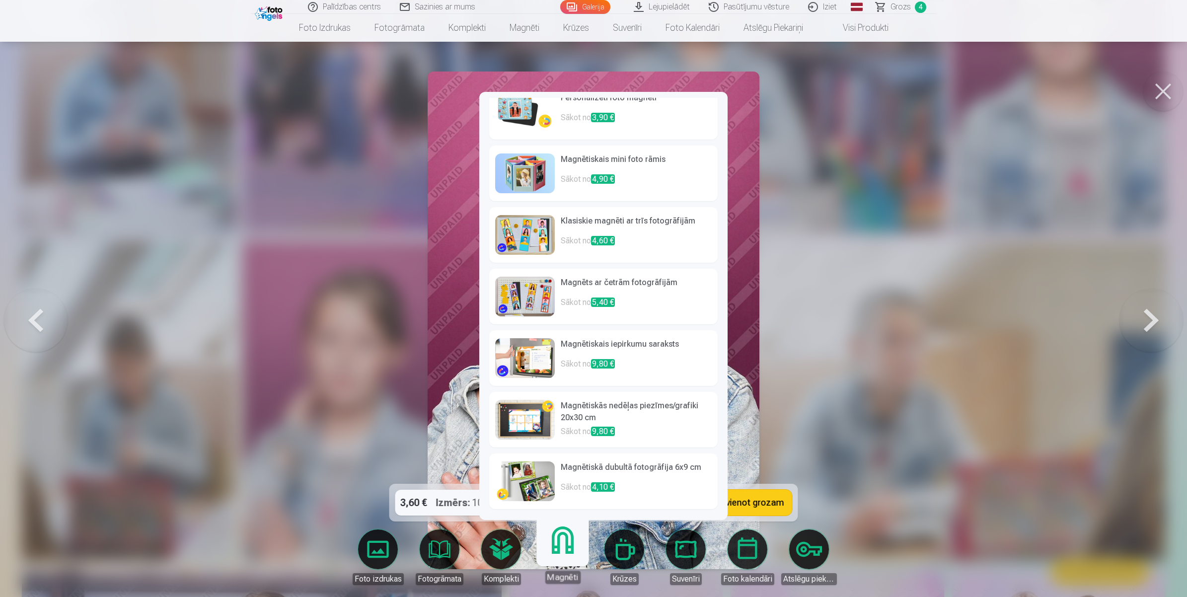
click at [512, 477] on img at bounding box center [525, 481] width 60 height 40
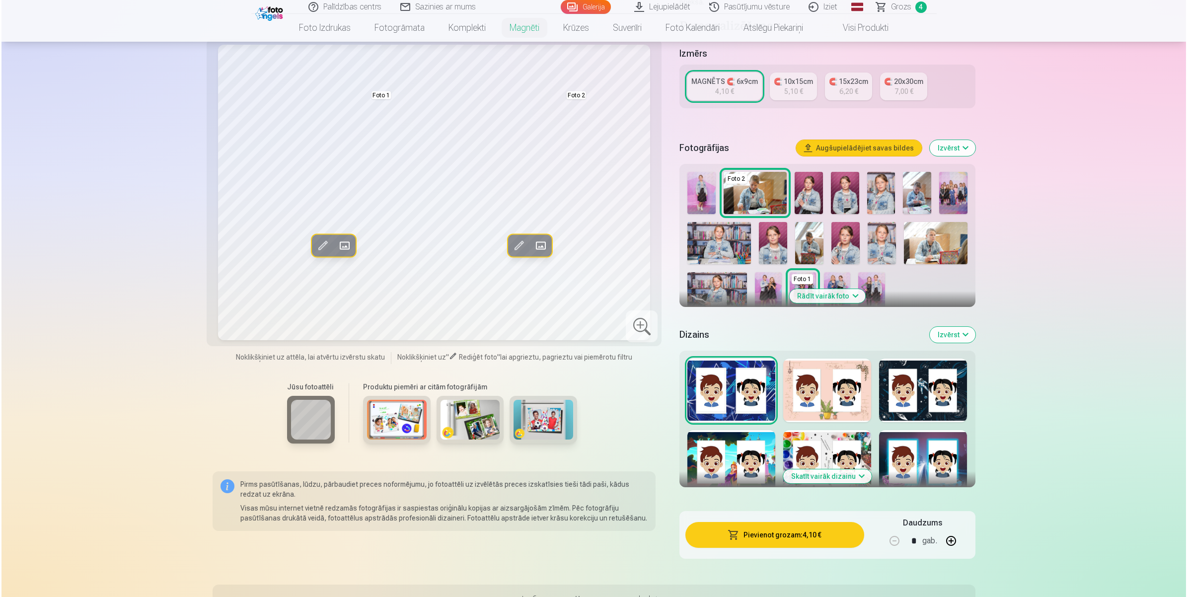
scroll to position [186, 0]
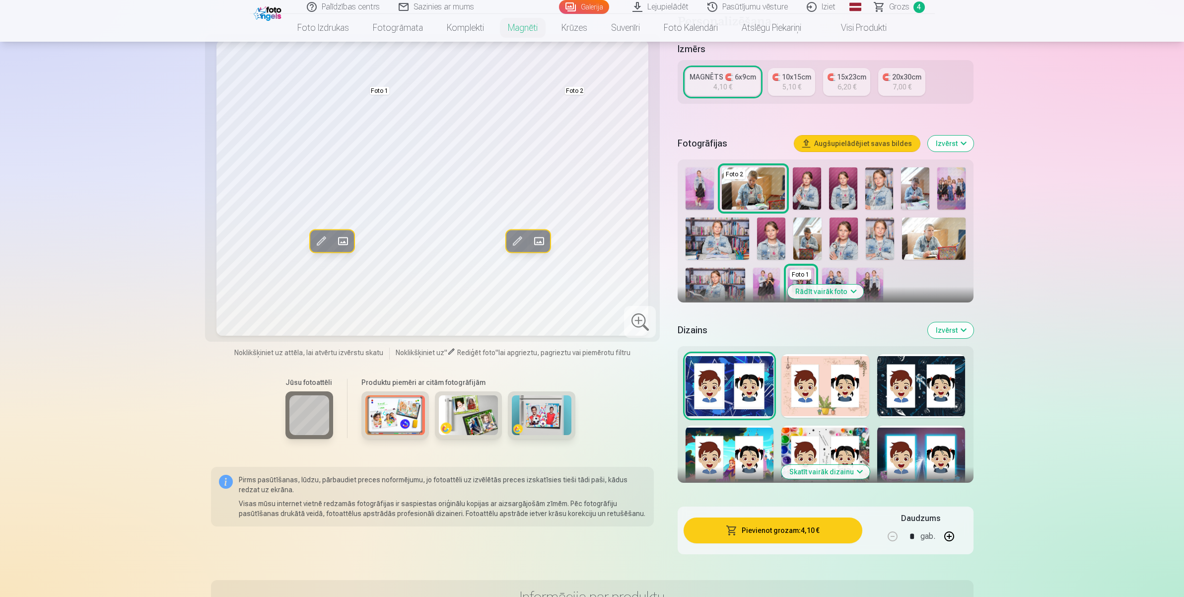
click at [719, 428] on div at bounding box center [730, 458] width 88 height 64
click at [880, 175] on img at bounding box center [880, 188] width 28 height 42
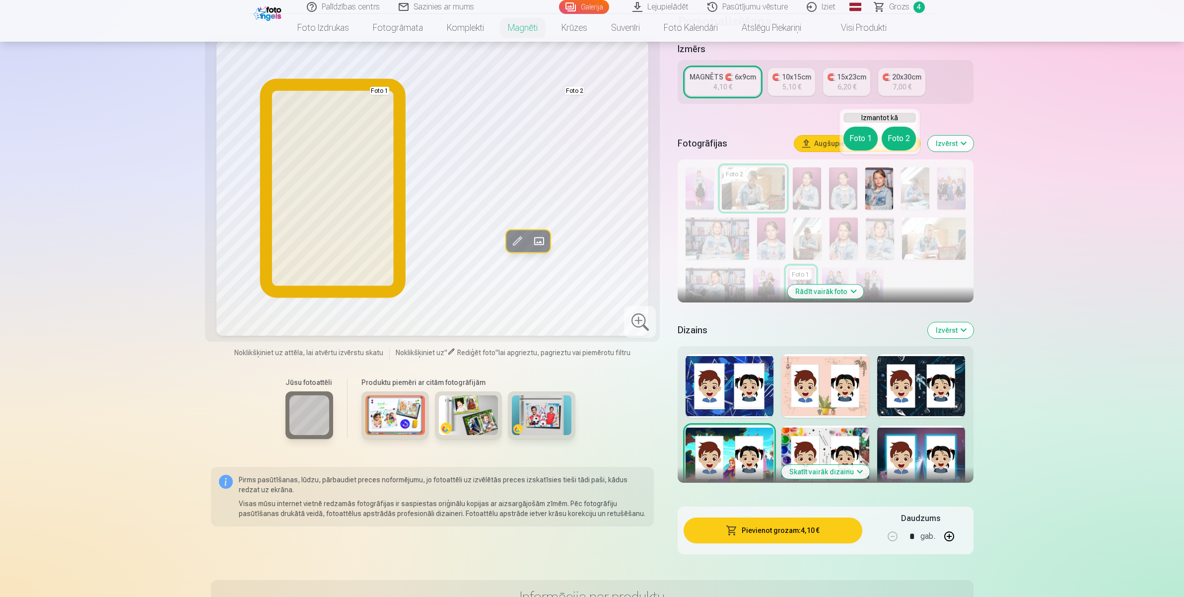
click at [862, 138] on button "Foto 1" at bounding box center [861, 139] width 34 height 24
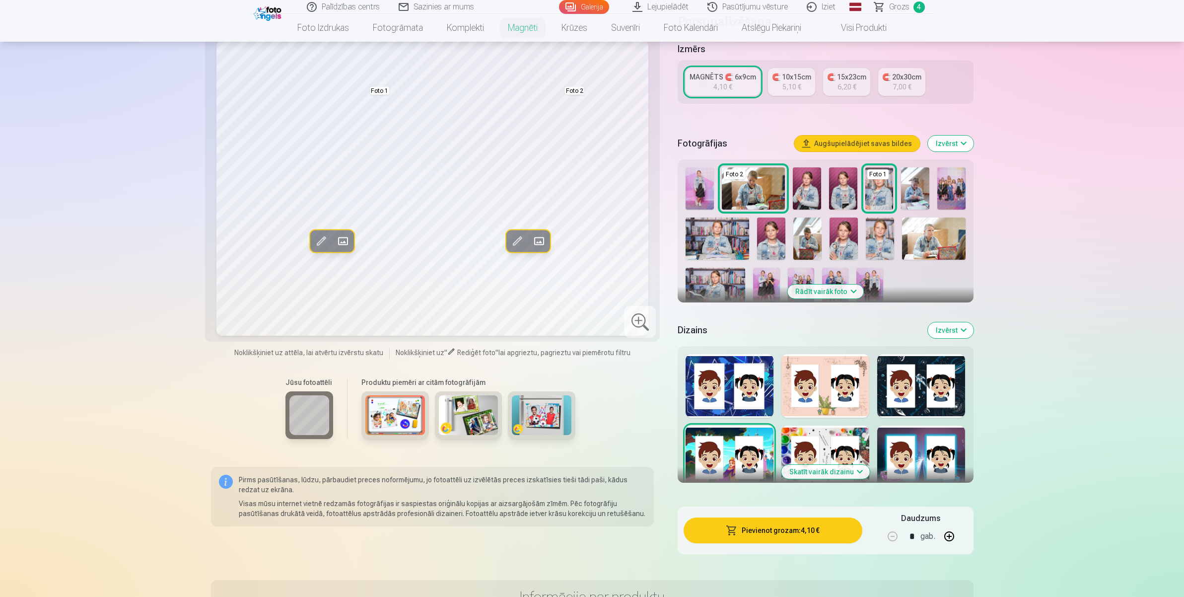
click at [811, 268] on img at bounding box center [801, 288] width 26 height 40
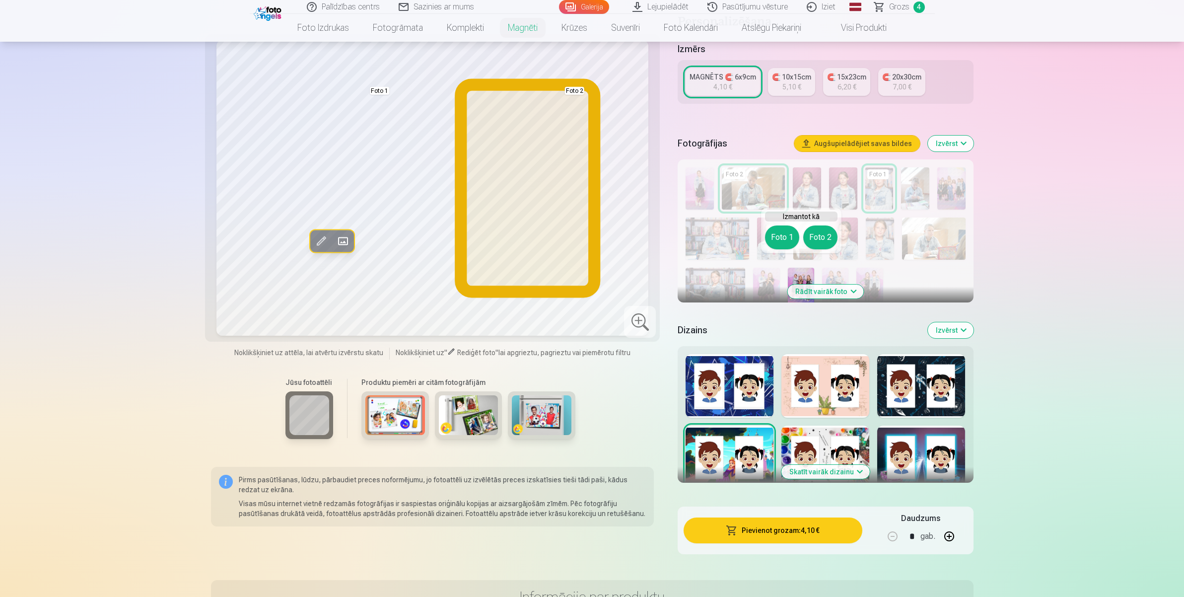
click at [818, 229] on button "Foto 2" at bounding box center [821, 237] width 34 height 24
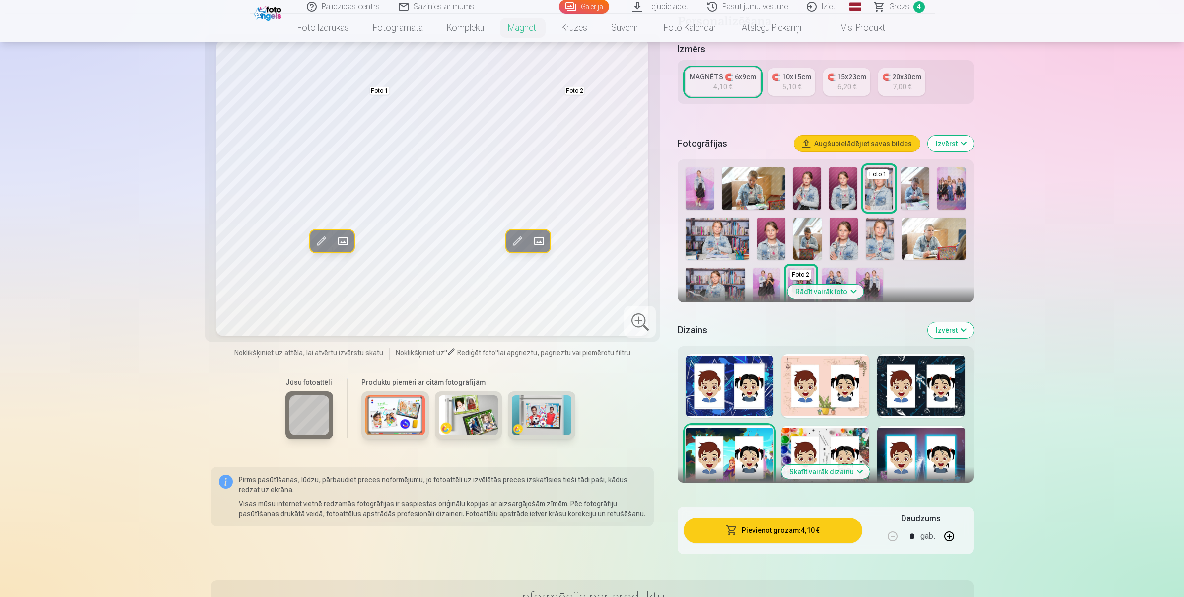
click at [518, 233] on span at bounding box center [517, 241] width 16 height 16
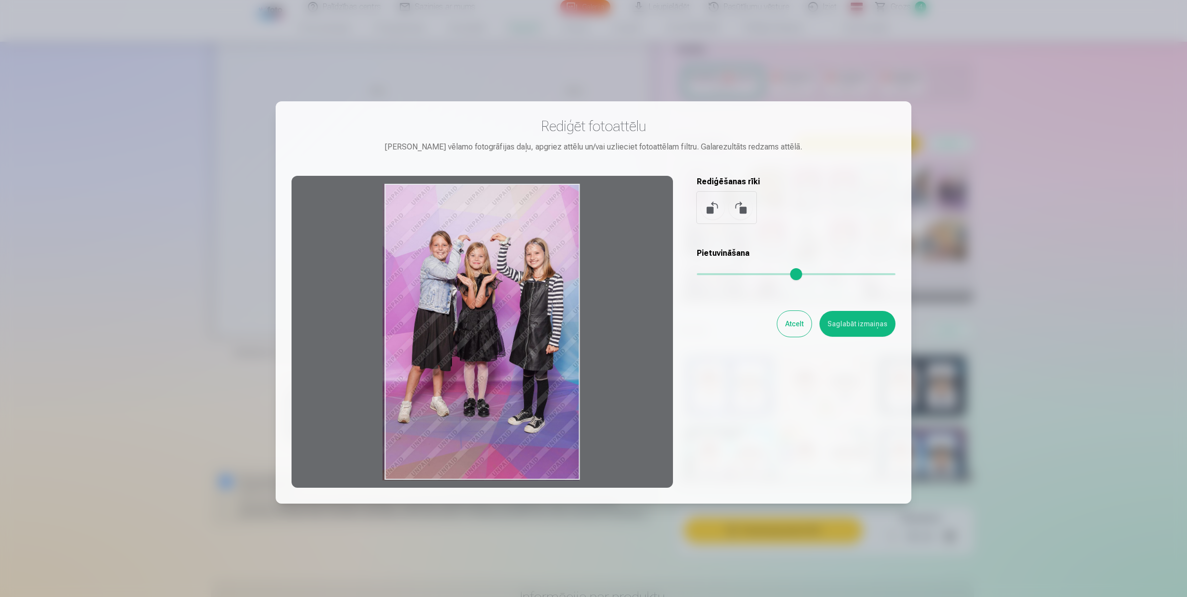
drag, startPoint x: 563, startPoint y: 205, endPoint x: 480, endPoint y: 239, distance: 89.7
click at [480, 239] on div at bounding box center [482, 332] width 381 height 312
click at [578, 477] on div at bounding box center [482, 332] width 381 height 312
drag, startPoint x: 577, startPoint y: 480, endPoint x: 497, endPoint y: 370, distance: 135.5
click at [508, 380] on div at bounding box center [482, 332] width 381 height 312
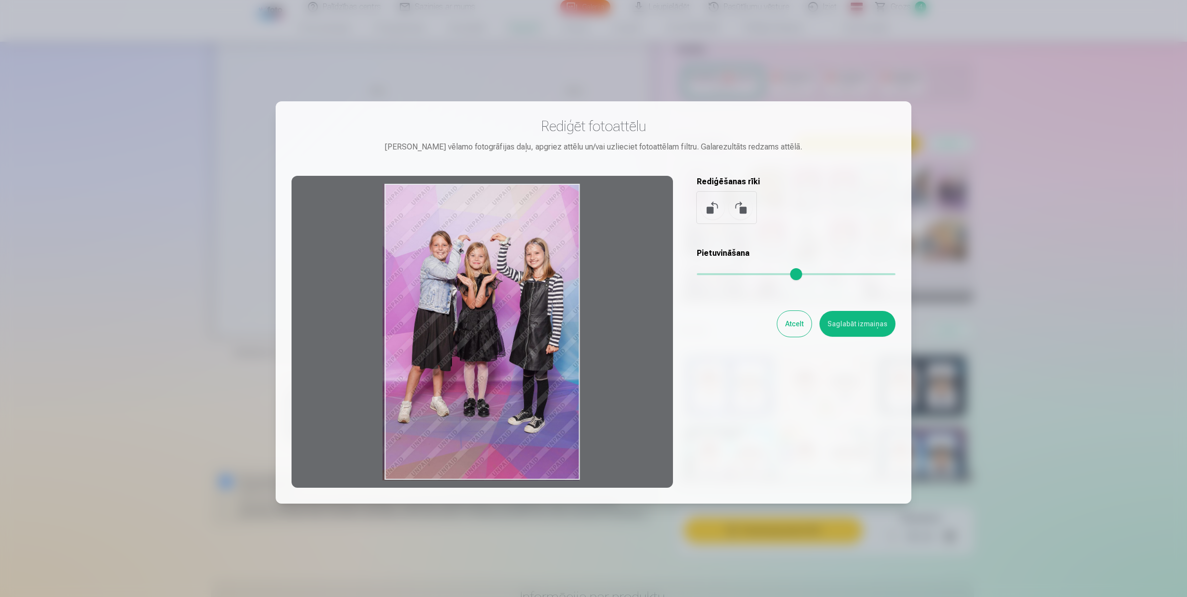
click at [478, 341] on div at bounding box center [482, 332] width 381 height 312
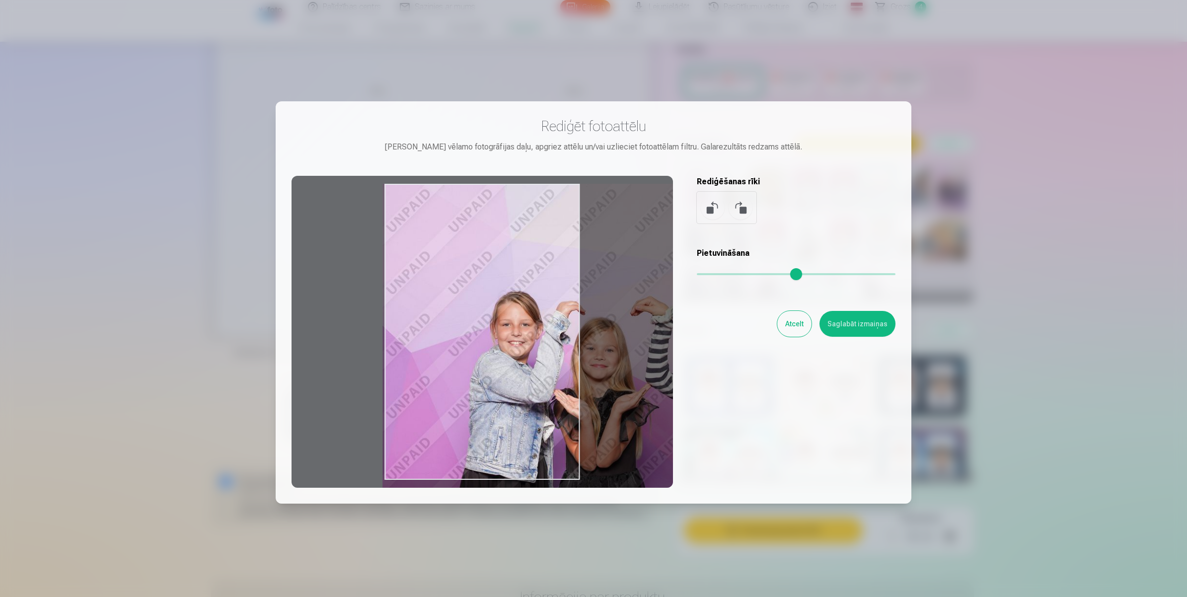
drag, startPoint x: 700, startPoint y: 273, endPoint x: 731, endPoint y: 271, distance: 30.9
click at [731, 273] on input "range" at bounding box center [796, 274] width 199 height 2
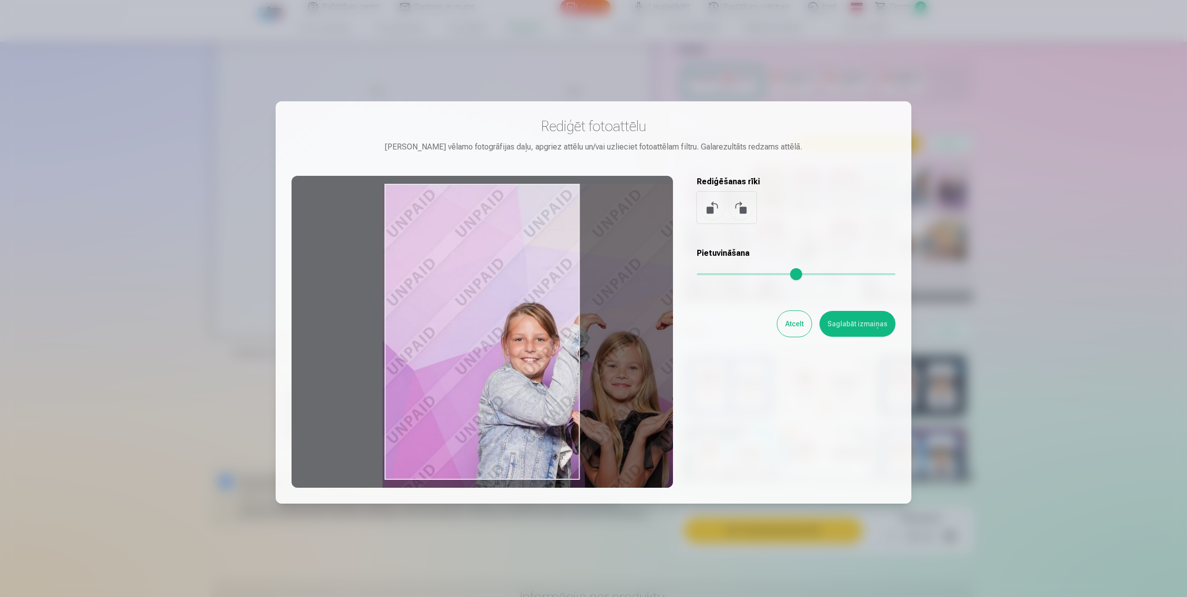
click at [737, 274] on input "range" at bounding box center [796, 274] width 199 height 2
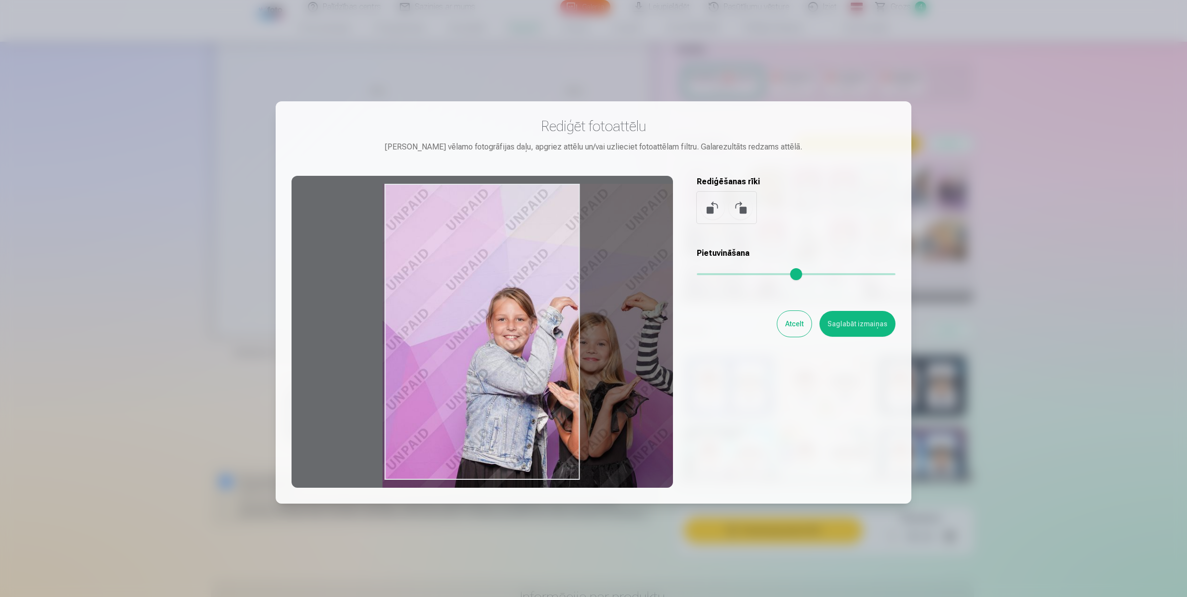
drag, startPoint x: 741, startPoint y: 274, endPoint x: 729, endPoint y: 272, distance: 12.5
type input "****"
click at [729, 273] on input "range" at bounding box center [796, 274] width 199 height 2
drag, startPoint x: 487, startPoint y: 314, endPoint x: 517, endPoint y: 344, distance: 41.8
click at [505, 344] on div at bounding box center [482, 332] width 381 height 312
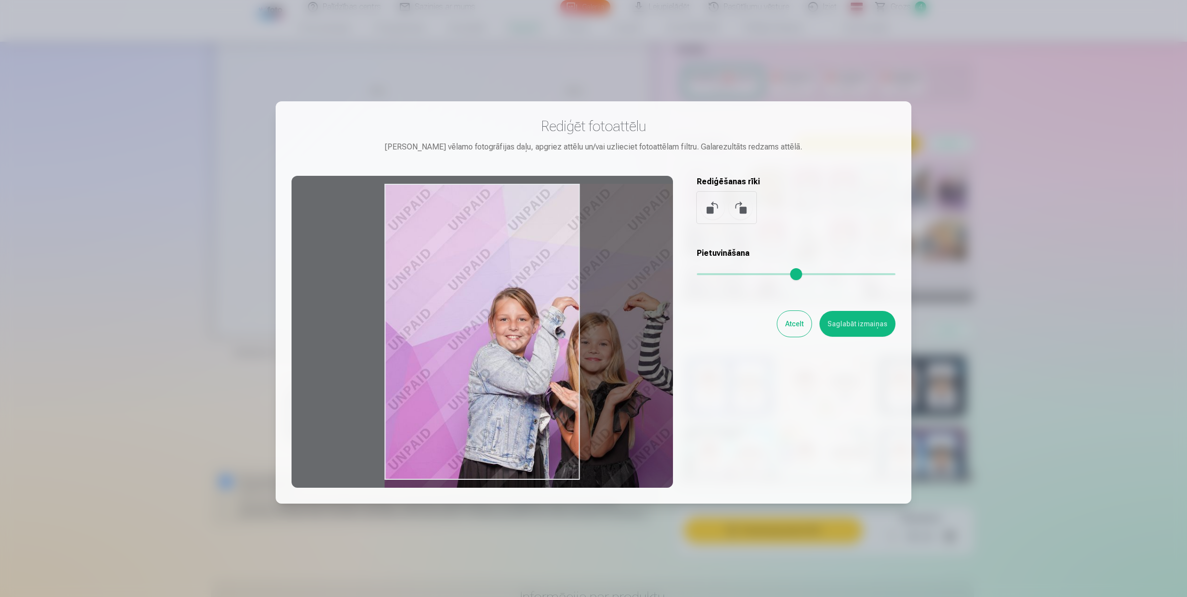
click at [851, 321] on button "Saglabāt izmaiņas" at bounding box center [857, 324] width 76 height 26
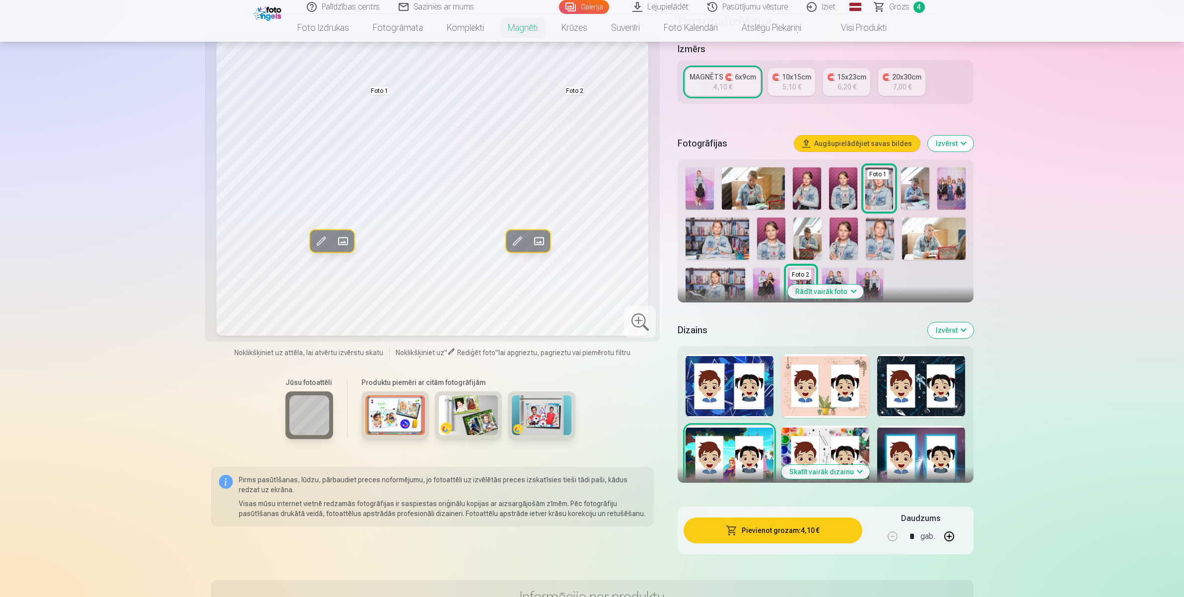
click at [513, 236] on span at bounding box center [517, 241] width 16 height 16
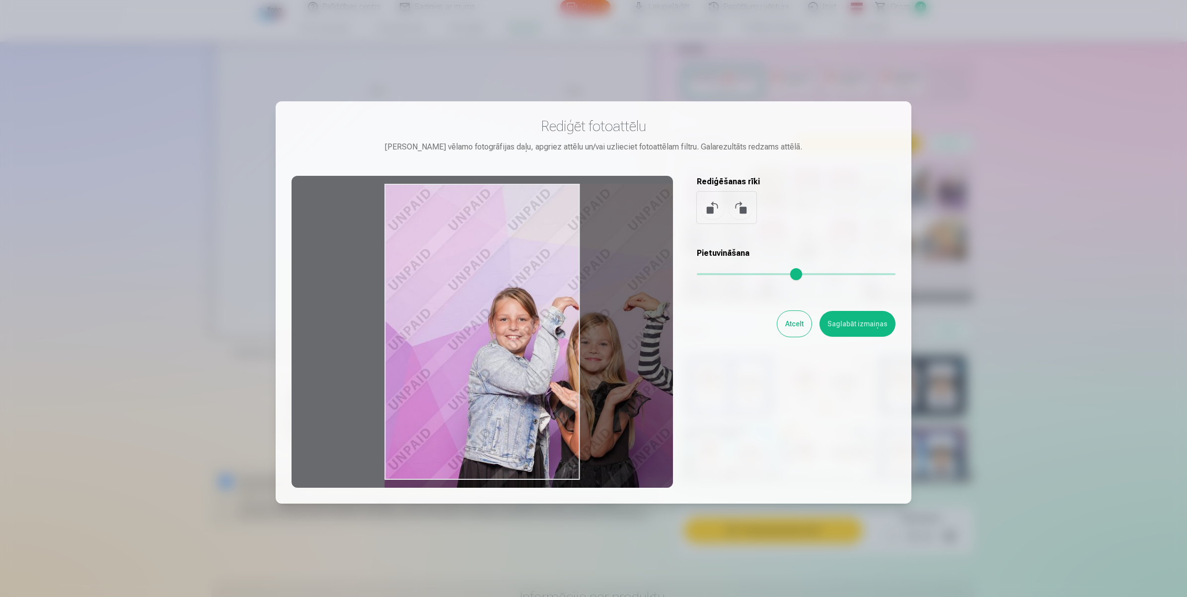
drag, startPoint x: 383, startPoint y: 189, endPoint x: 415, endPoint y: 200, distance: 33.0
click at [415, 200] on div at bounding box center [482, 332] width 381 height 312
click at [426, 260] on div at bounding box center [482, 332] width 381 height 312
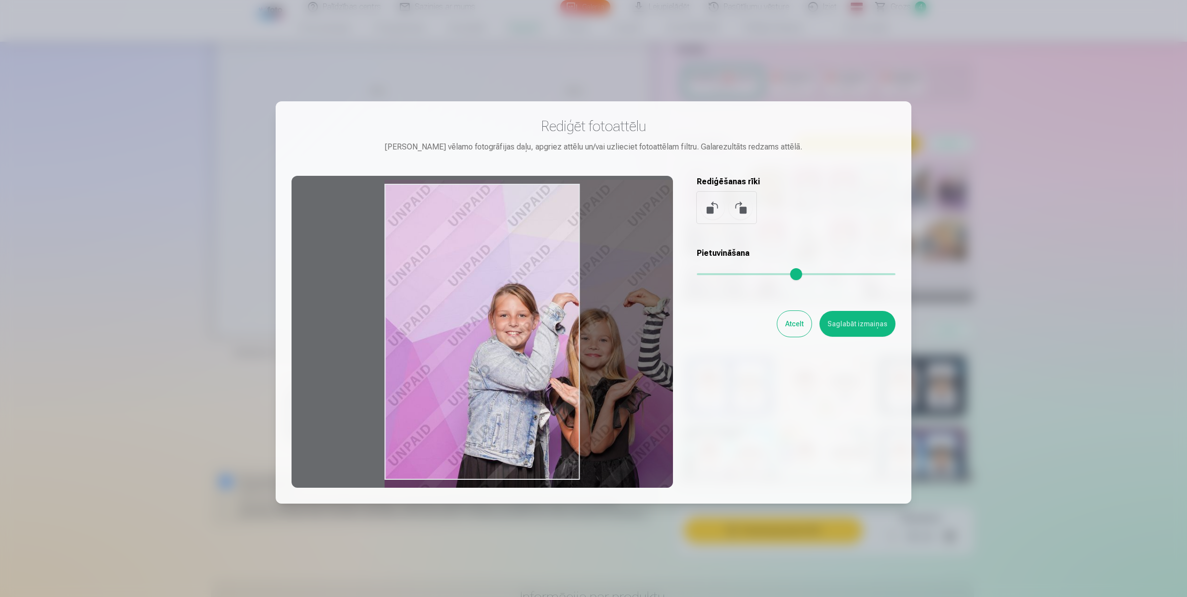
click at [825, 319] on button "Saglabāt izmaiņas" at bounding box center [857, 324] width 76 height 26
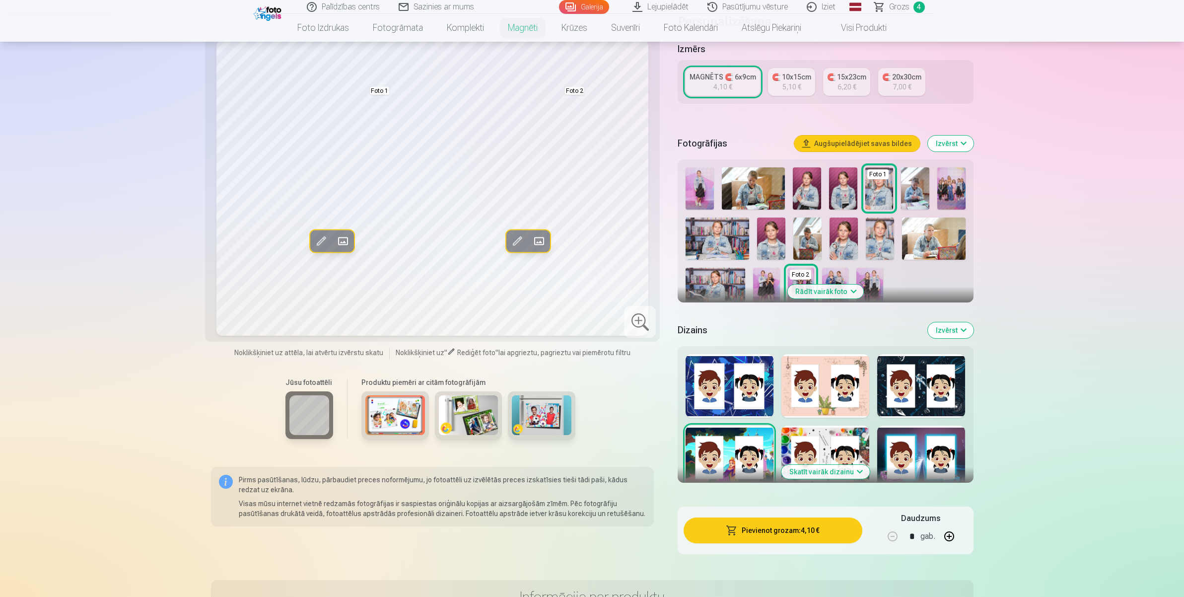
click at [804, 371] on div at bounding box center [826, 386] width 88 height 64
click at [827, 437] on div at bounding box center [826, 458] width 88 height 64
click at [716, 273] on img at bounding box center [716, 288] width 60 height 40
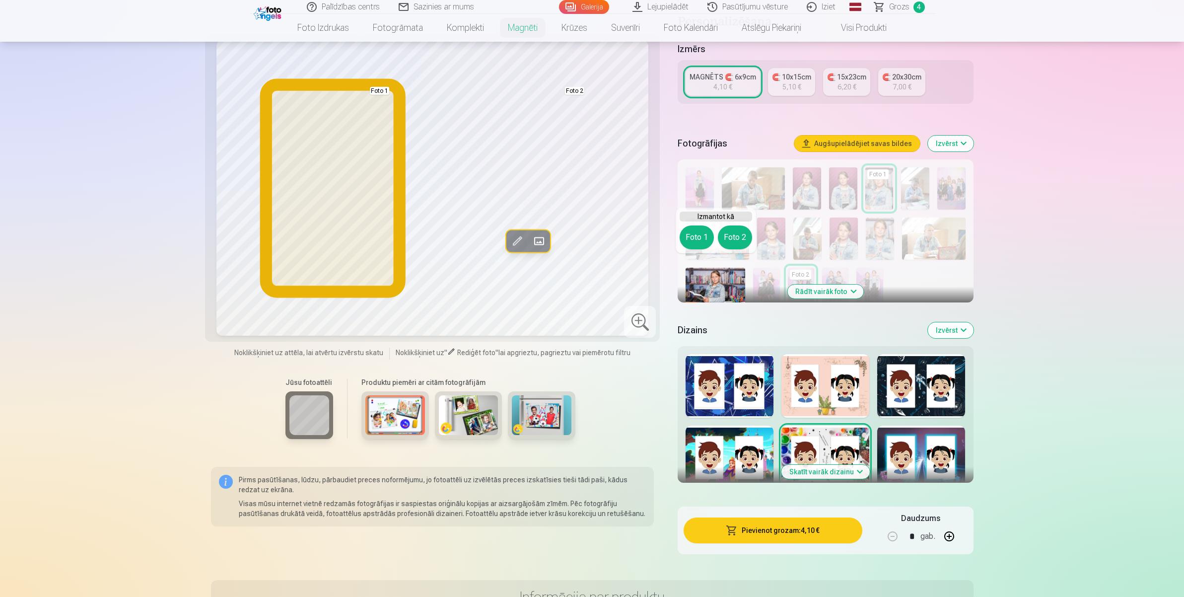
click at [699, 232] on button "Foto 1" at bounding box center [697, 237] width 34 height 24
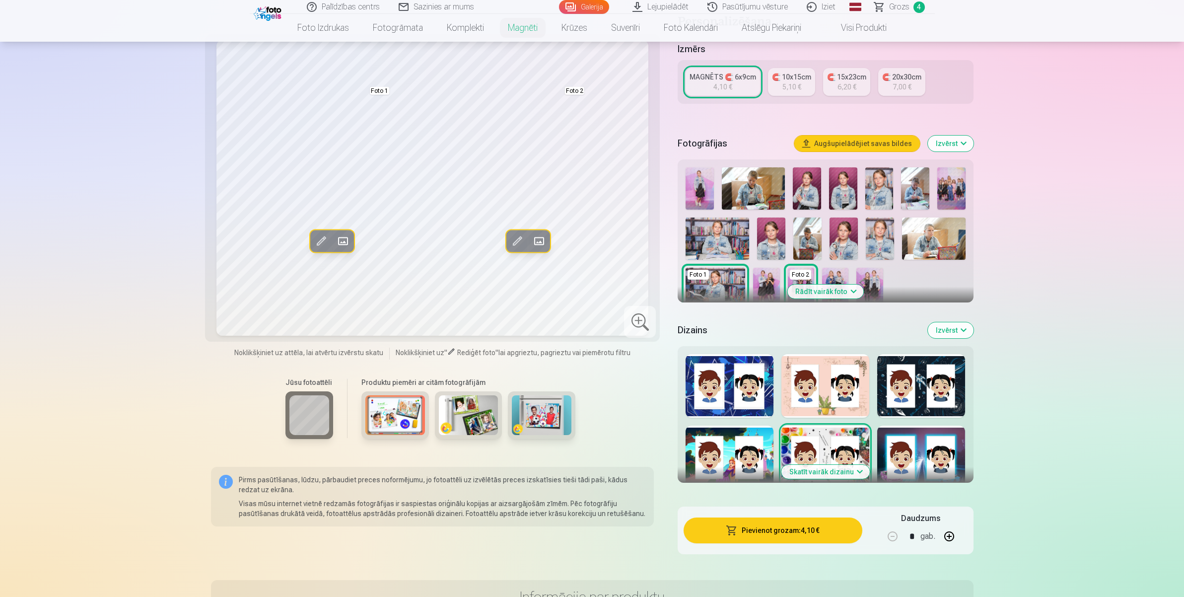
click at [815, 187] on img at bounding box center [807, 188] width 28 height 42
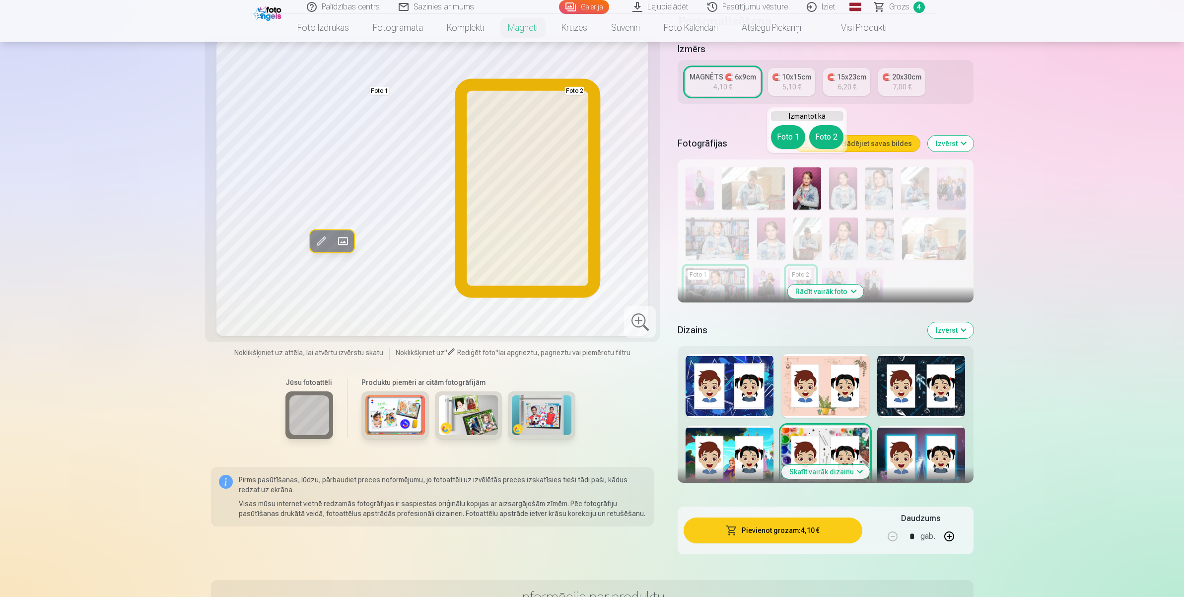
click at [828, 140] on button "Foto 2" at bounding box center [827, 137] width 34 height 24
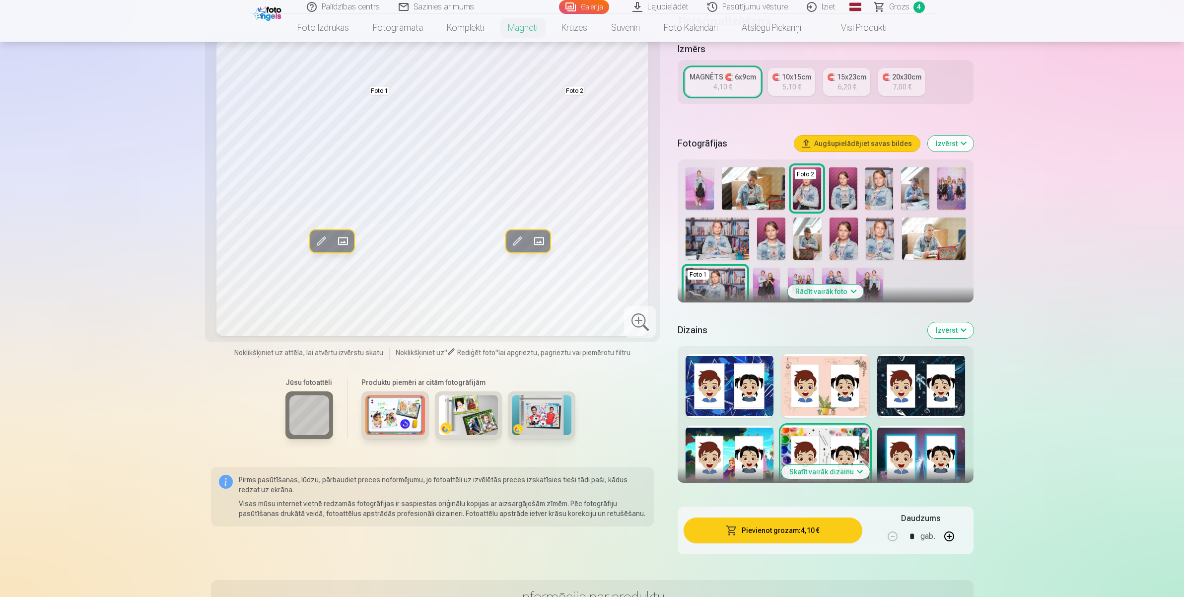
click at [716, 236] on img at bounding box center [718, 239] width 64 height 42
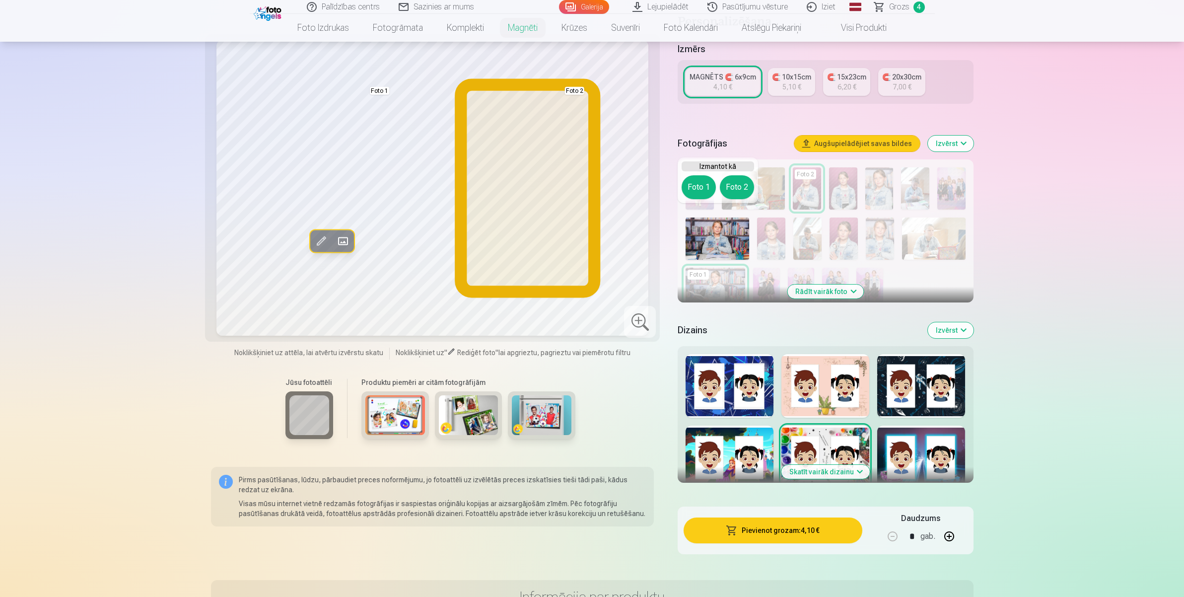
click at [748, 182] on button "Foto 2" at bounding box center [737, 187] width 34 height 24
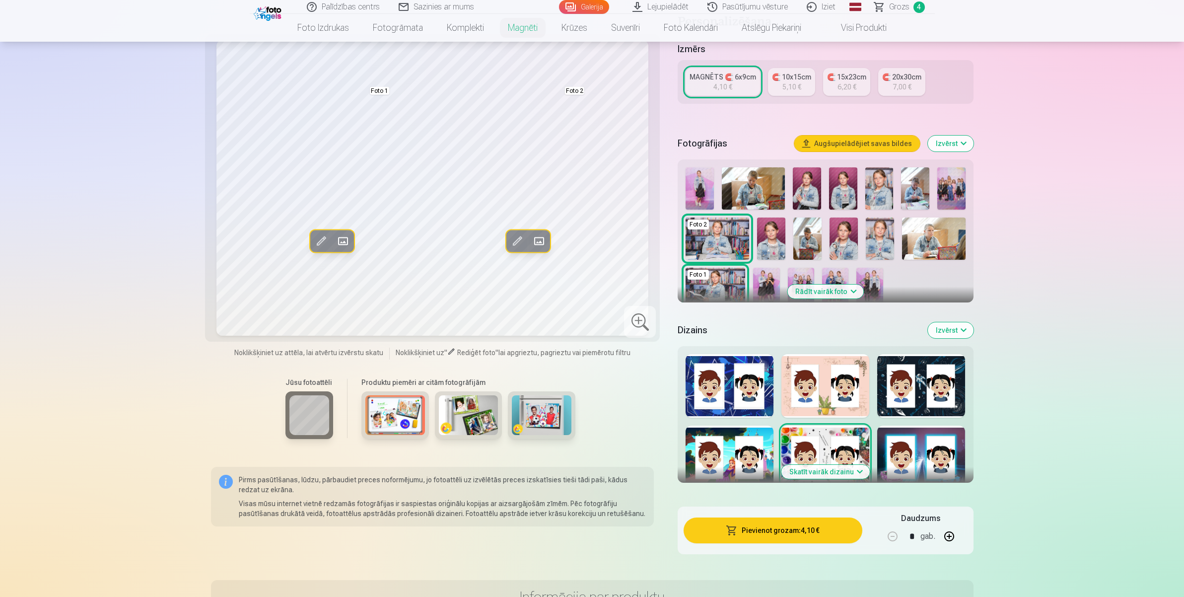
click at [701, 184] on img at bounding box center [700, 188] width 28 height 42
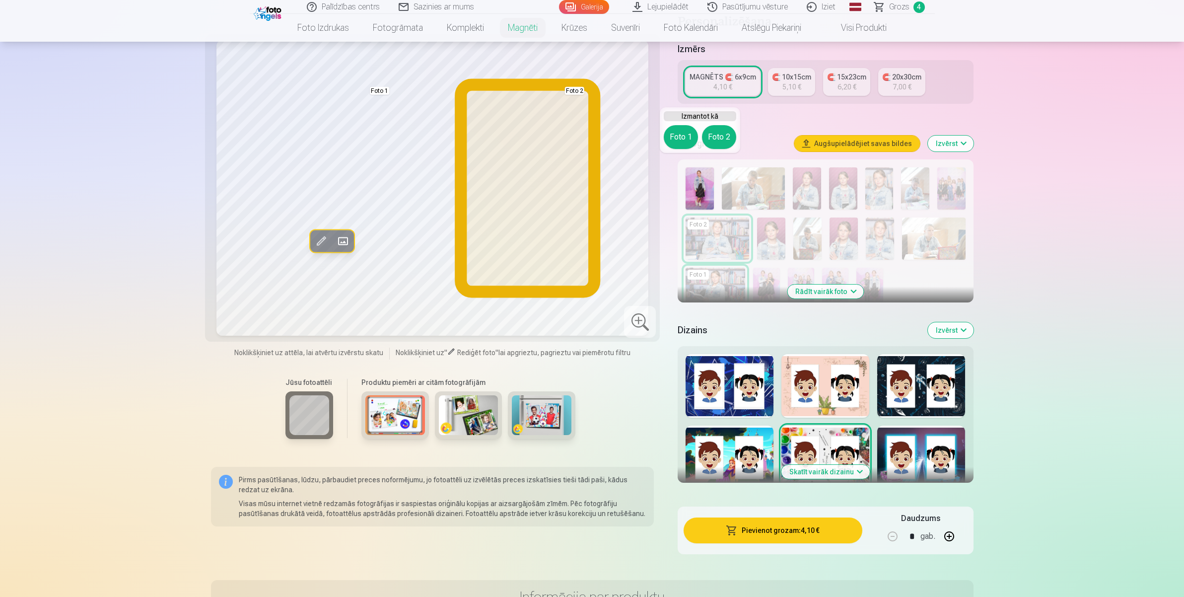
click at [723, 134] on button "Foto 2" at bounding box center [719, 137] width 34 height 24
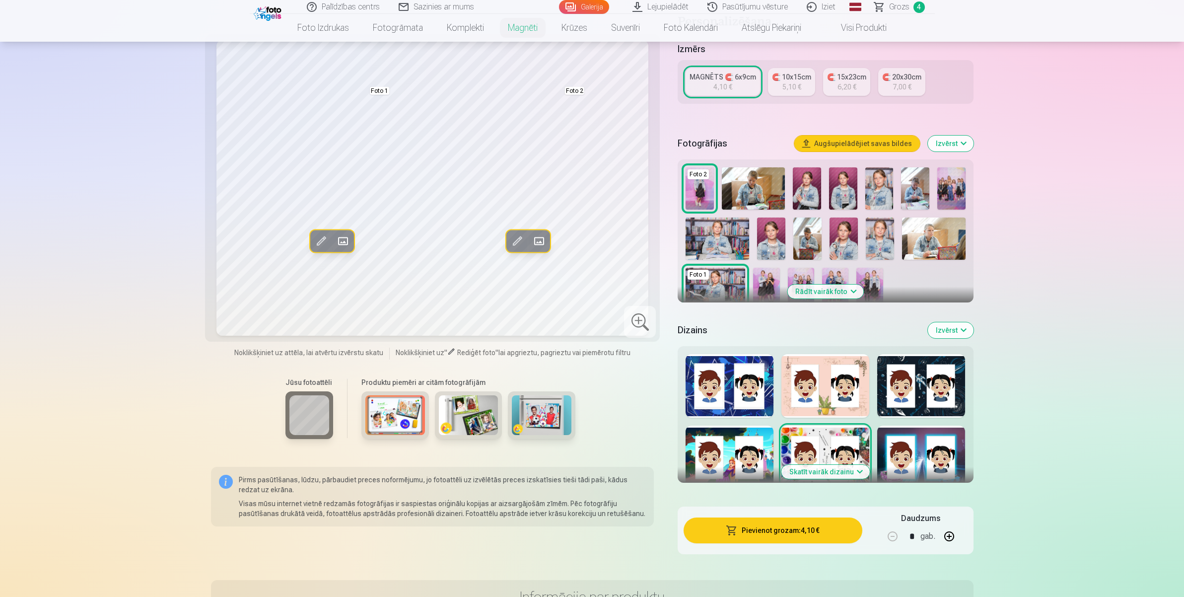
click at [878, 179] on img at bounding box center [880, 188] width 28 height 42
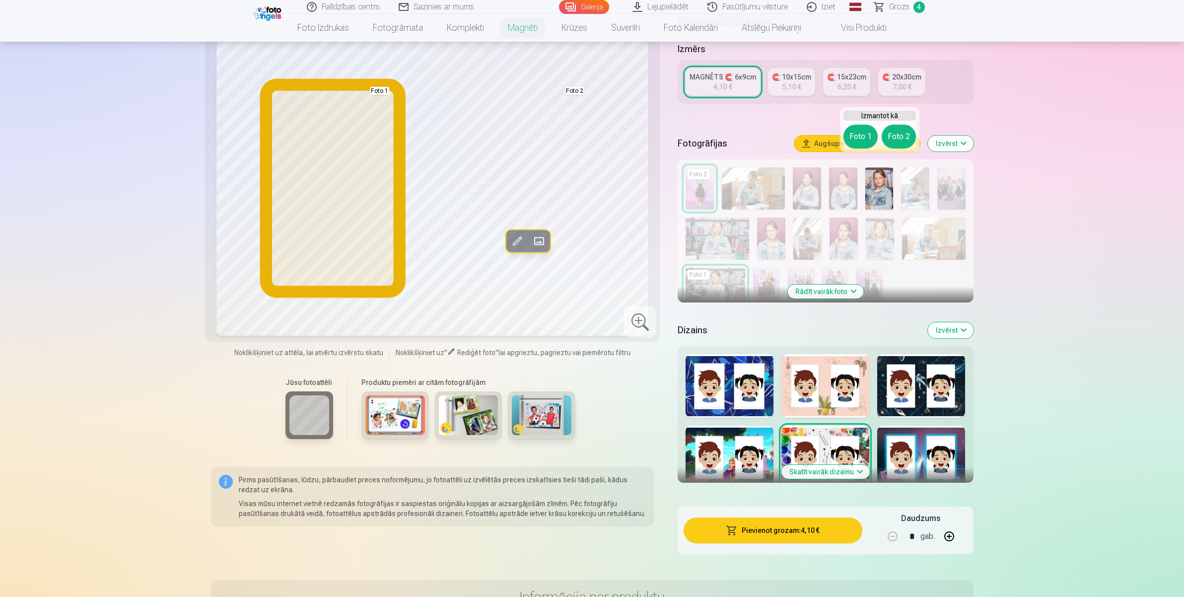
click at [865, 138] on button "Foto 1" at bounding box center [861, 137] width 34 height 24
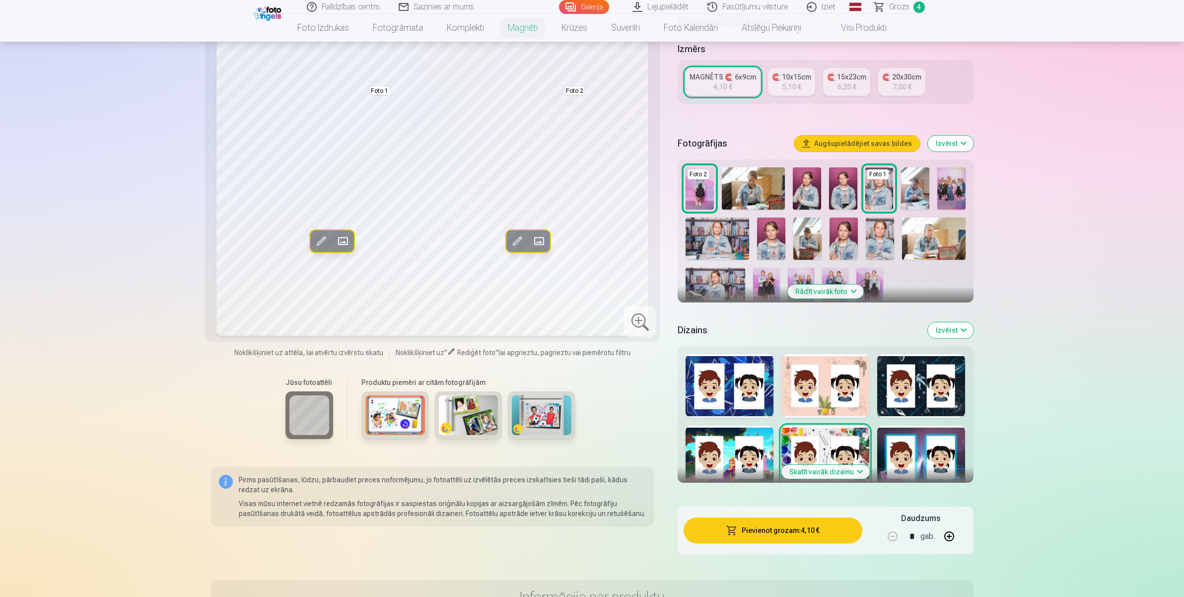
click at [745, 477] on button "Pievienot grozam : 4,10 €" at bounding box center [773, 530] width 178 height 26
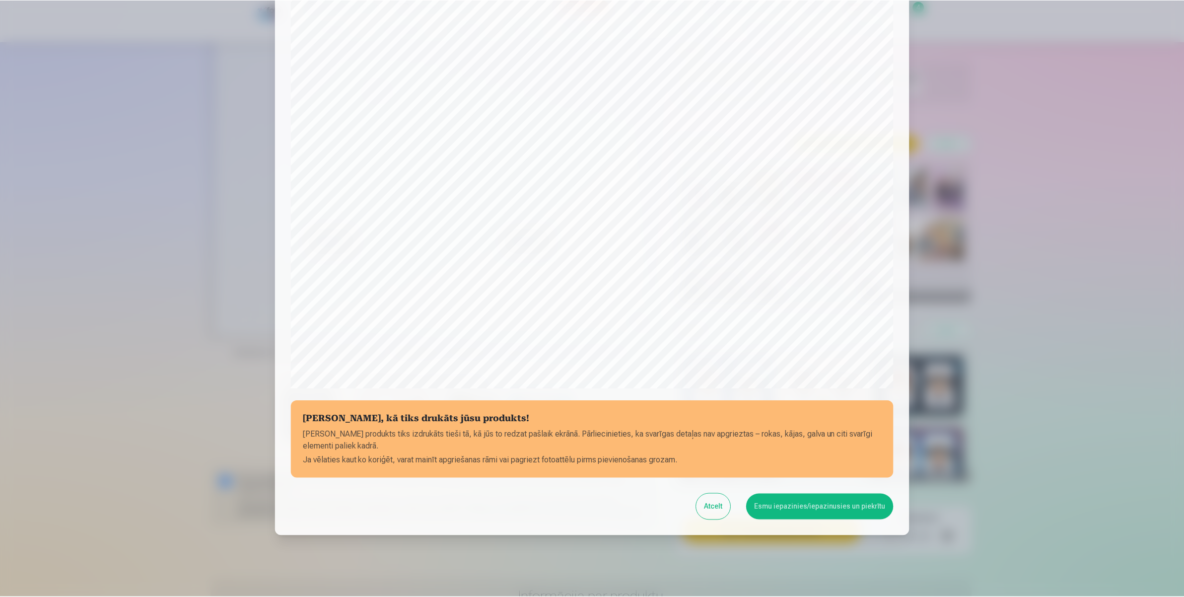
scroll to position [118, 0]
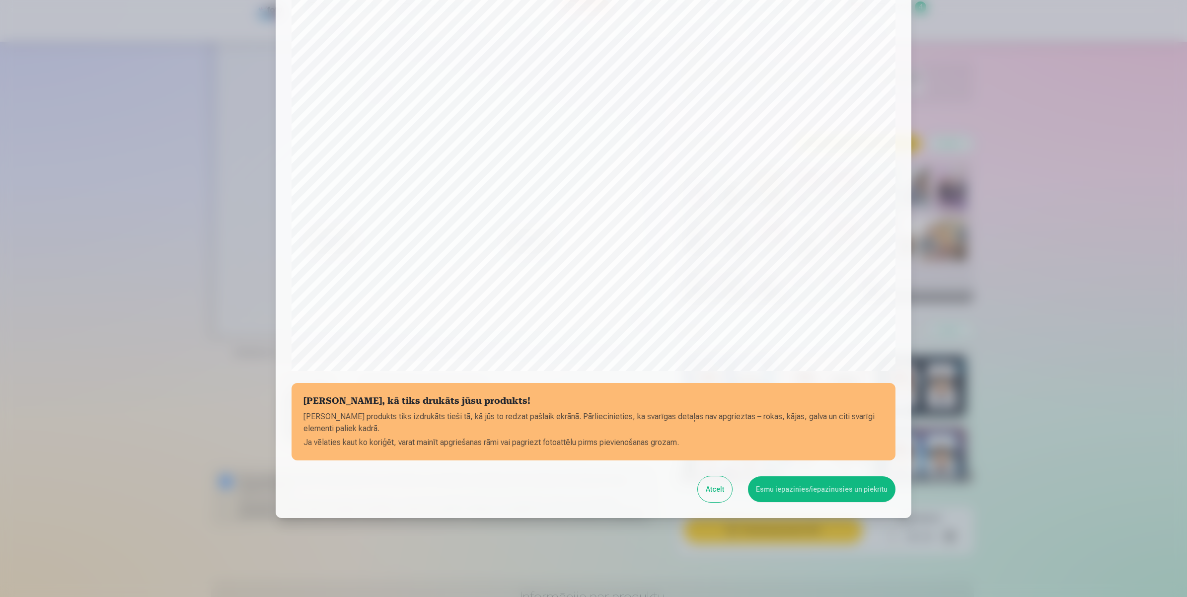
click at [771, 477] on button "Esmu iepazinies/iepazinusies un piekrītu" at bounding box center [822, 489] width 148 height 26
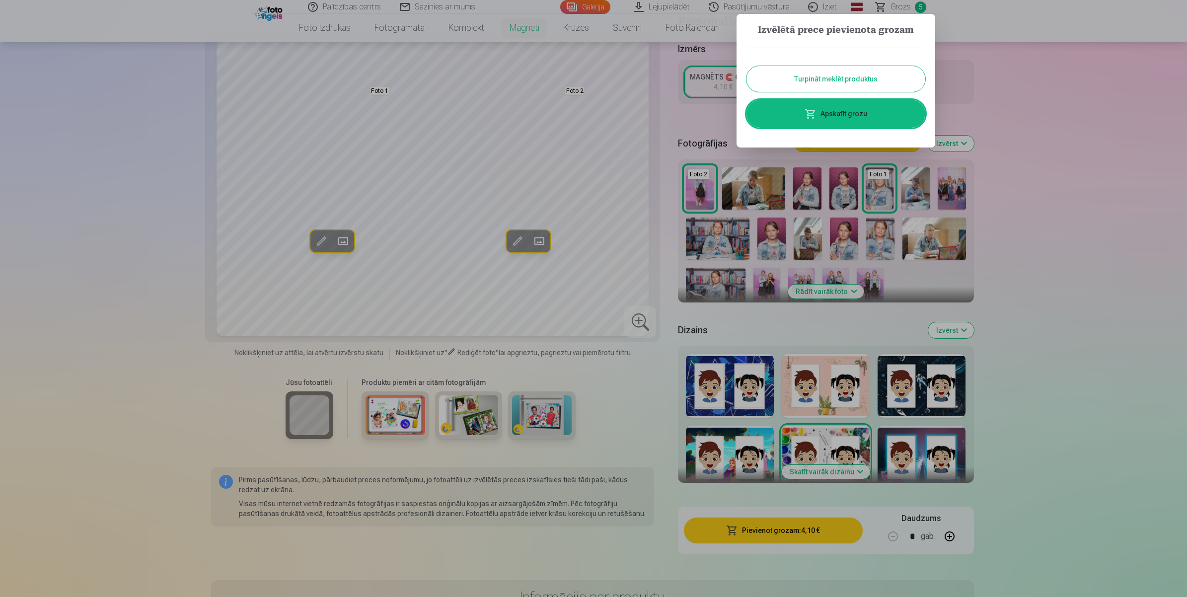
click at [947, 148] on div at bounding box center [593, 298] width 1187 height 597
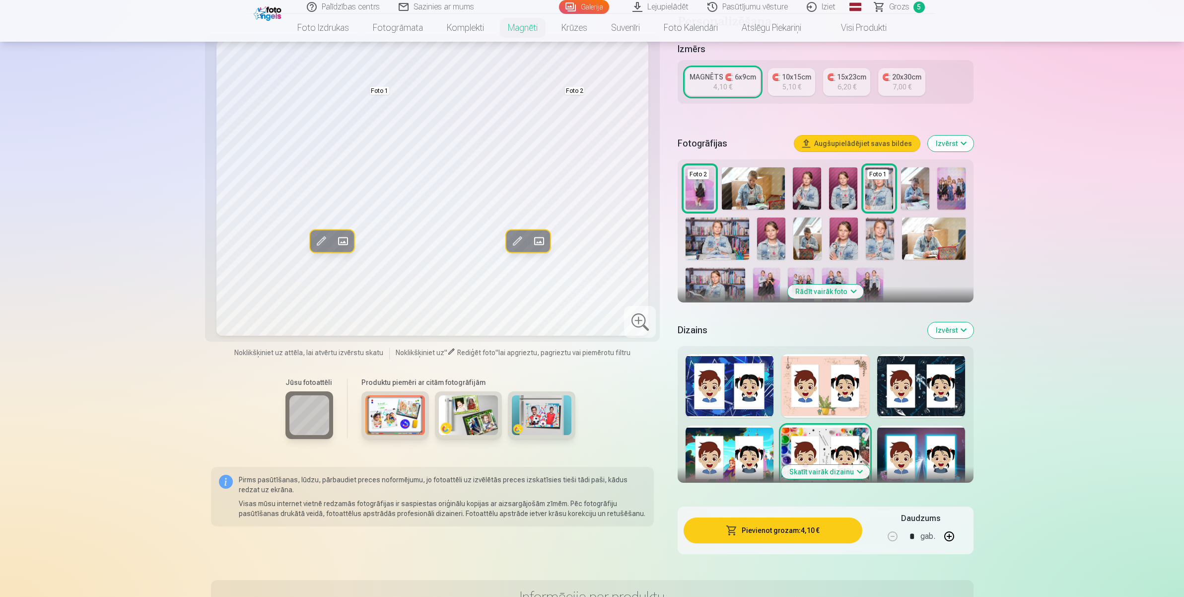
drag, startPoint x: 894, startPoint y: 8, endPoint x: 907, endPoint y: 8, distance: 12.9
click at [894, 8] on span "Grozs" at bounding box center [899, 7] width 20 height 12
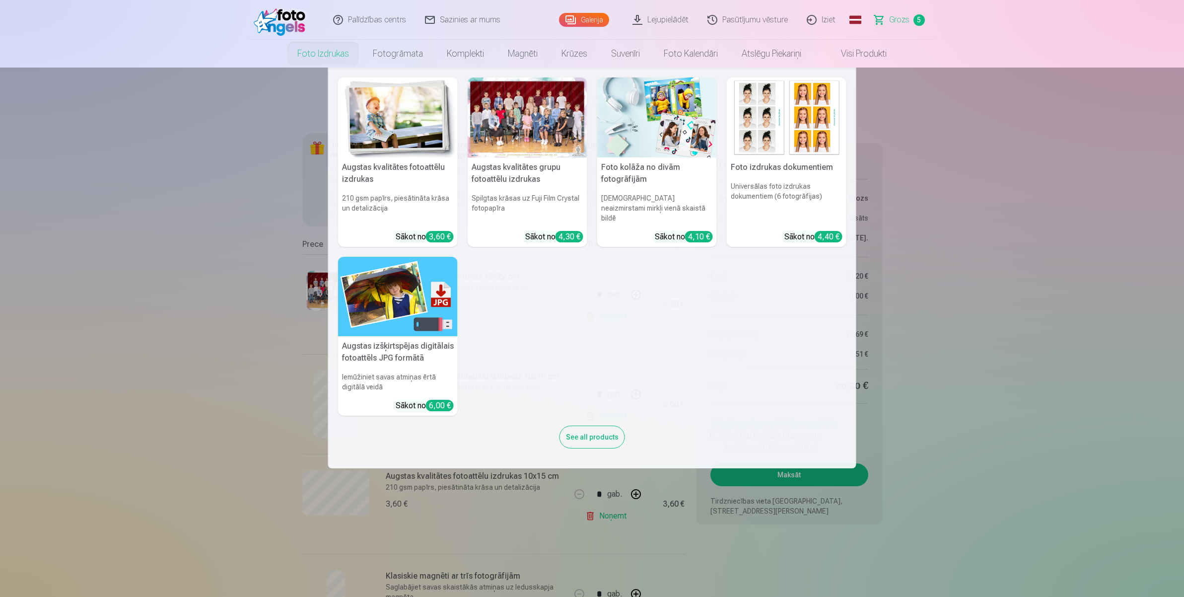
click at [329, 57] on link "Foto izdrukas" at bounding box center [323, 54] width 75 height 28
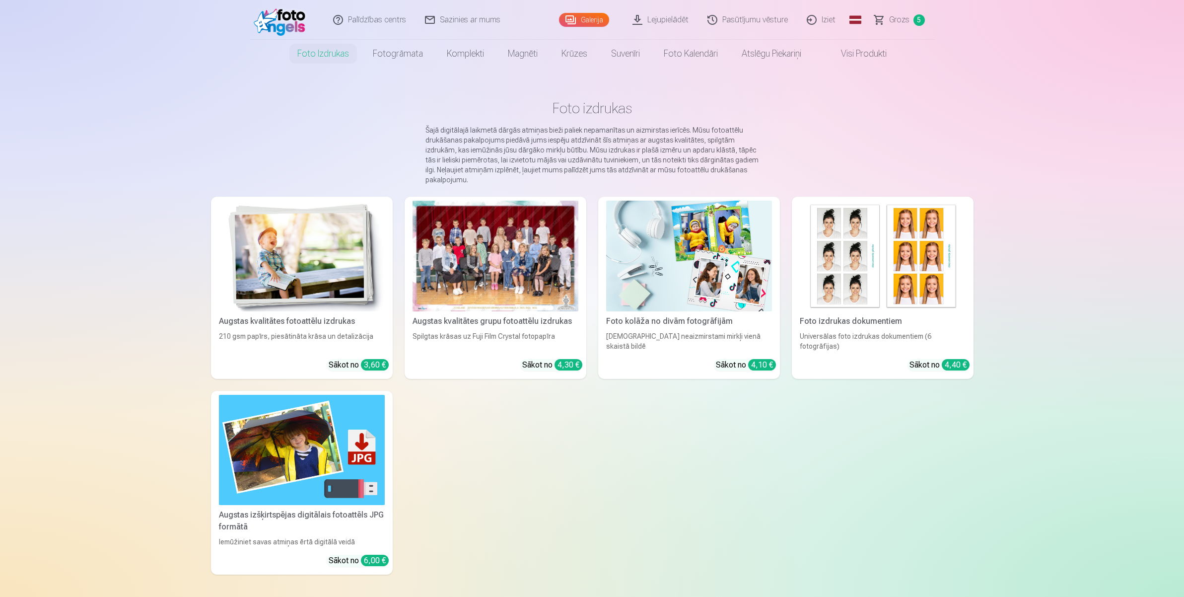
drag, startPoint x: 595, startPoint y: 15, endPoint x: 600, endPoint y: 17, distance: 5.3
click at [596, 15] on link "Galerija" at bounding box center [584, 20] width 50 height 14
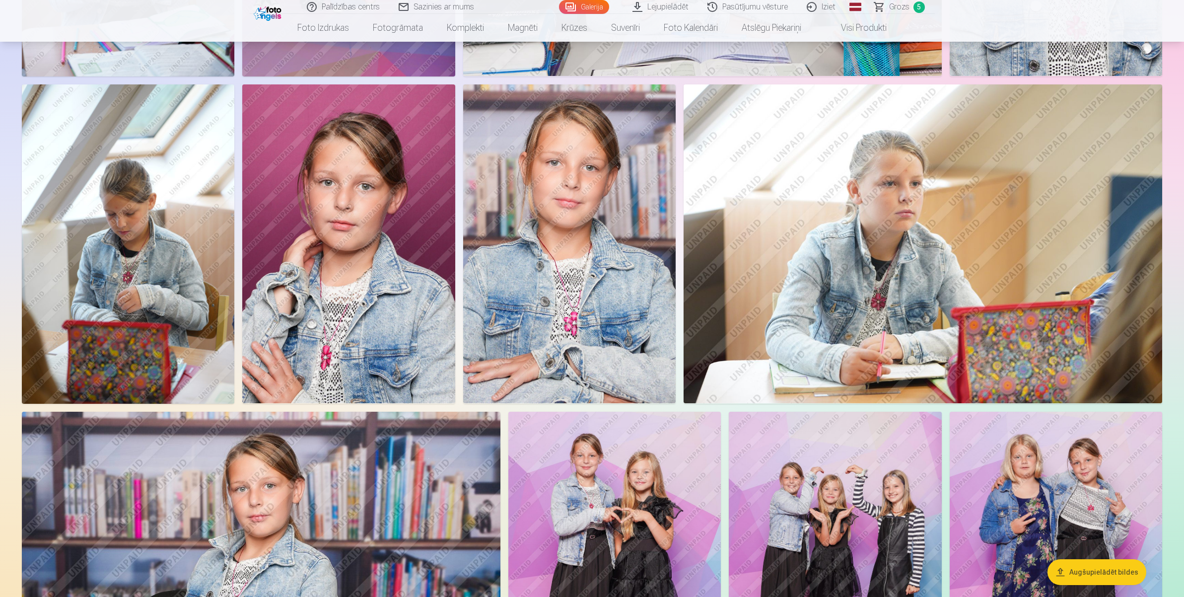
scroll to position [1490, 0]
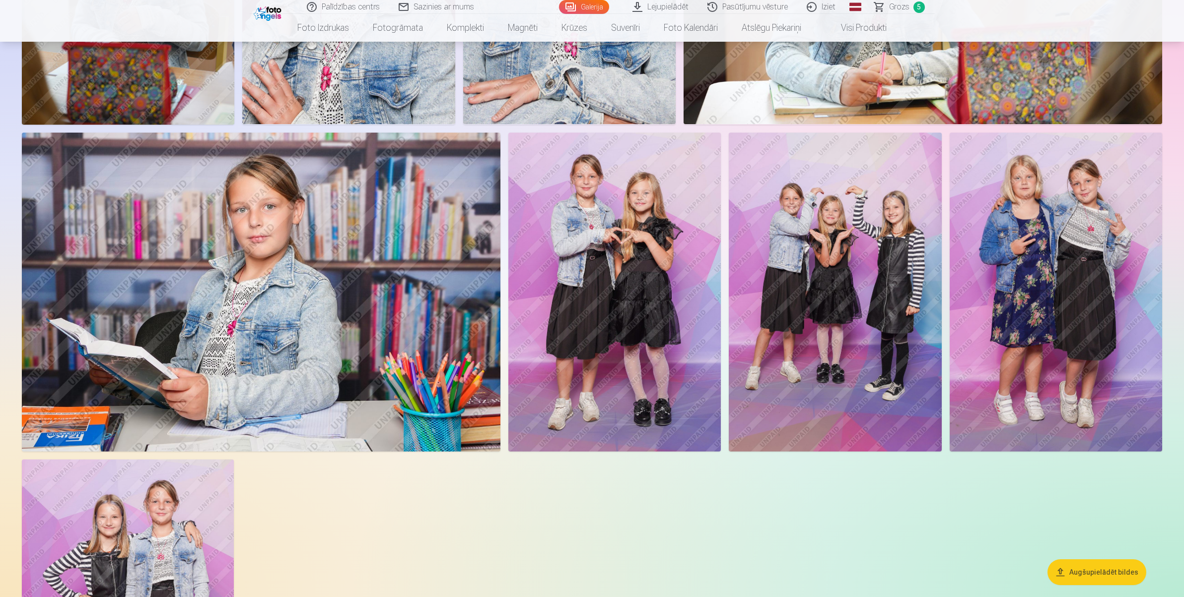
drag, startPoint x: 894, startPoint y: 3, endPoint x: 899, endPoint y: 3, distance: 5.0
click at [894, 3] on span "Grozs" at bounding box center [899, 7] width 20 height 12
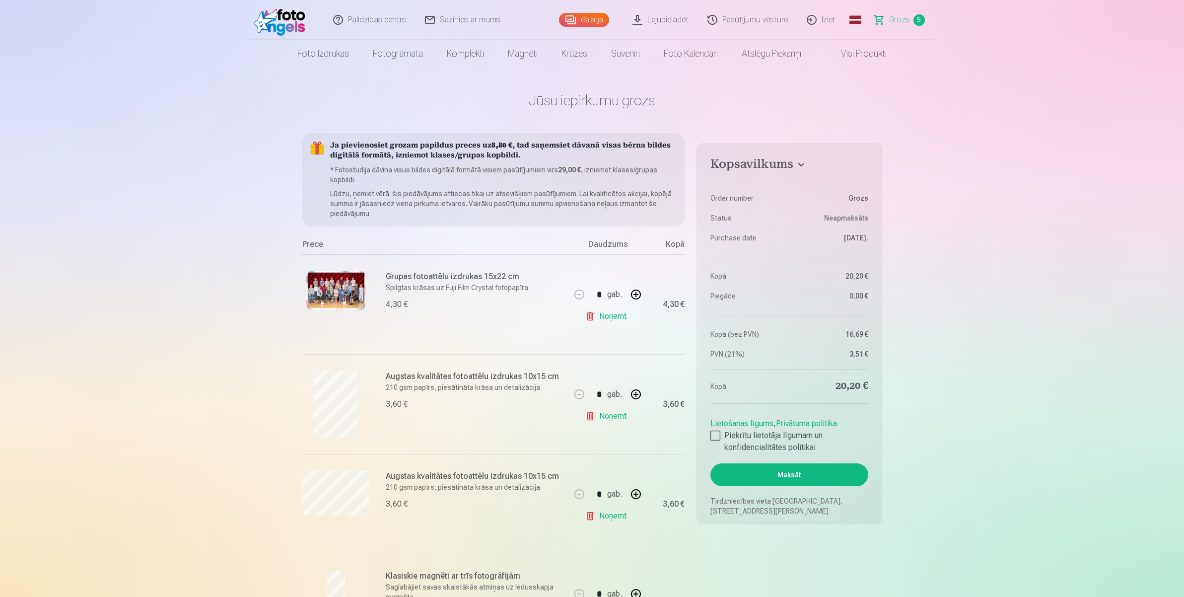
click at [580, 19] on link "Galerija" at bounding box center [584, 20] width 50 height 14
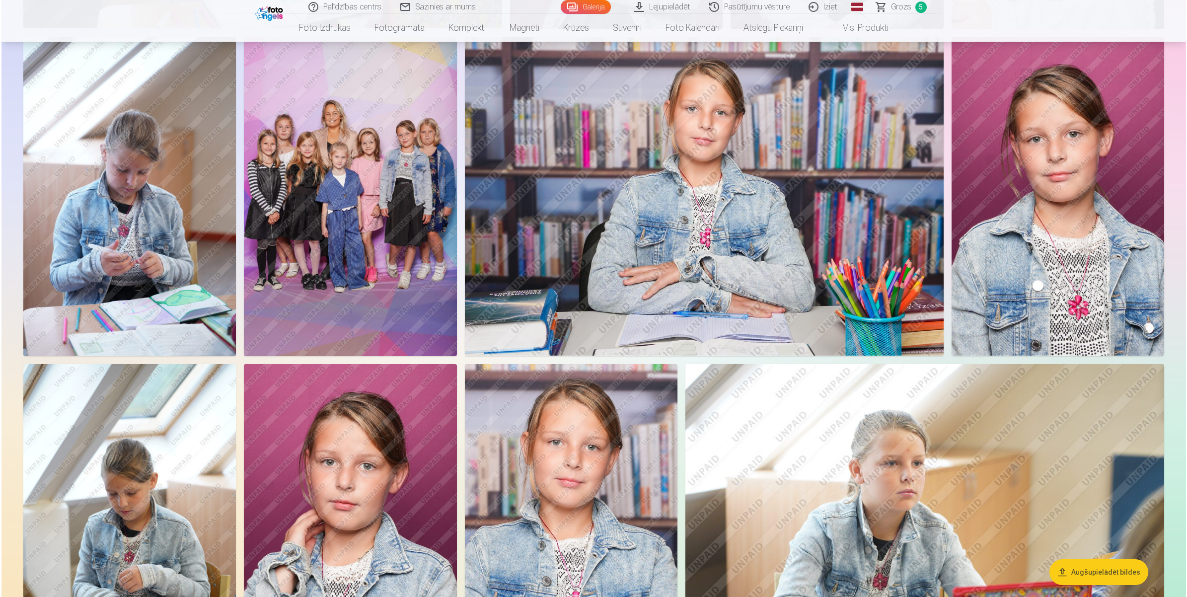
scroll to position [559, 0]
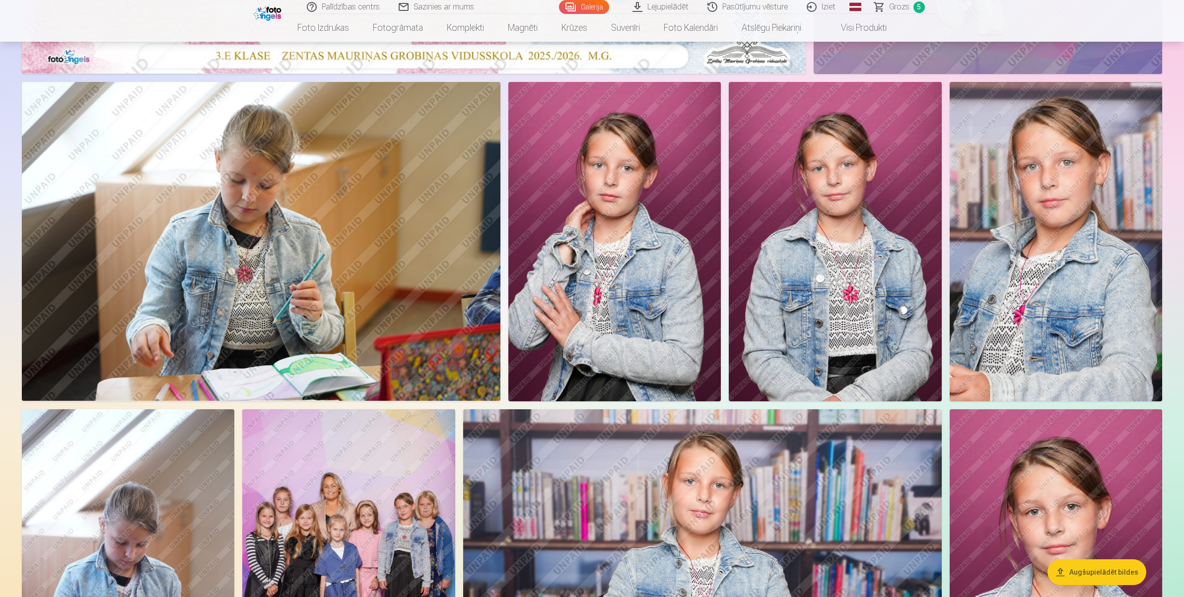
click at [947, 218] on img at bounding box center [1056, 241] width 213 height 319
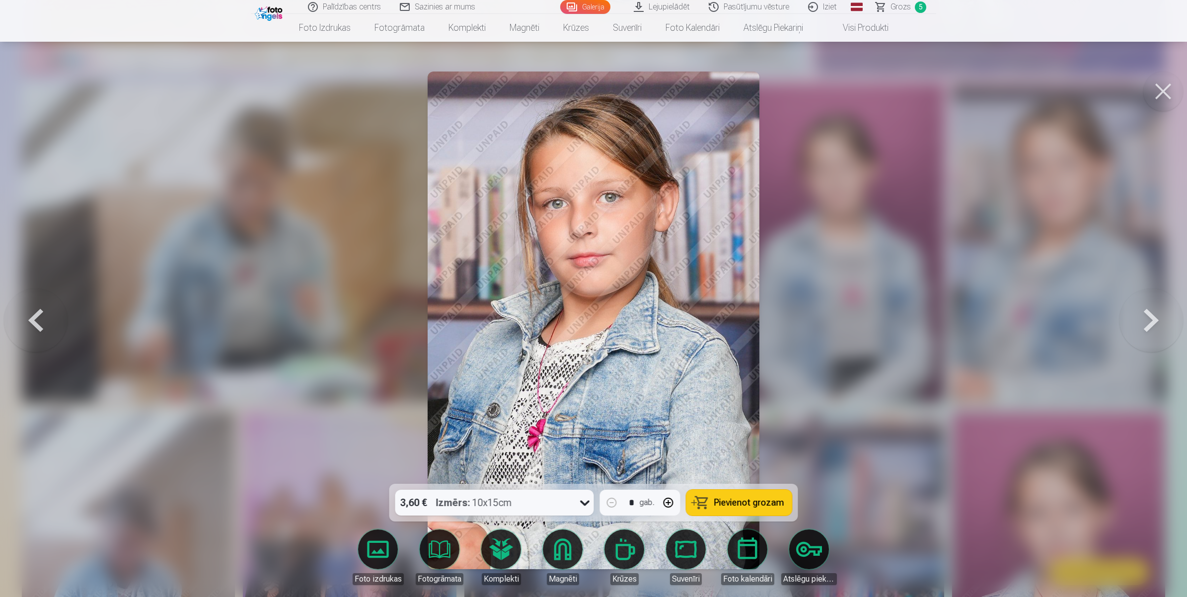
click at [734, 477] on span "Pievienot grozam" at bounding box center [749, 502] width 70 height 9
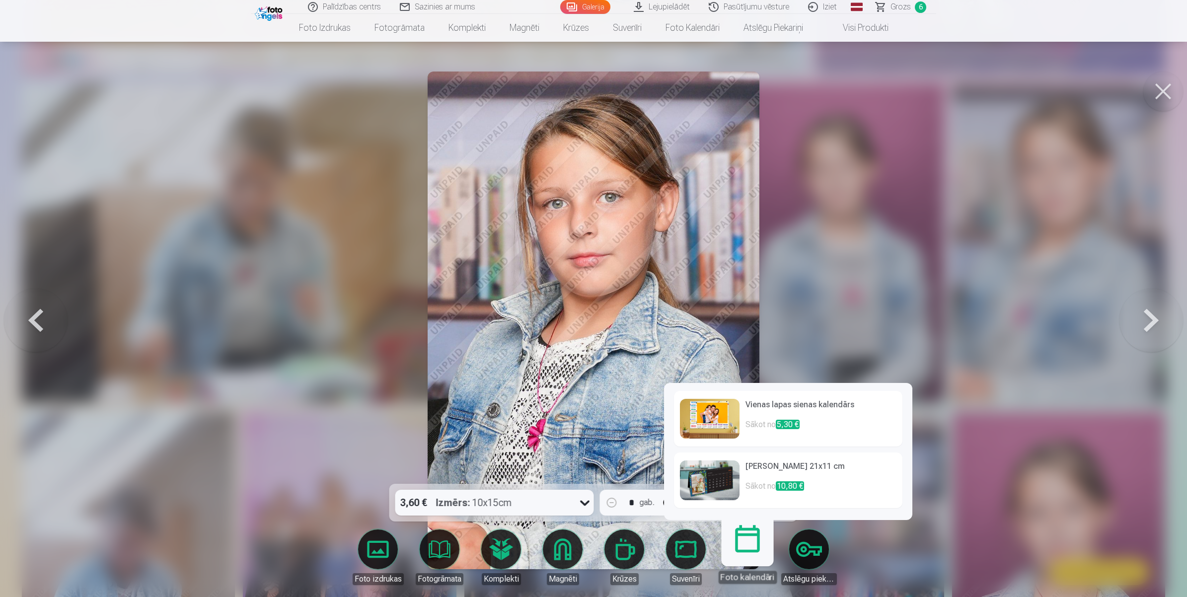
click at [748, 477] on link "Foto kalendāri" at bounding box center [747, 552] width 61 height 61
click at [745, 477] on link "Foto kalendāri" at bounding box center [747, 552] width 61 height 61
click at [728, 477] on img at bounding box center [710, 480] width 60 height 40
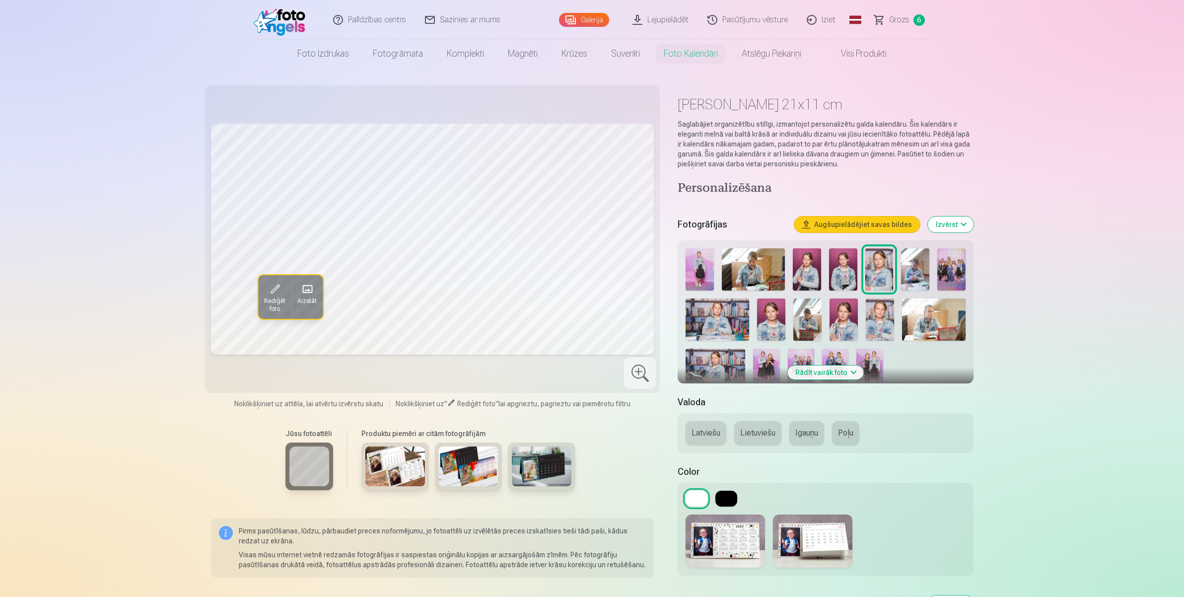
click at [400, 470] on img at bounding box center [396, 466] width 60 height 40
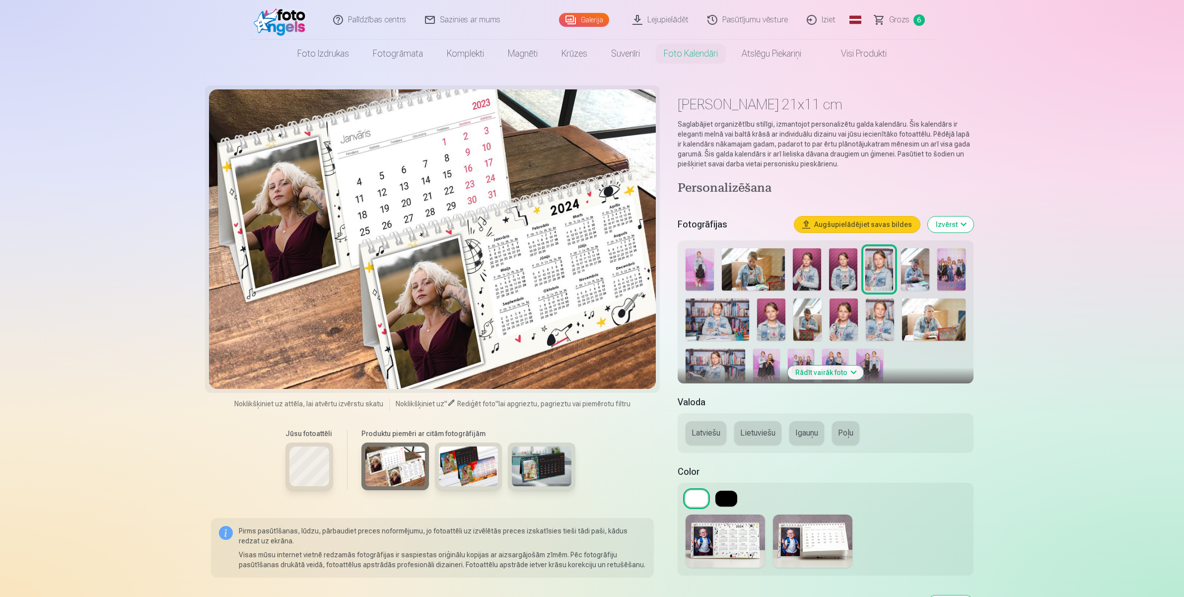
click at [480, 471] on img at bounding box center [469, 466] width 60 height 40
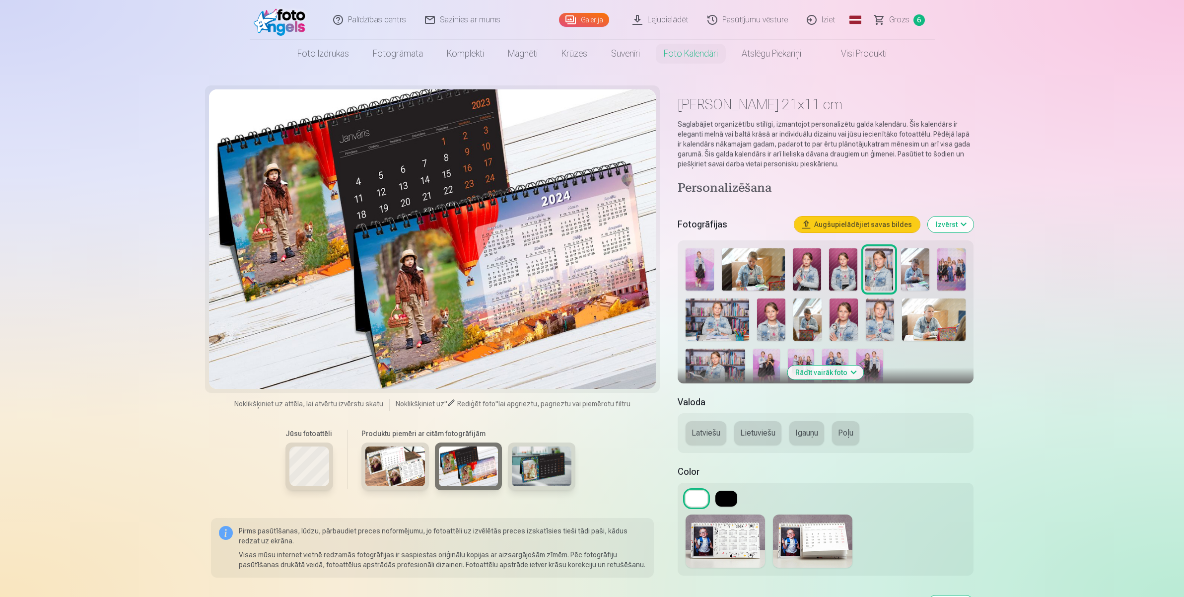
click at [553, 471] on img at bounding box center [542, 466] width 60 height 40
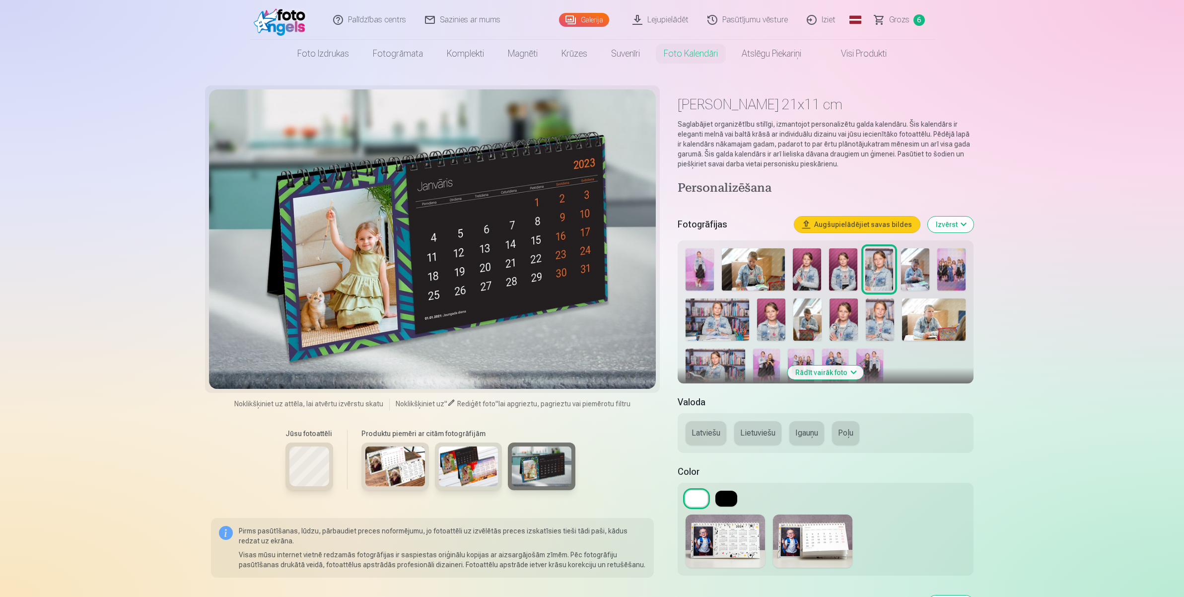
click at [752, 477] on img at bounding box center [725, 541] width 79 height 53
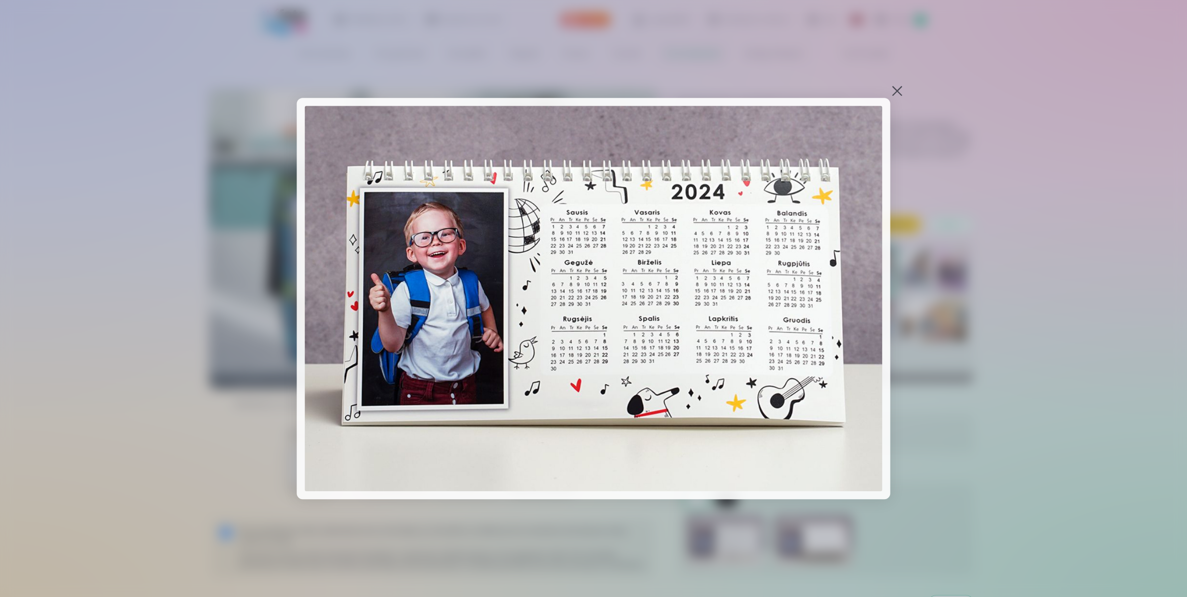
click at [907, 93] on div at bounding box center [593, 298] width 1187 height 597
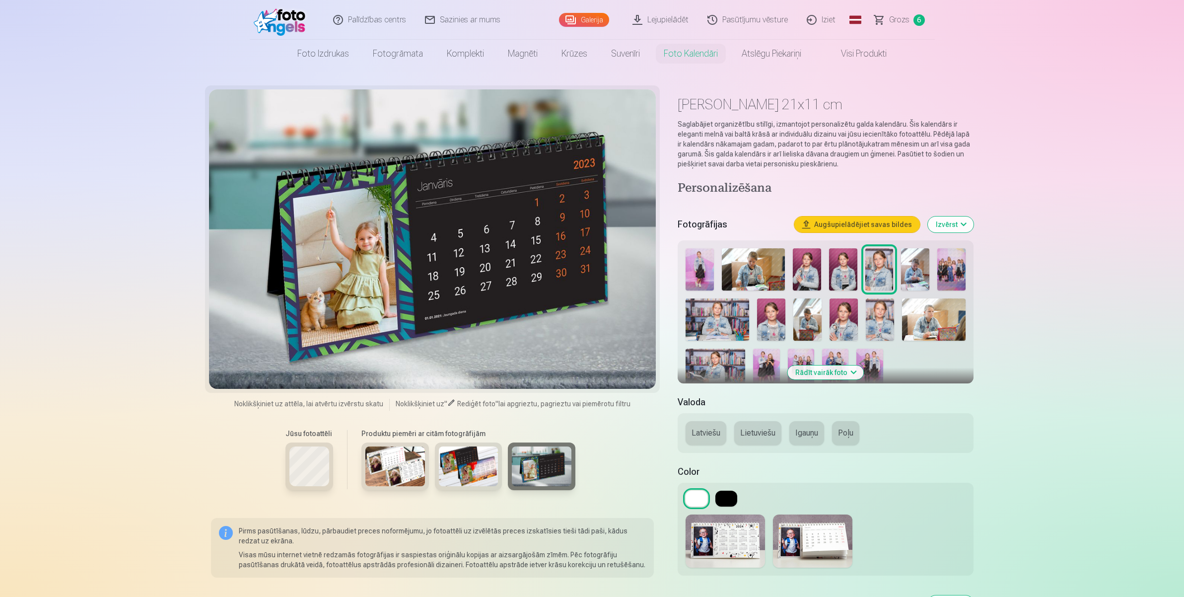
click at [896, 93] on div "Galda kalendārs 21x11 cm Saglabājiet organizētību stilīgi, izmantojot personali…" at bounding box center [825, 129] width 295 height 77
click at [594, 26] on div "Galerija" at bounding box center [586, 20] width 55 height 40
click at [582, 25] on link "Galerija" at bounding box center [584, 20] width 50 height 14
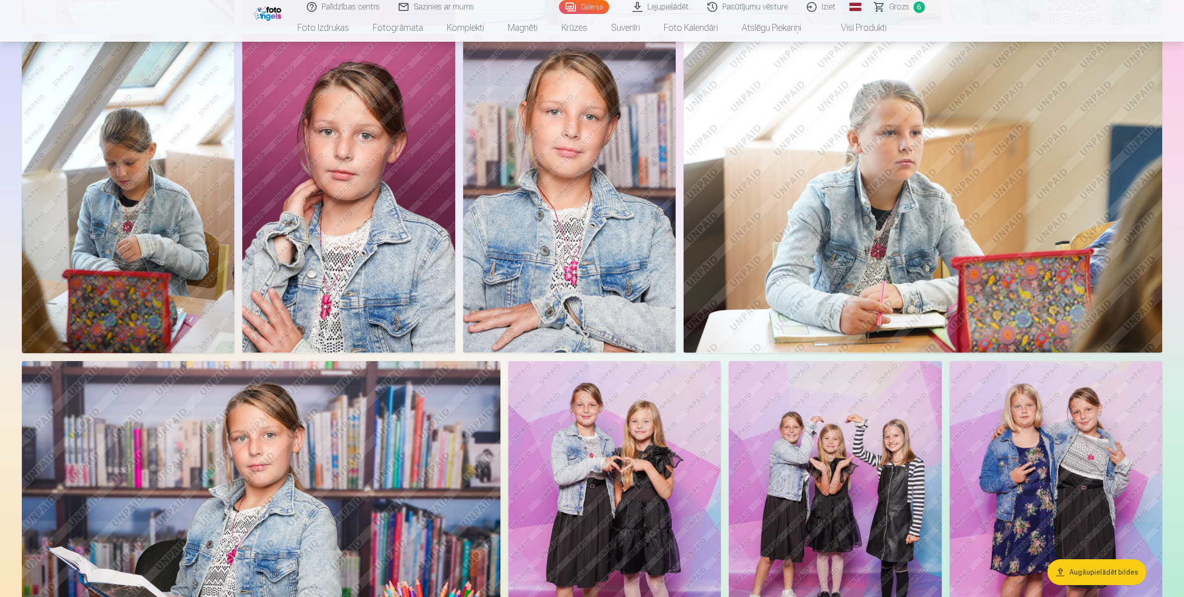
scroll to position [1117, 0]
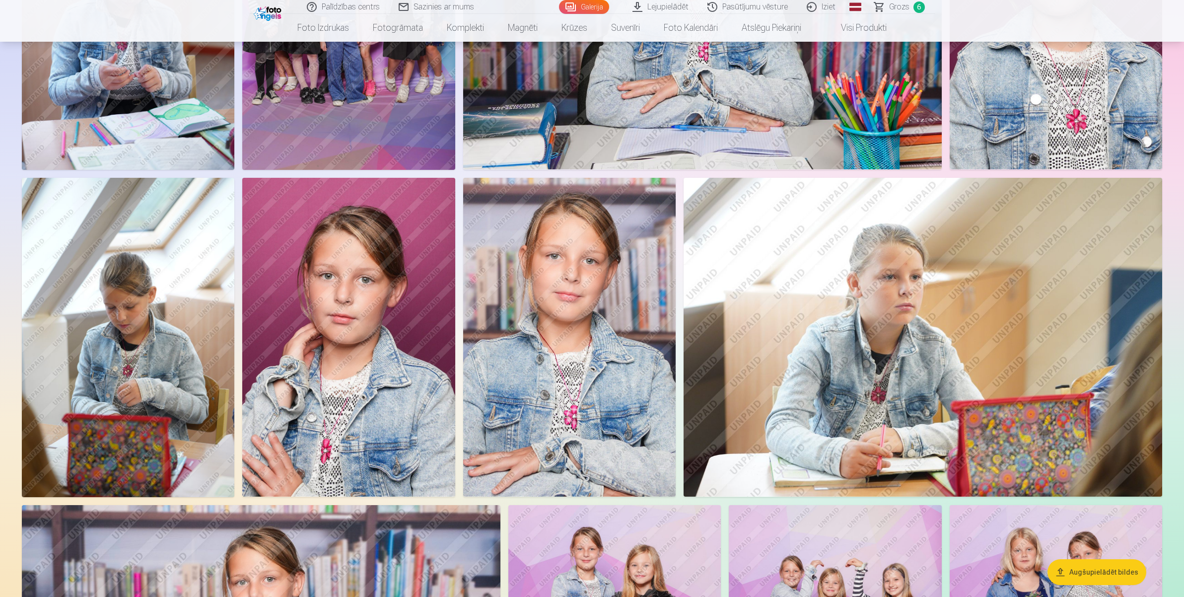
click at [354, 358] on img at bounding box center [348, 337] width 213 height 319
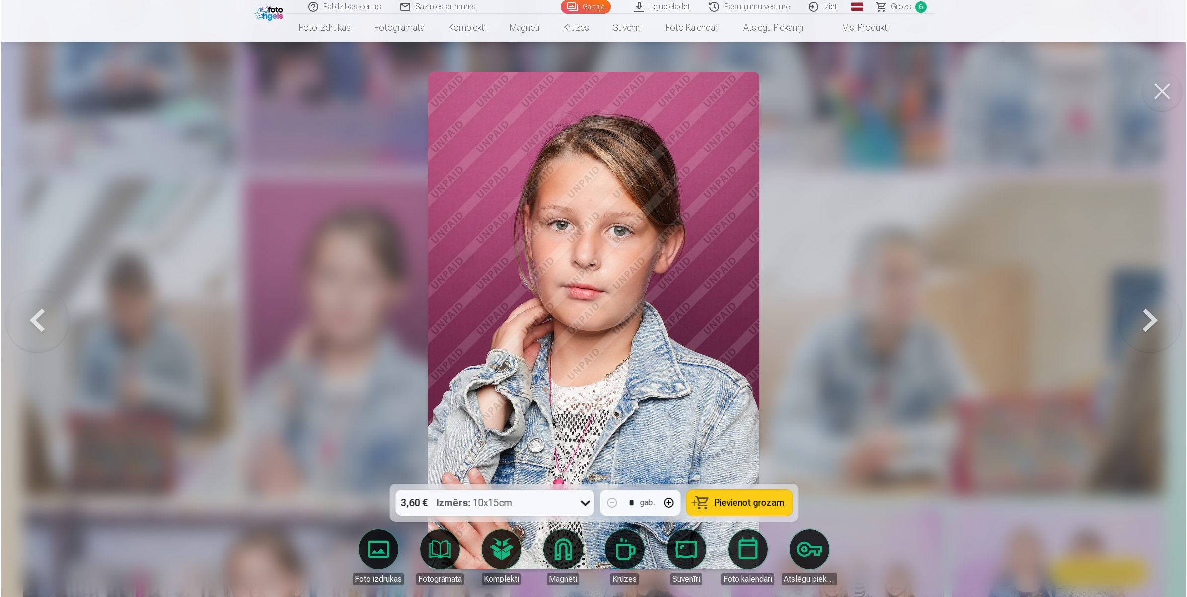
scroll to position [1119, 0]
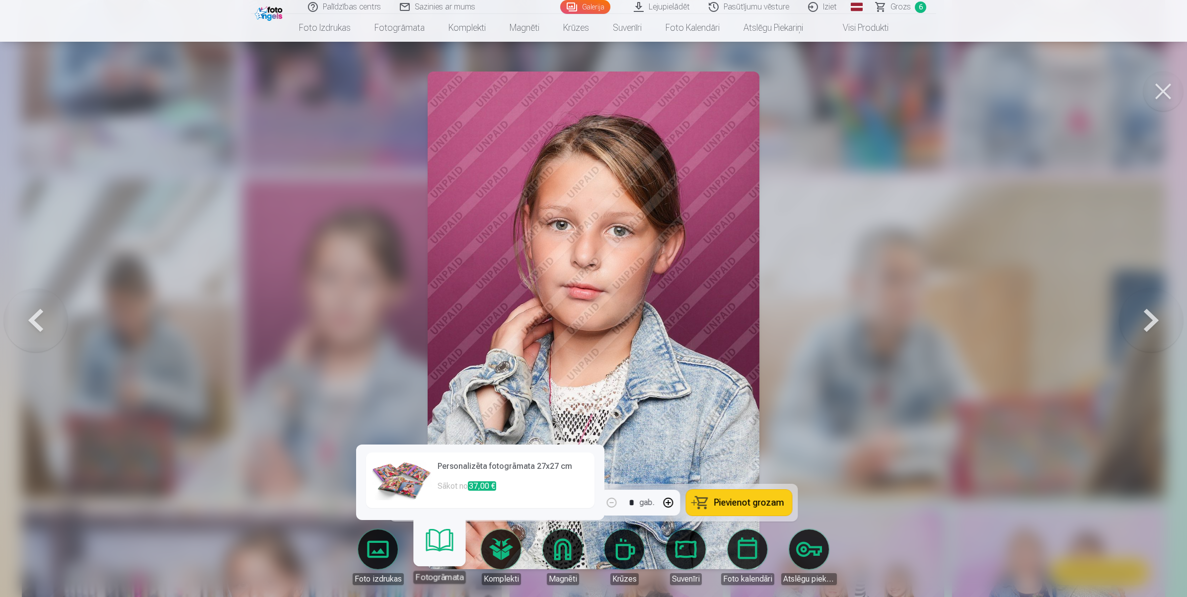
click at [416, 472] on img at bounding box center [402, 480] width 60 height 40
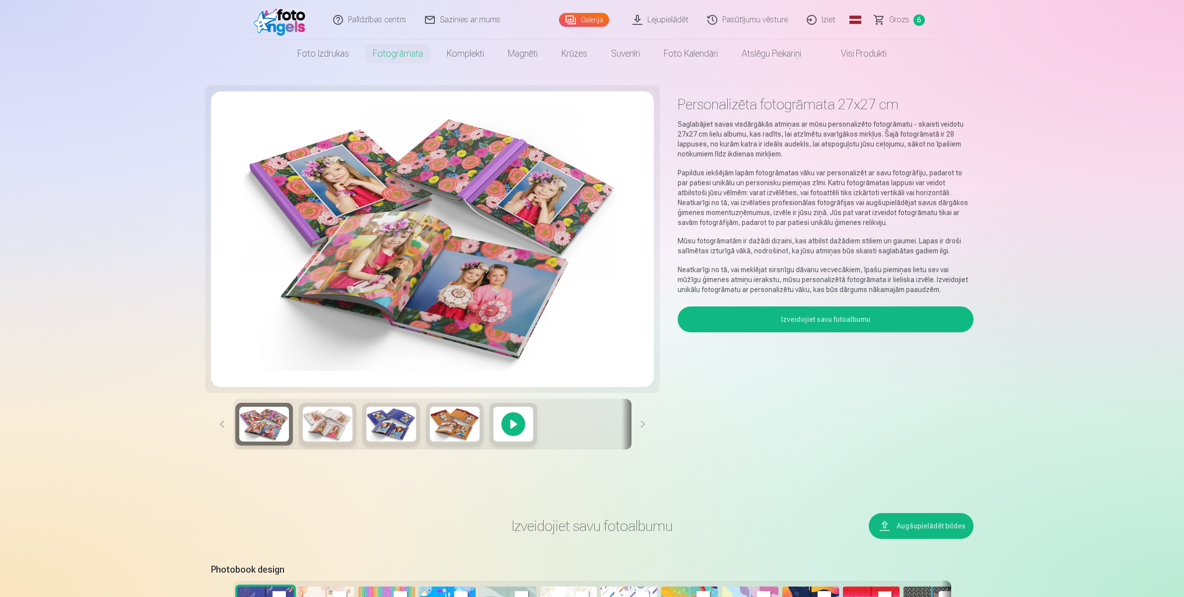
drag, startPoint x: 316, startPoint y: 424, endPoint x: 326, endPoint y: 425, distance: 10.5
click at [314, 425] on img at bounding box center [328, 424] width 50 height 35
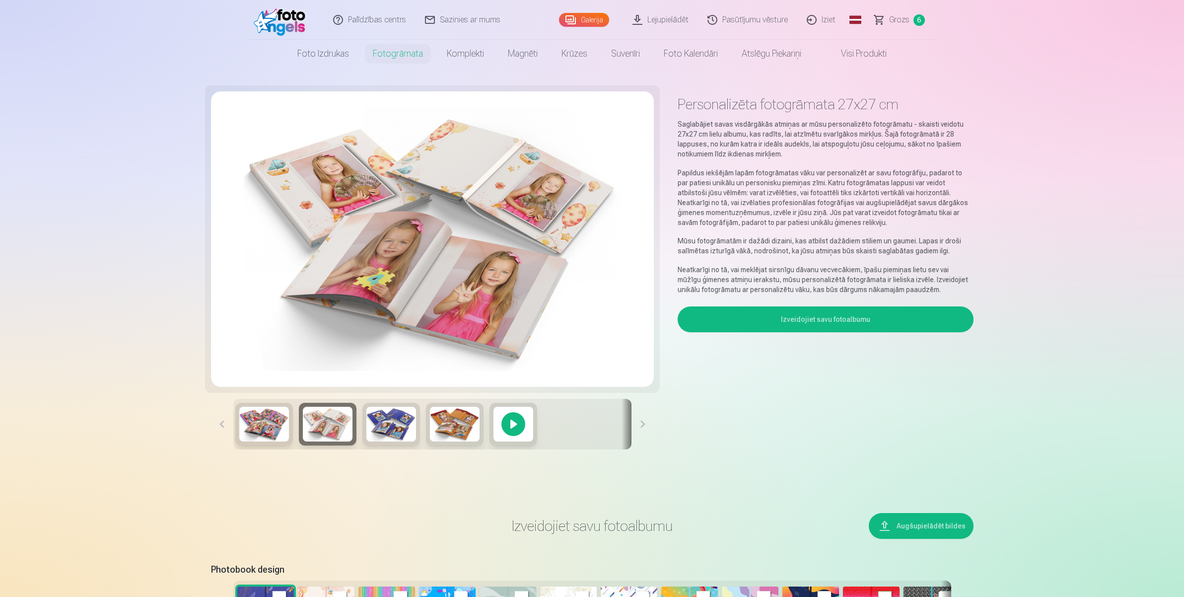
click at [400, 434] on img at bounding box center [392, 424] width 50 height 35
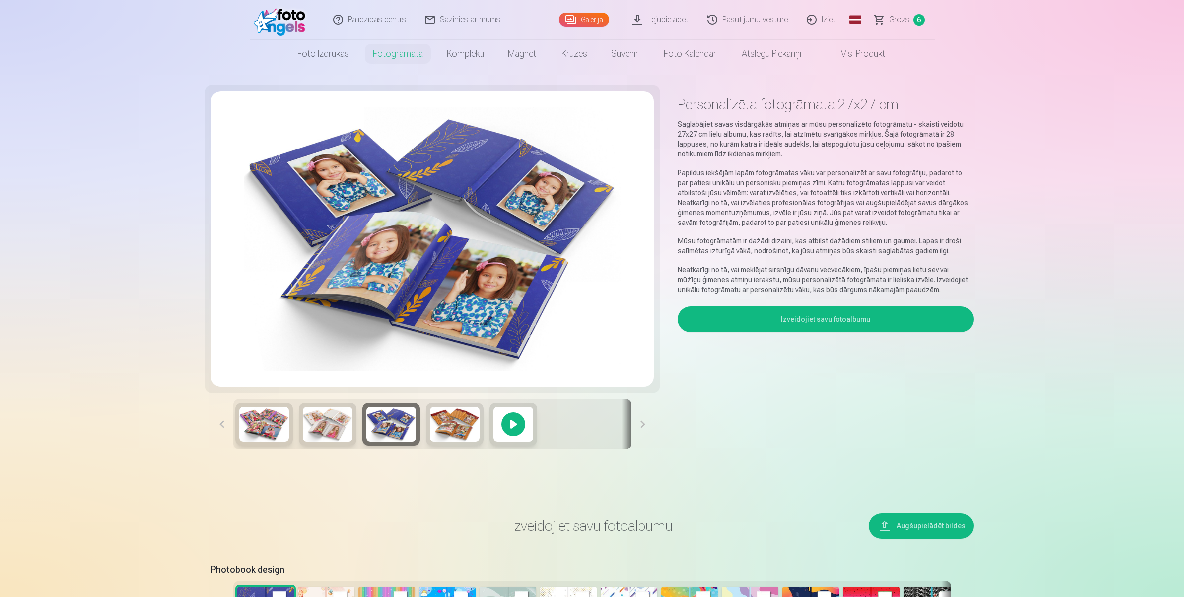
drag, startPoint x: 432, startPoint y: 433, endPoint x: 455, endPoint y: 432, distance: 22.9
click at [432, 434] on img at bounding box center [455, 424] width 50 height 35
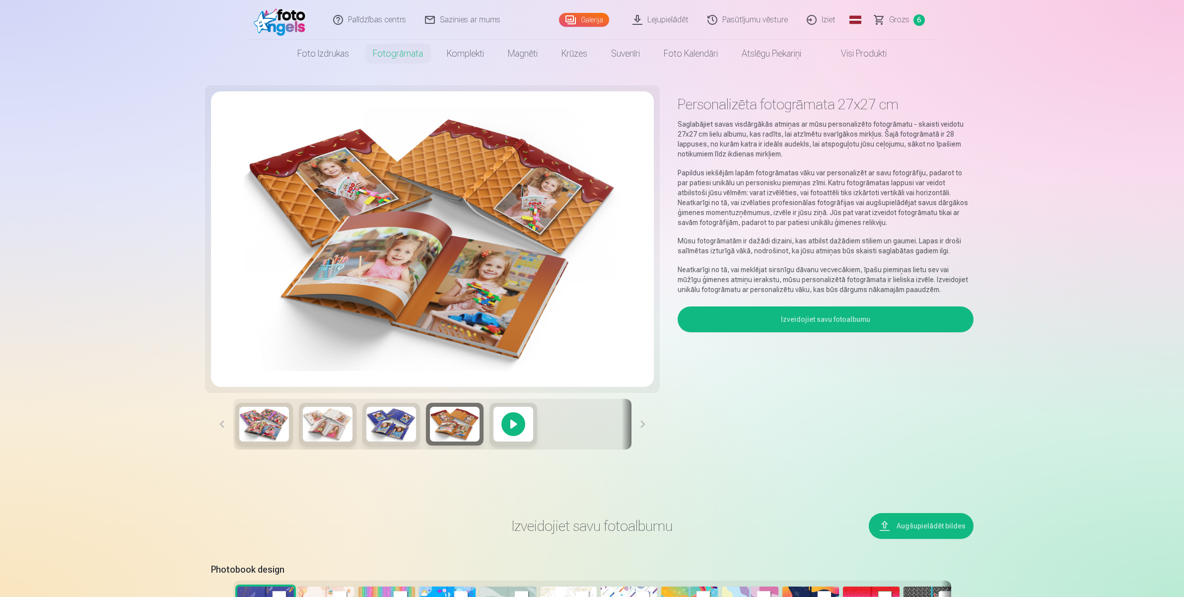
click at [593, 21] on link "Galerija" at bounding box center [584, 20] width 50 height 14
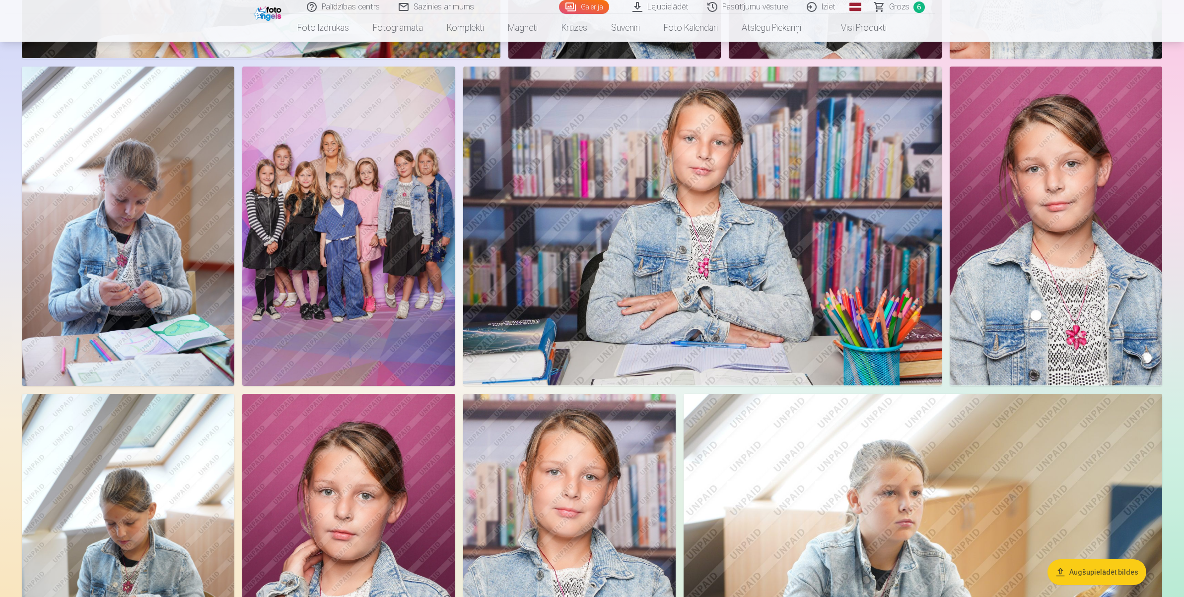
scroll to position [683, 0]
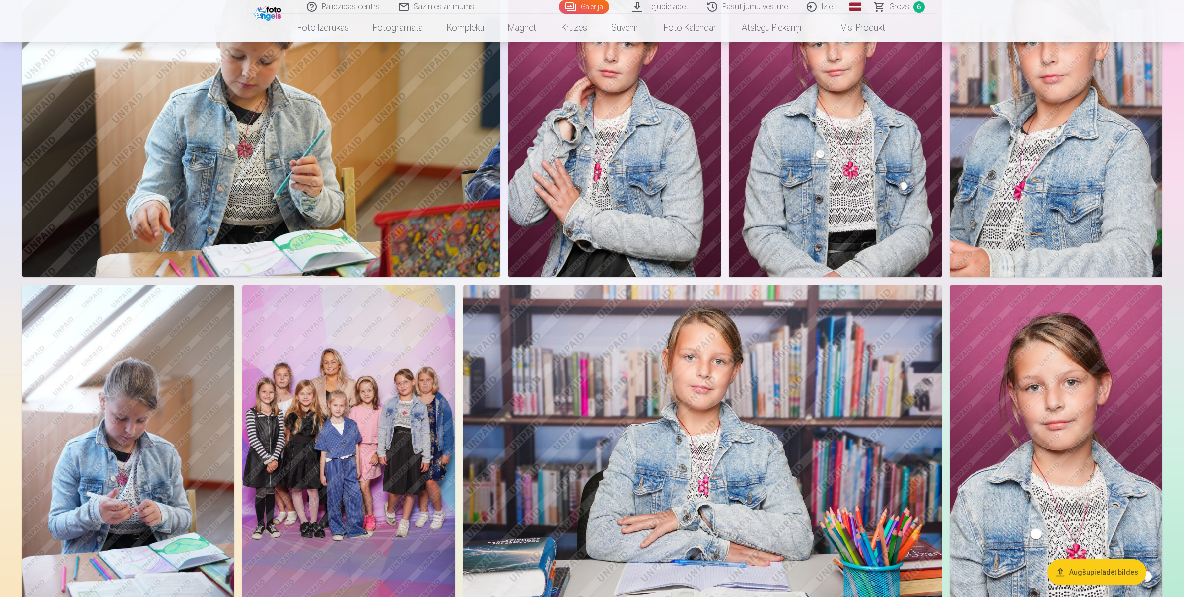
click at [903, 1] on span "Grozs" at bounding box center [899, 7] width 20 height 12
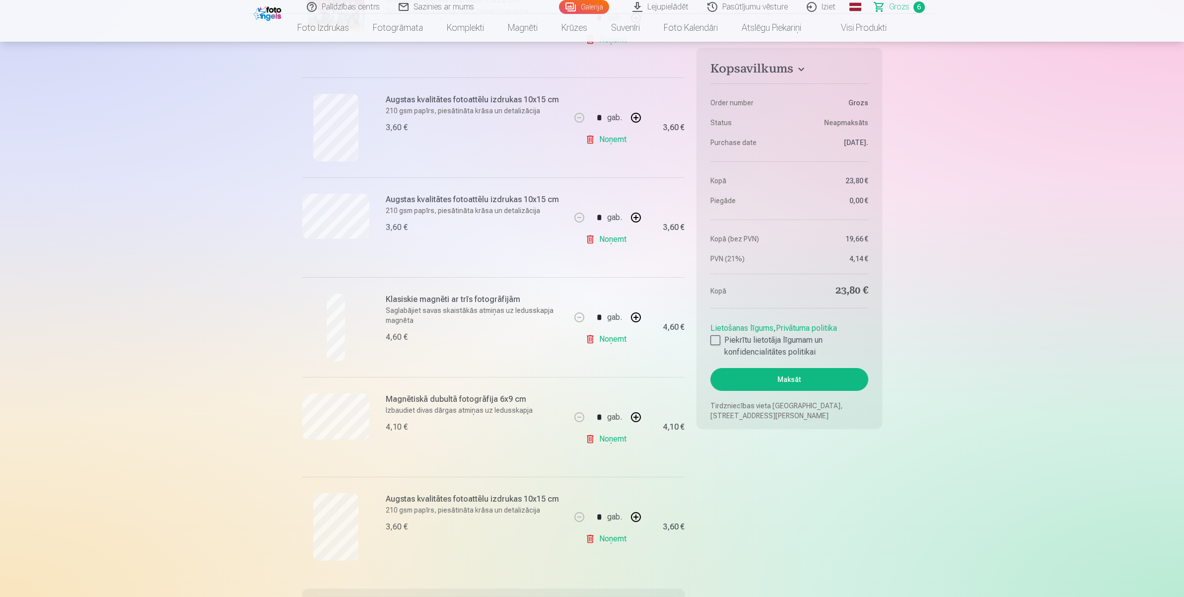
scroll to position [248, 0]
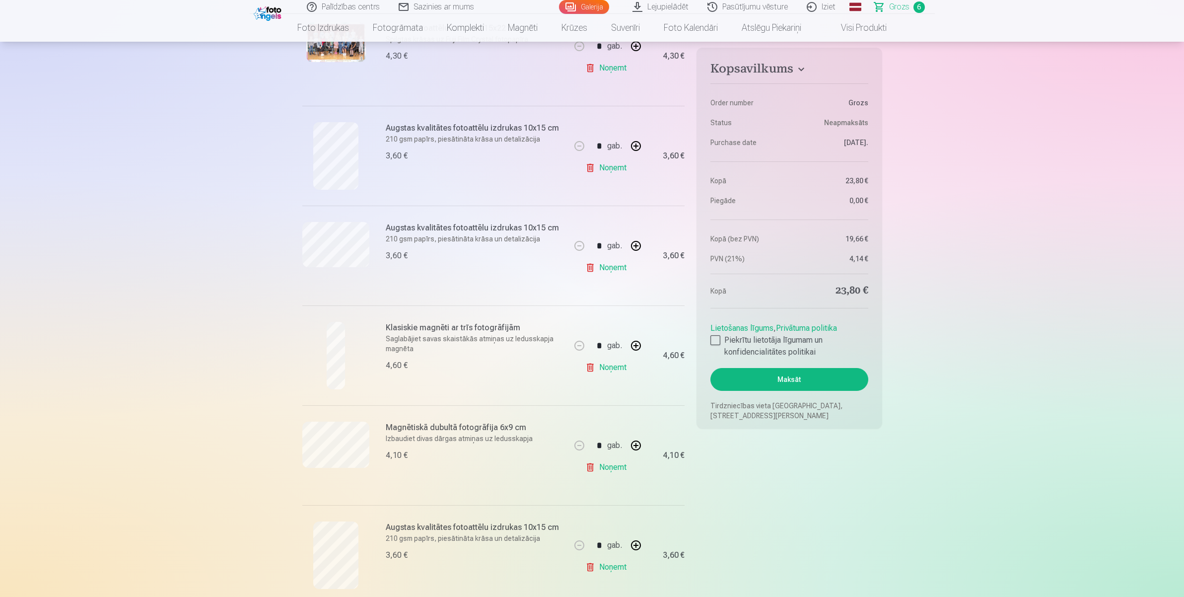
click at [574, 7] on link "Galerija" at bounding box center [584, 7] width 50 height 14
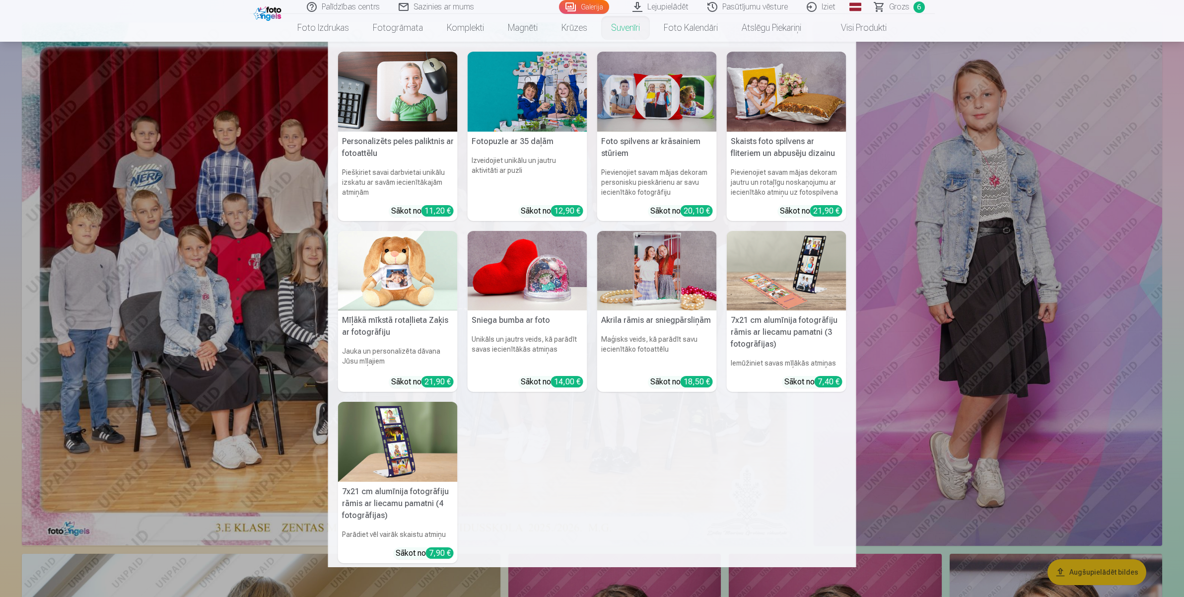
scroll to position [186, 0]
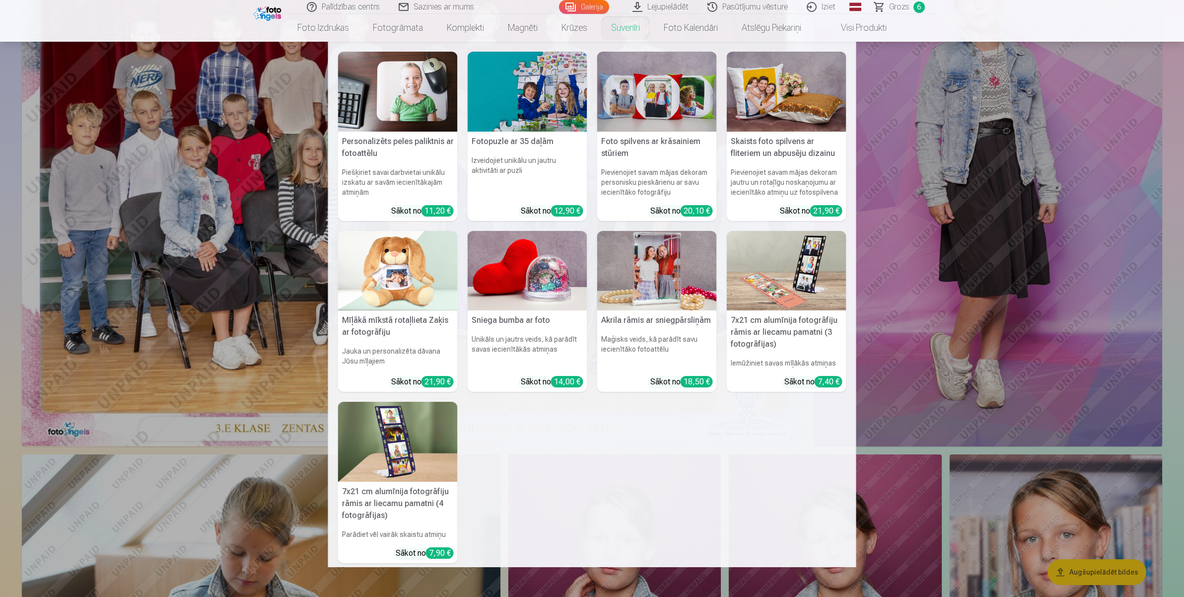
click at [894, 391] on nav "Personalizēts peles paliktnis ar fotoattēlu Piešķiriet savai darbvietai unikālu…" at bounding box center [592, 304] width 1184 height 525
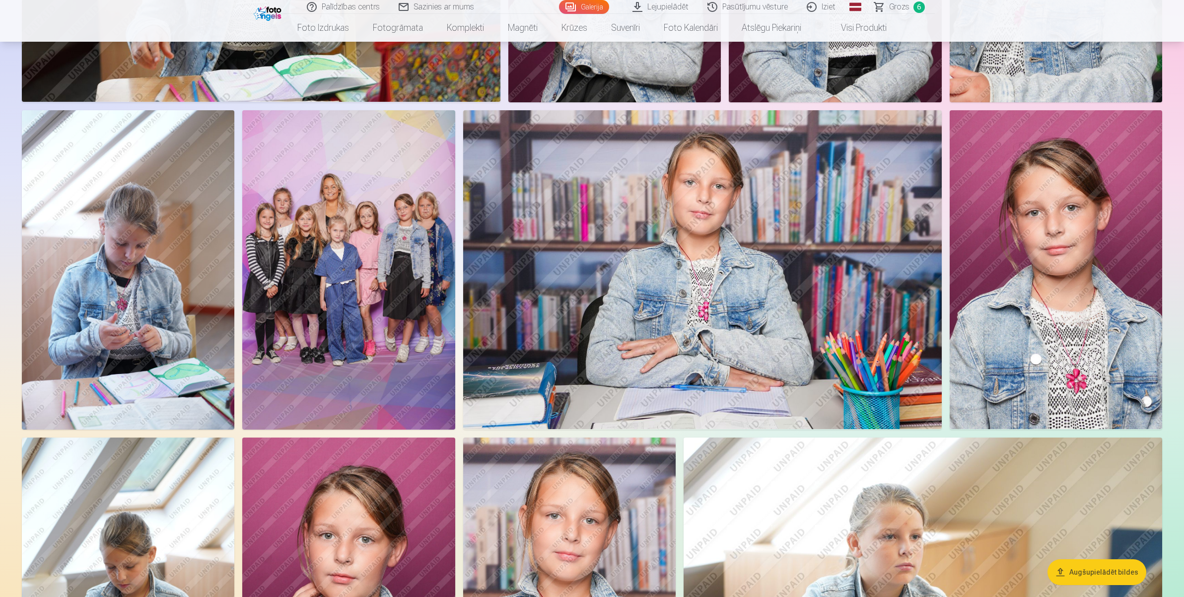
scroll to position [807, 0]
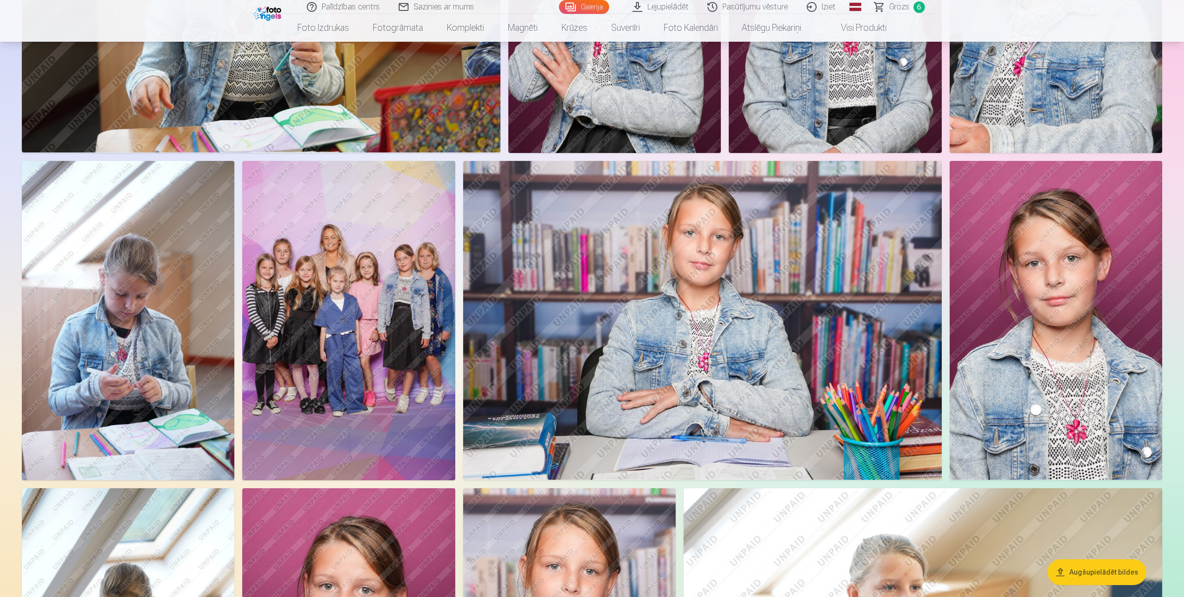
click at [895, 10] on span "Grozs" at bounding box center [899, 7] width 20 height 12
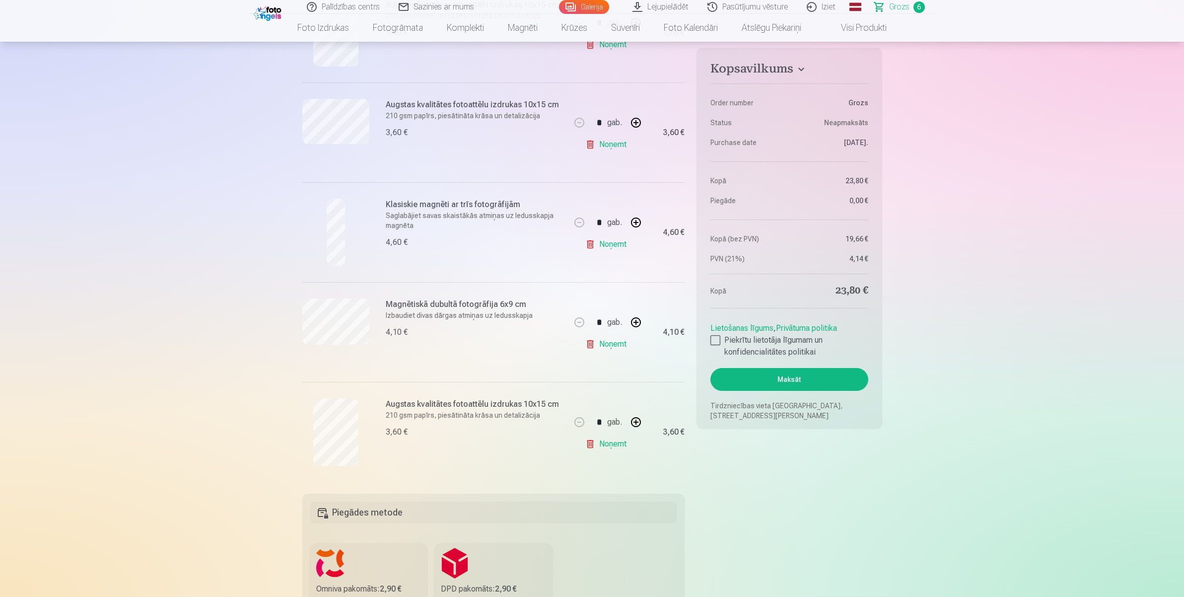
scroll to position [372, 0]
click at [633, 420] on button "button" at bounding box center [636, 421] width 24 height 24
type input "*"
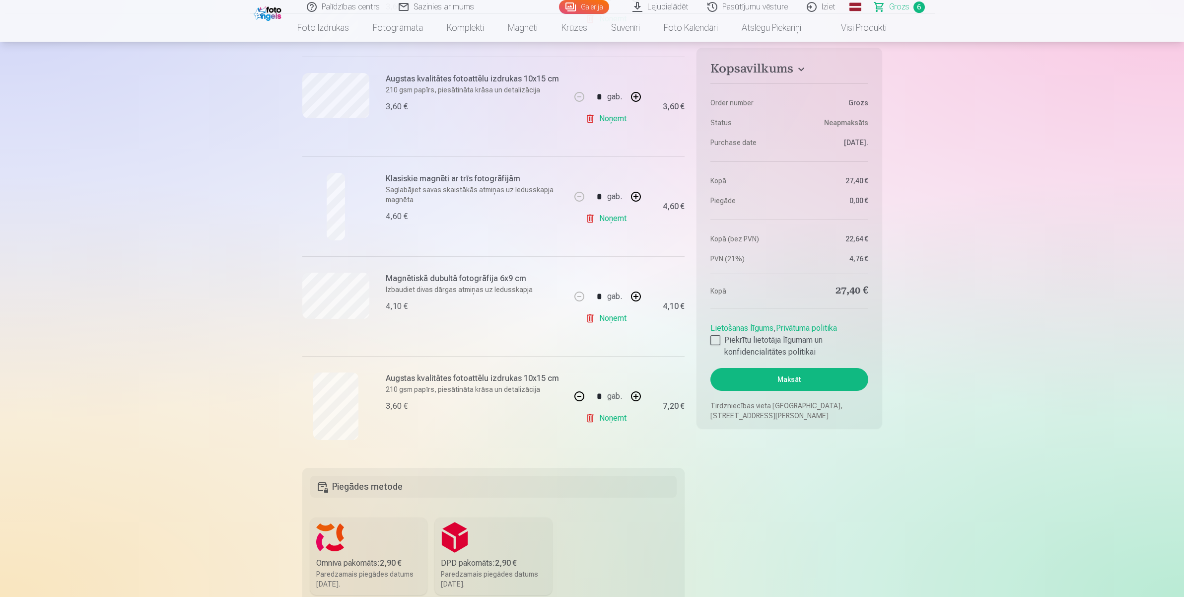
scroll to position [435, 0]
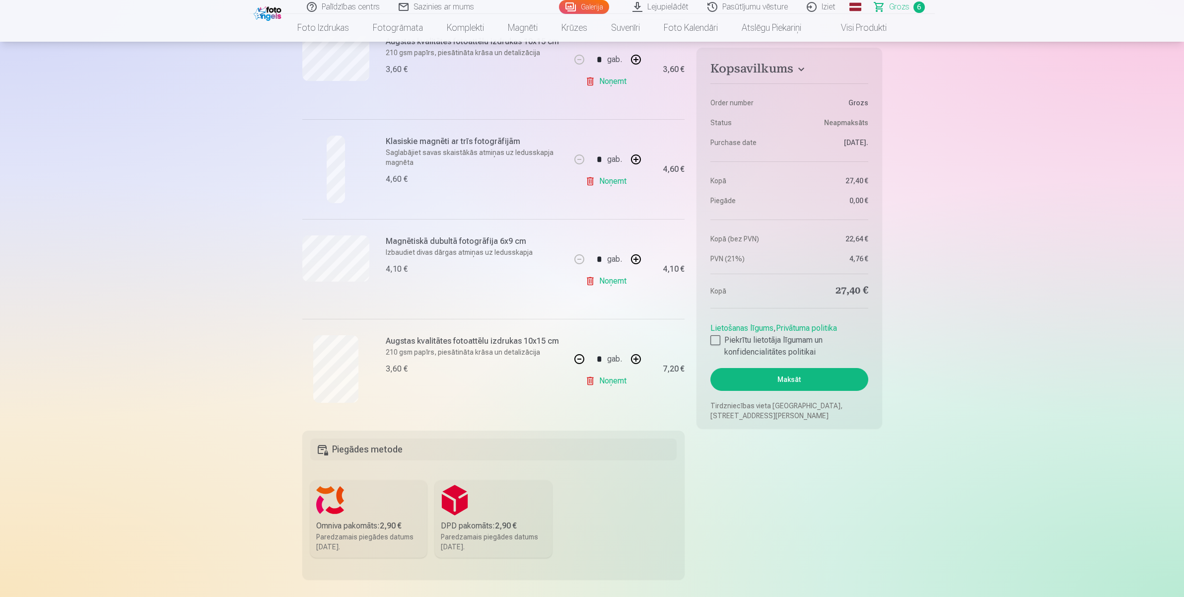
click at [791, 383] on button "Maksāt" at bounding box center [789, 379] width 157 height 23
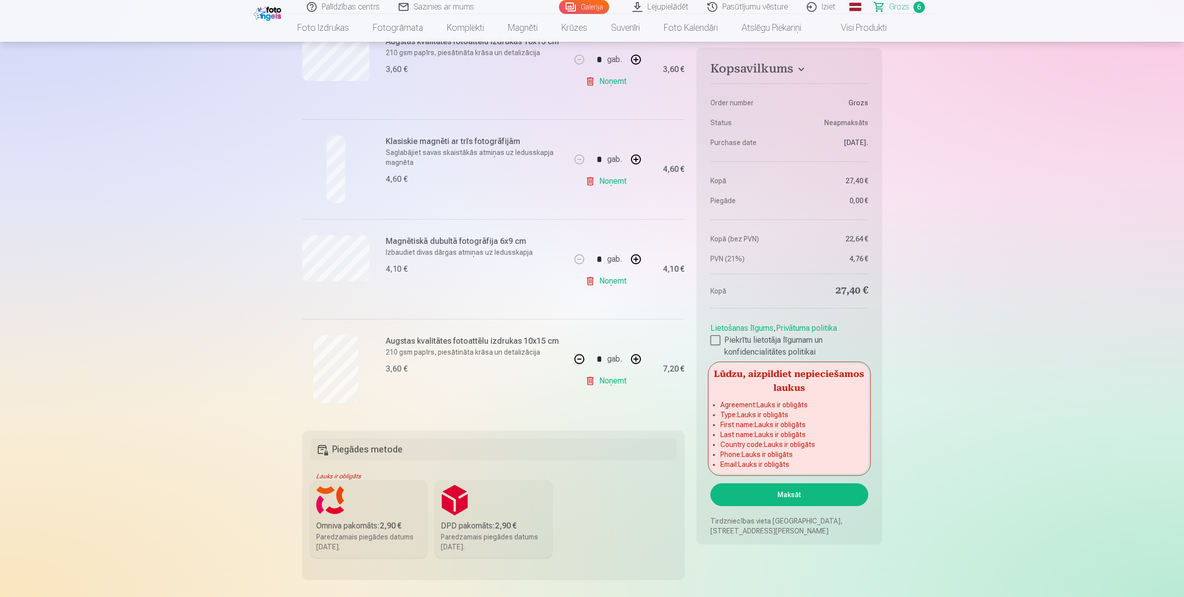
click at [709, 338] on aside "Kopsavilkums Order number Grozs Status Neapmaksāts Purchase date 8.10.2025. Kop…" at bounding box center [789, 296] width 185 height 496
click at [719, 343] on div at bounding box center [716, 340] width 10 height 10
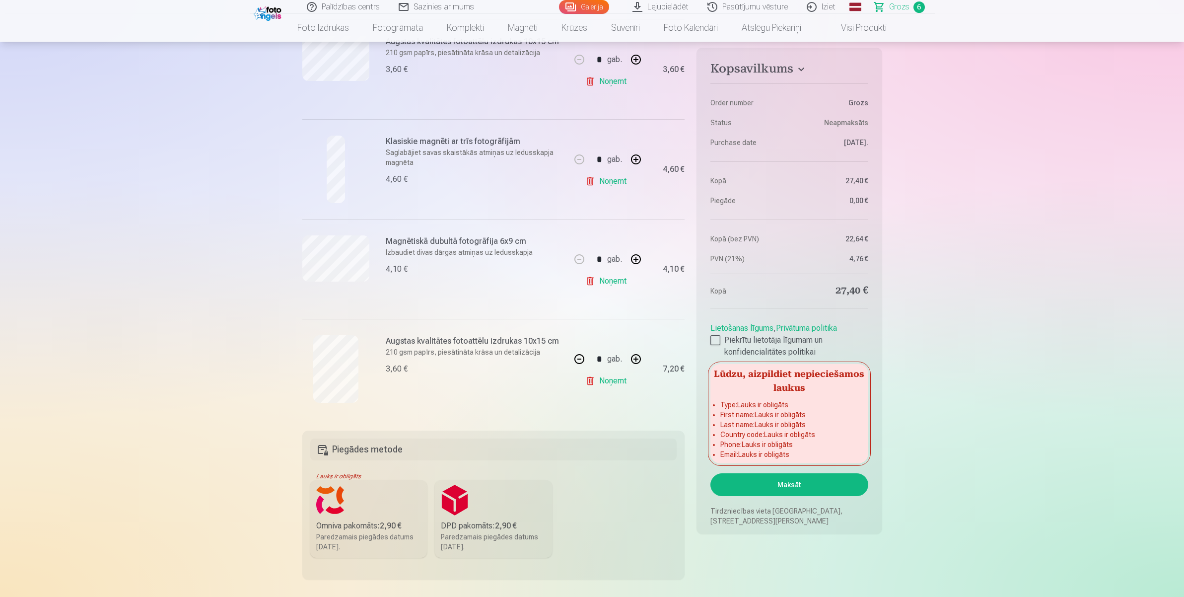
click at [381, 477] on label "Omniva pakomāts : 2,90 € Paredzamais piegādes datums 25.10.2025." at bounding box center [368, 518] width 117 height 77
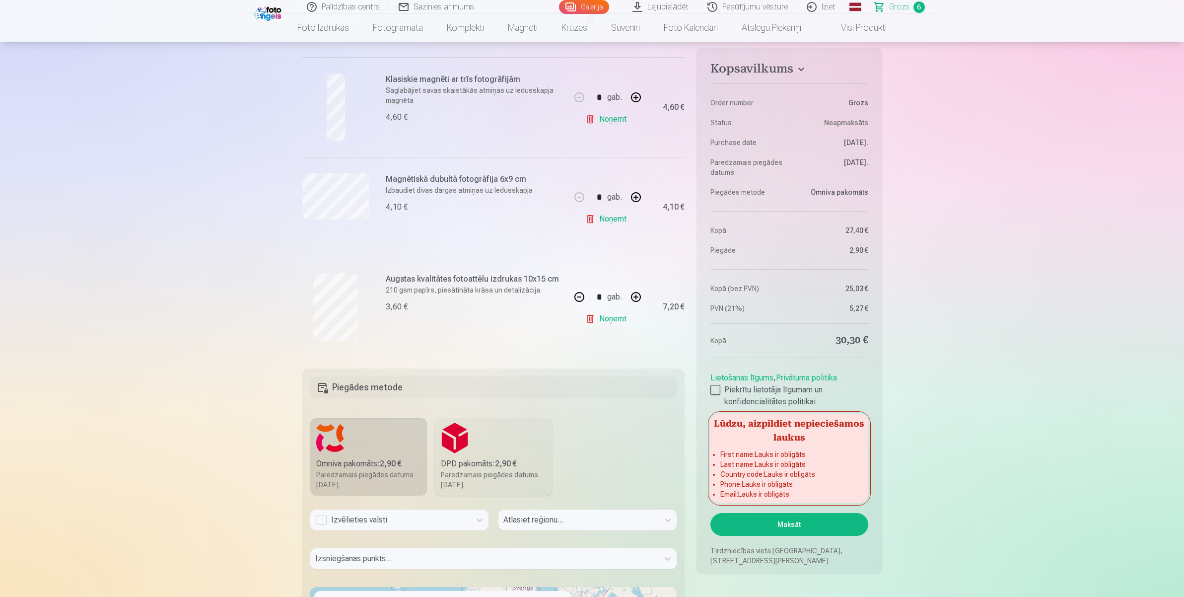
click at [382, 477] on div "Izvēlieties valsti" at bounding box center [390, 520] width 160 height 21
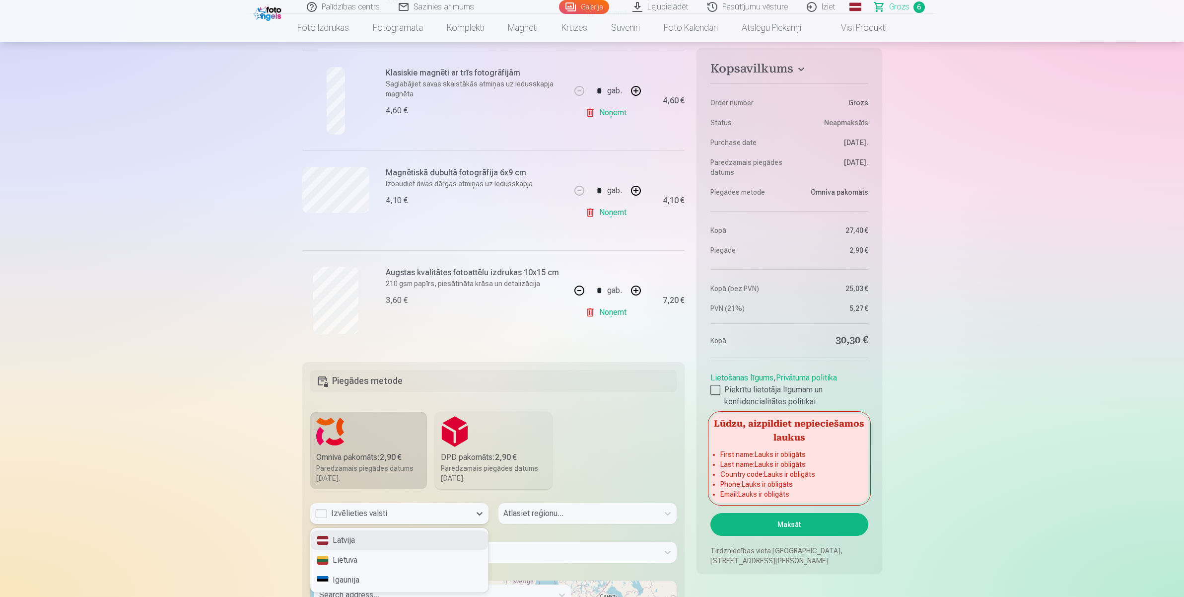
click at [373, 477] on div "Latvija" at bounding box center [399, 540] width 177 height 20
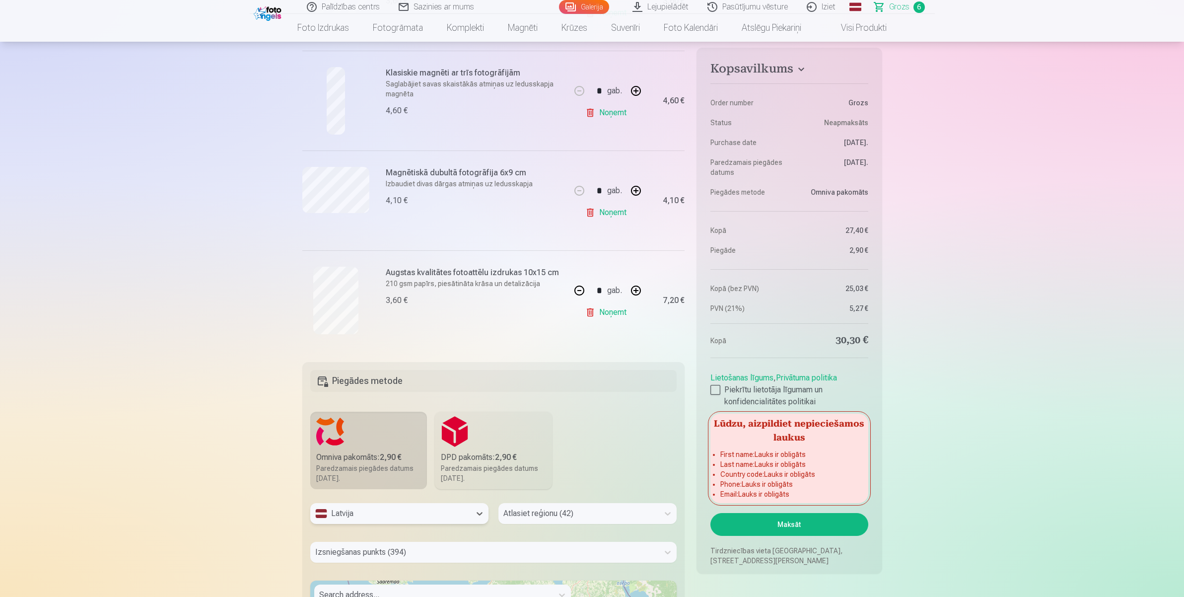
click at [392, 477] on div "Izsniegšanas punkts (394)" at bounding box center [493, 552] width 367 height 21
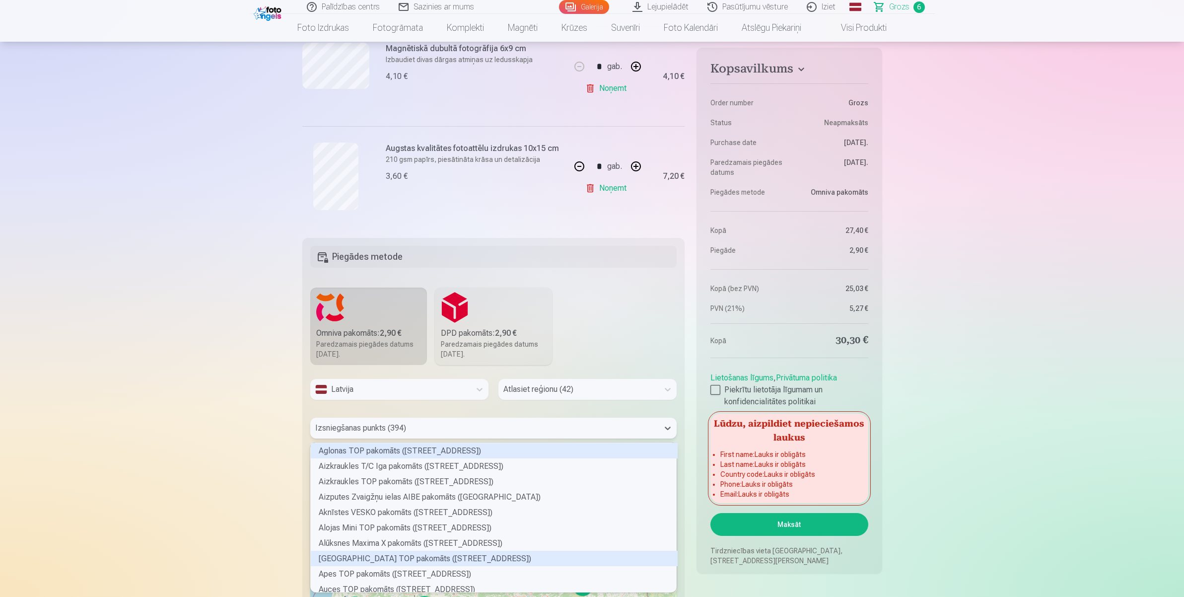
scroll to position [147, 363]
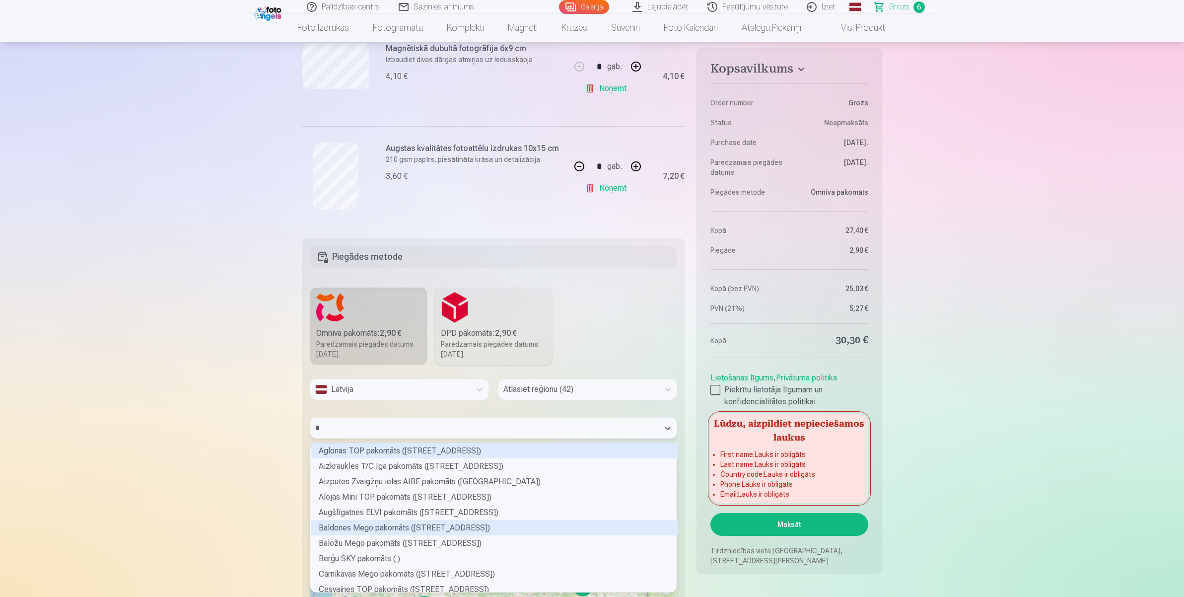
type input "**"
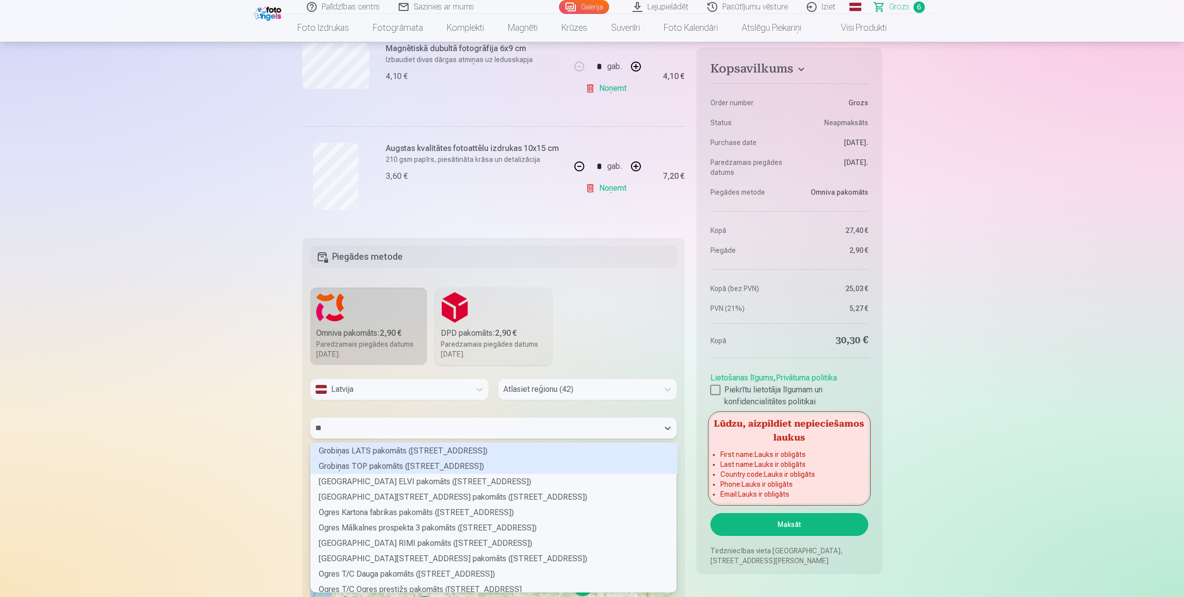
click at [380, 465] on div "Grobiņas TOP pakomāts (Lielā iela 74)" at bounding box center [494, 465] width 367 height 15
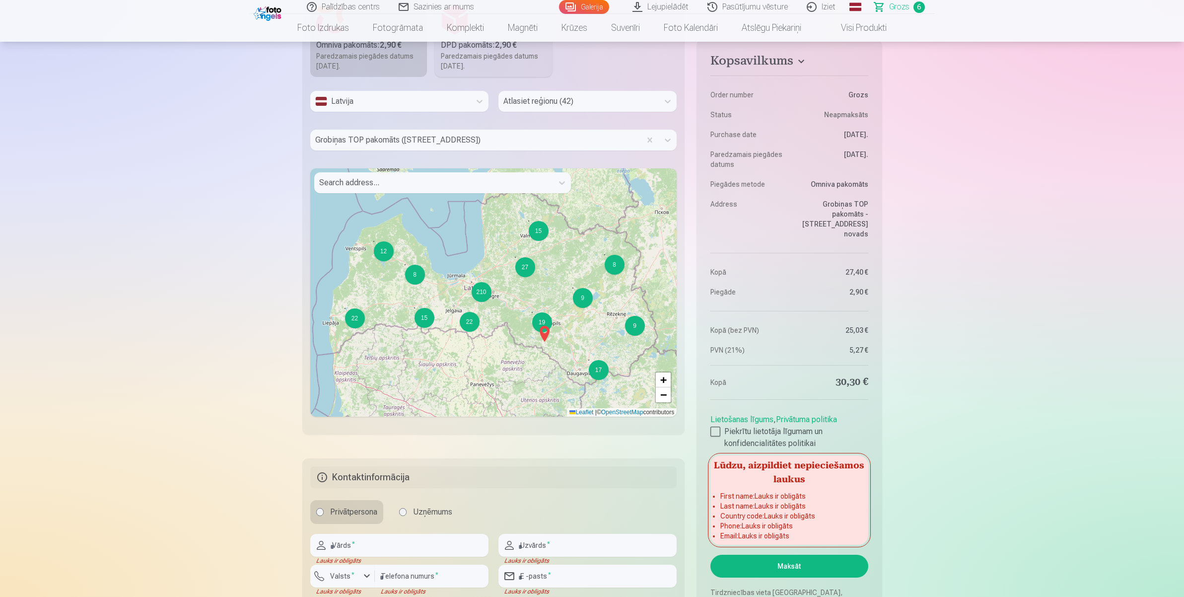
scroll to position [1062, 0]
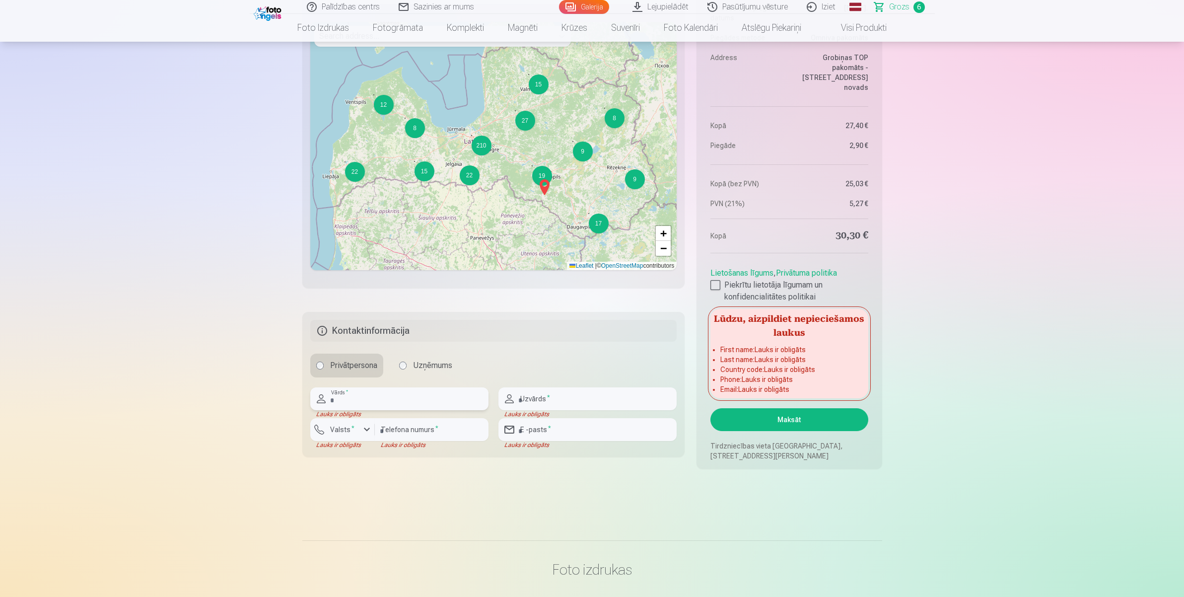
click at [356, 393] on input "text" at bounding box center [399, 398] width 178 height 23
type input "***"
type input "**********"
type input "*******"
type input "********"
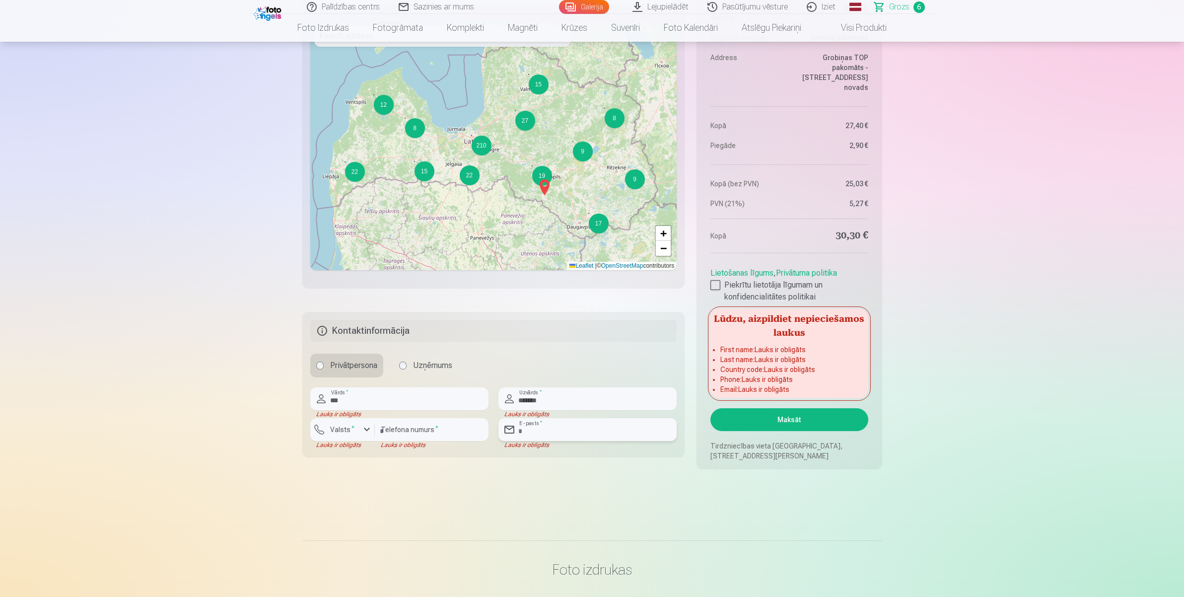
type input "**********"
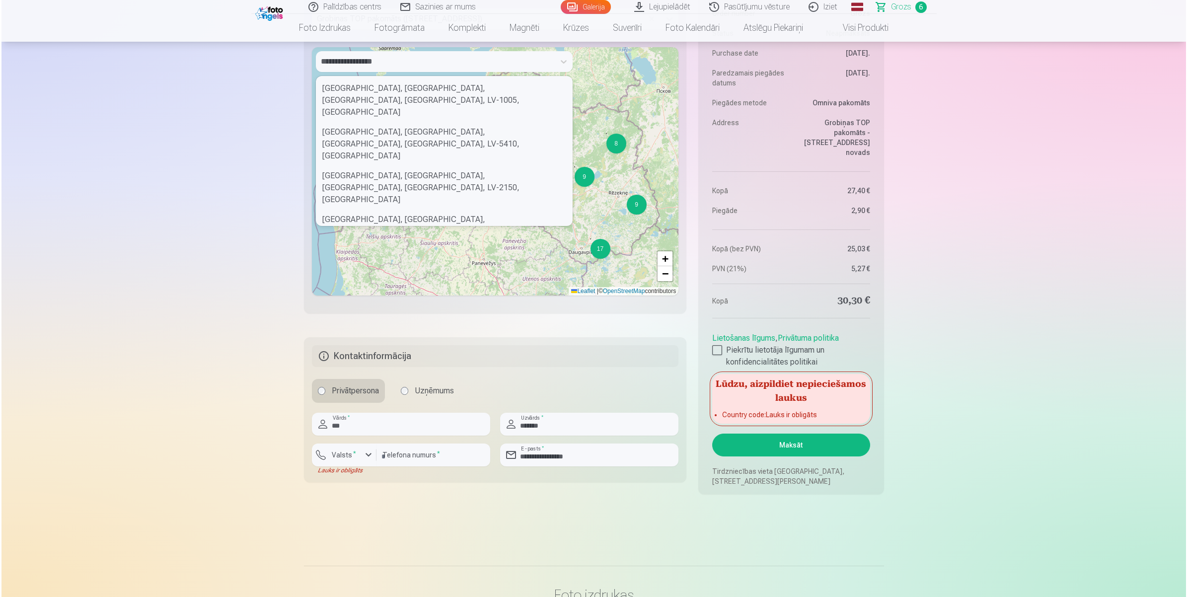
scroll to position [1000, 0]
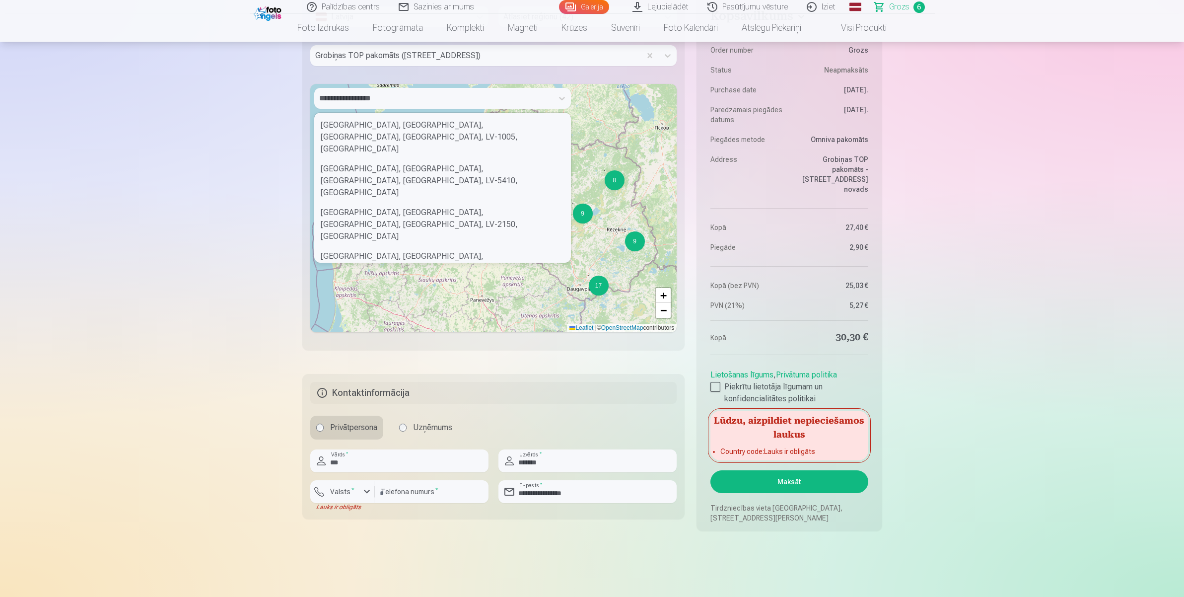
click at [798, 477] on button "Maksāt" at bounding box center [789, 481] width 157 height 23
click at [341, 477] on label "Valsts *" at bounding box center [342, 492] width 32 height 10
click at [371, 477] on li "+371 Latvija" at bounding box center [353, 515] width 71 height 20
click at [734, 477] on button "Maksāt" at bounding box center [789, 481] width 157 height 23
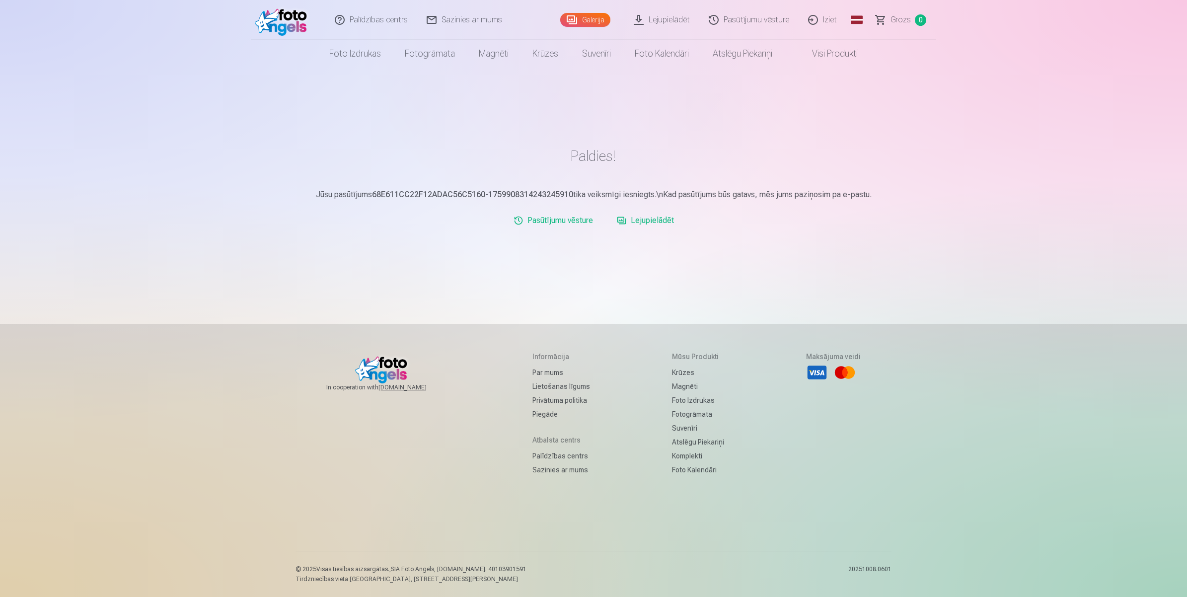
click at [580, 21] on link "Galerija" at bounding box center [585, 20] width 50 height 14
